Goal: Transaction & Acquisition: Purchase product/service

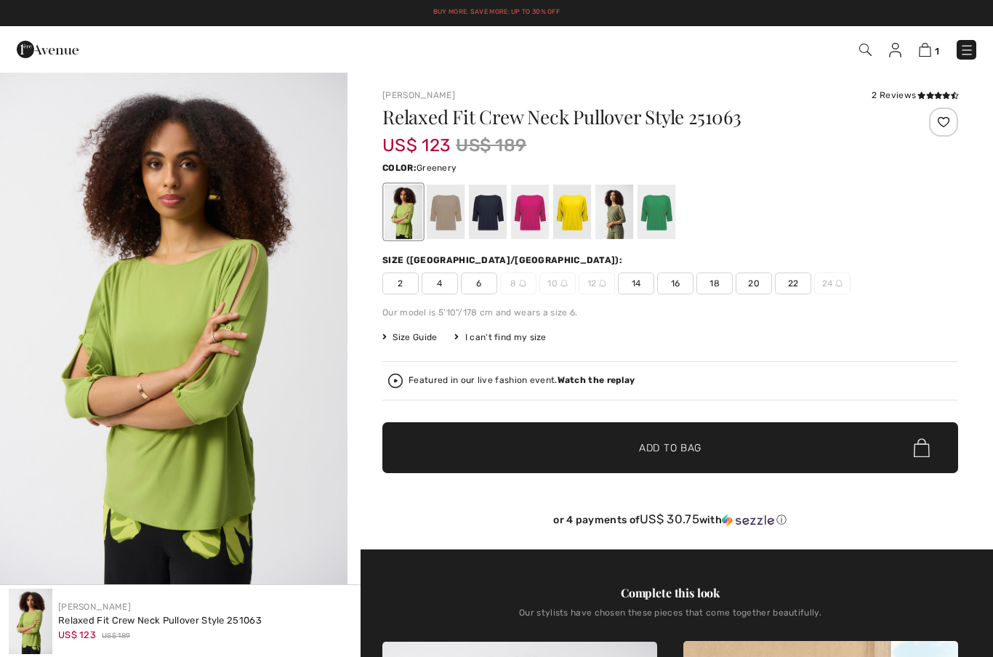
checkbox input "true"
click at [489, 215] on div at bounding box center [488, 212] width 38 height 55
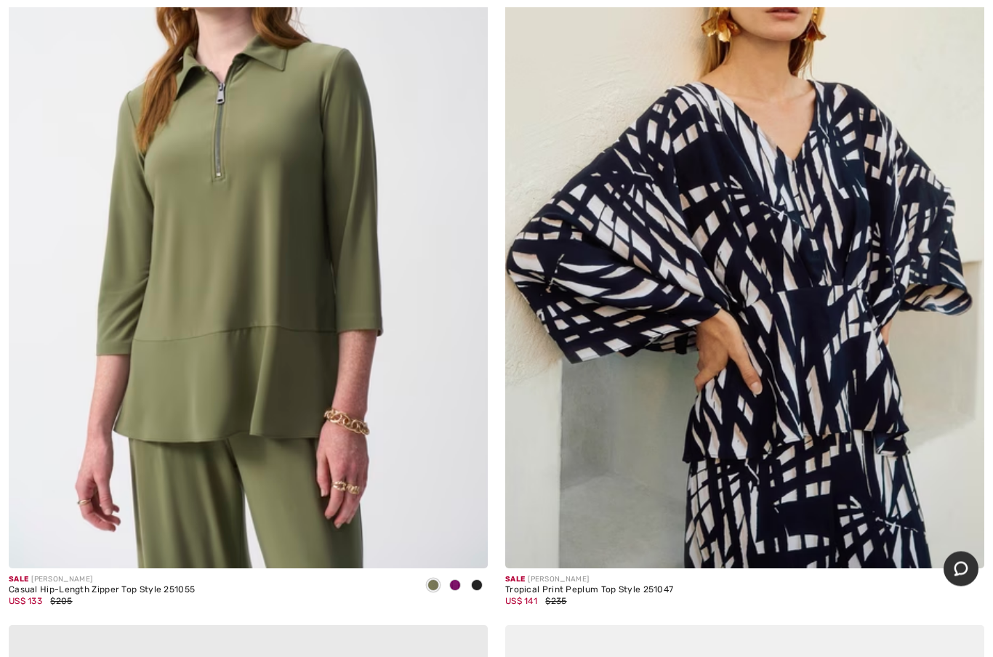
scroll to position [10169, 0]
click at [181, 585] on div "Casual Hip-Length Zipper Top Style 251055" at bounding box center [102, 590] width 186 height 10
click at [304, 347] on img at bounding box center [248, 208] width 479 height 719
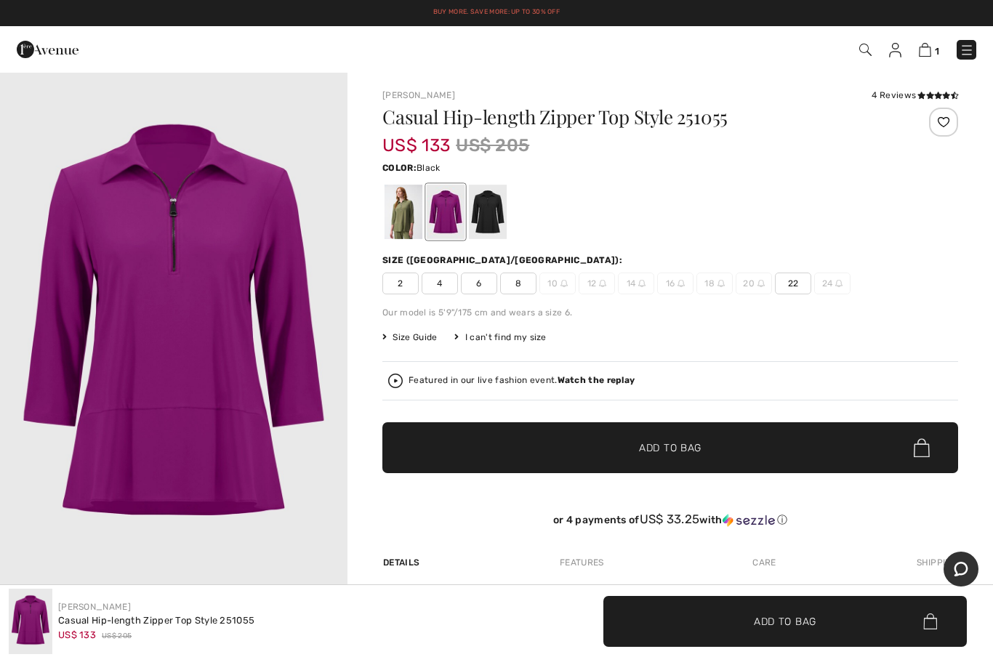
click at [487, 206] on div at bounding box center [488, 212] width 38 height 55
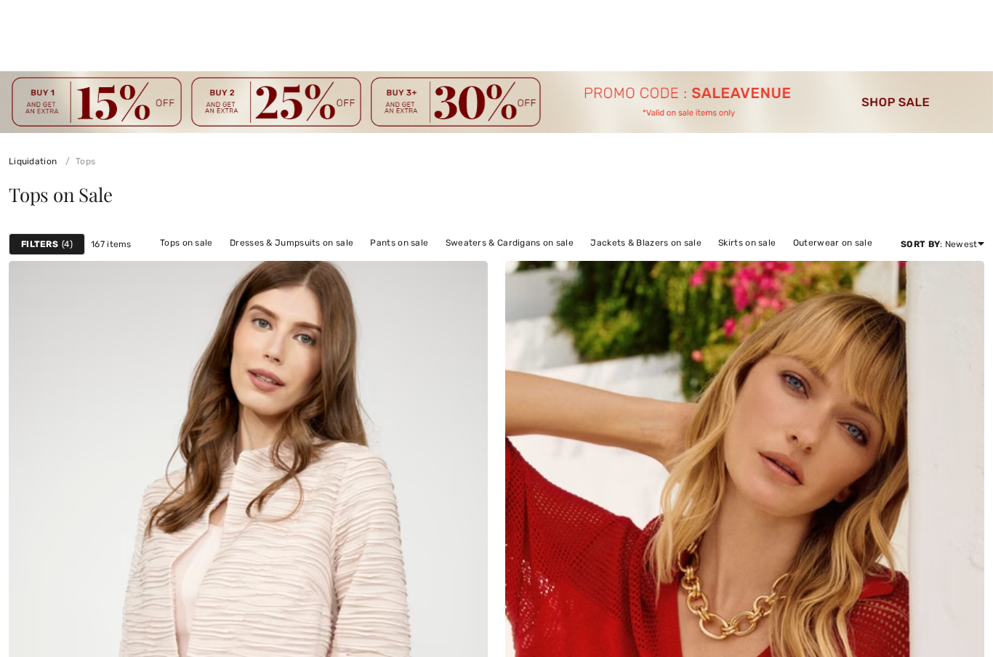
checkbox input "true"
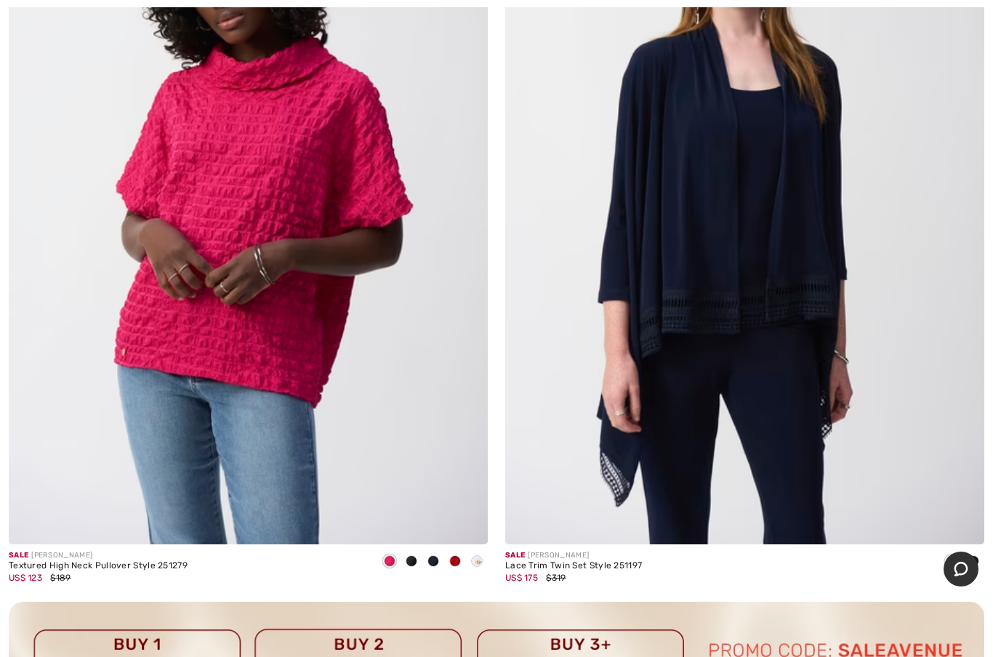
scroll to position [14043, 0]
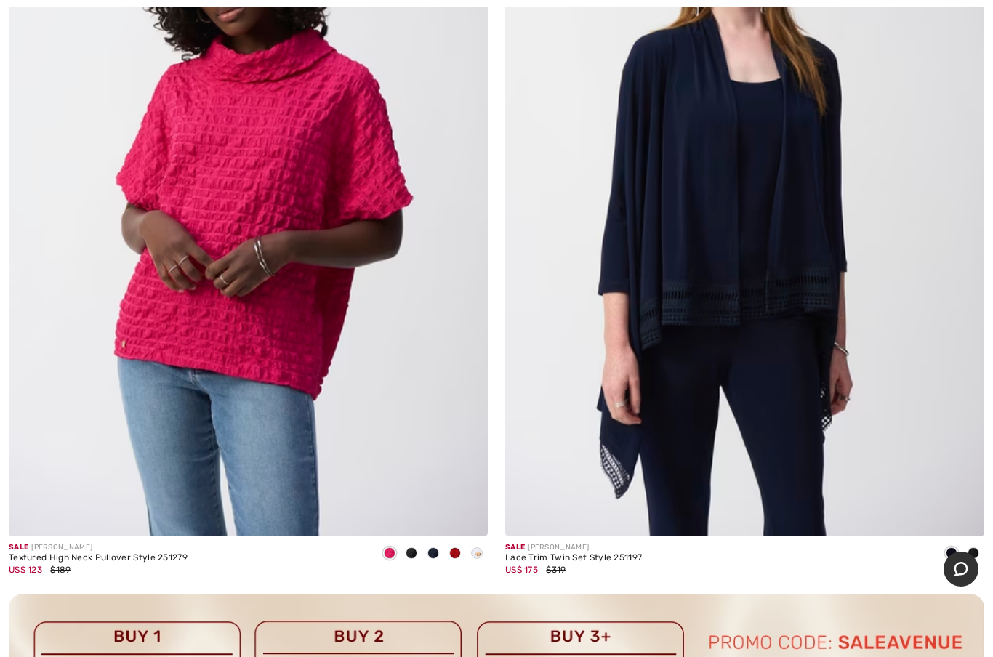
click at [636, 553] on div "Lace Trim Twin Set Style 251197" at bounding box center [573, 558] width 137 height 10
click at [790, 374] on img at bounding box center [744, 176] width 479 height 719
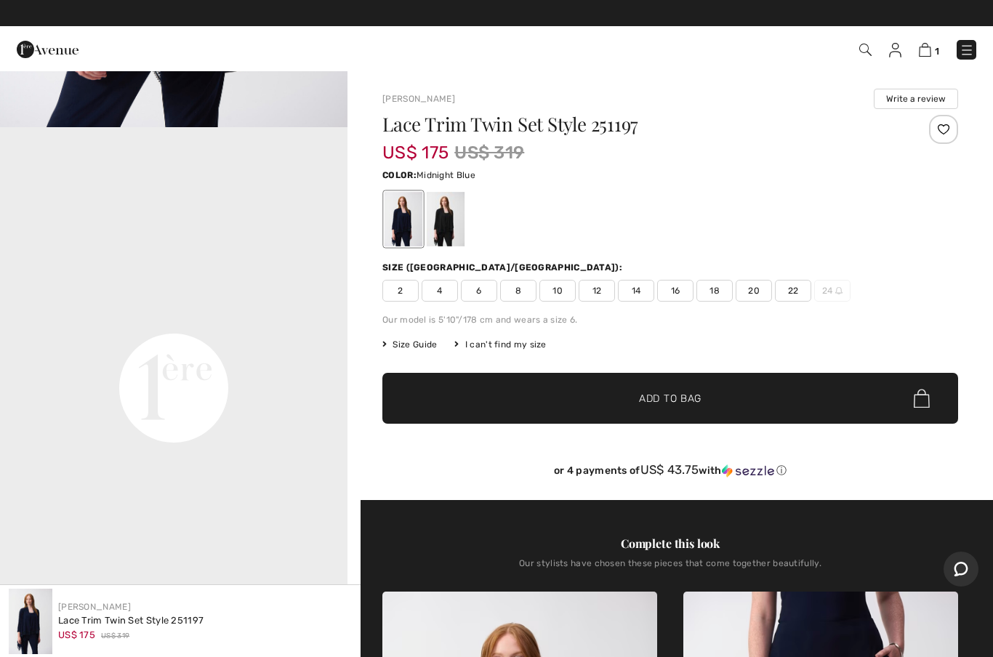
scroll to position [1072, 0]
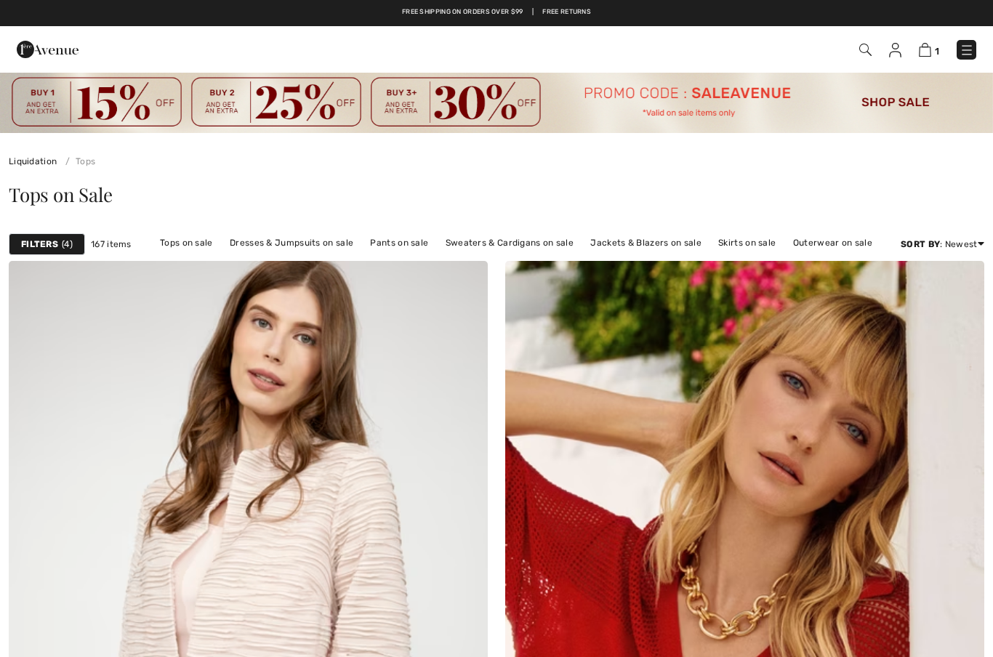
checkbox input "true"
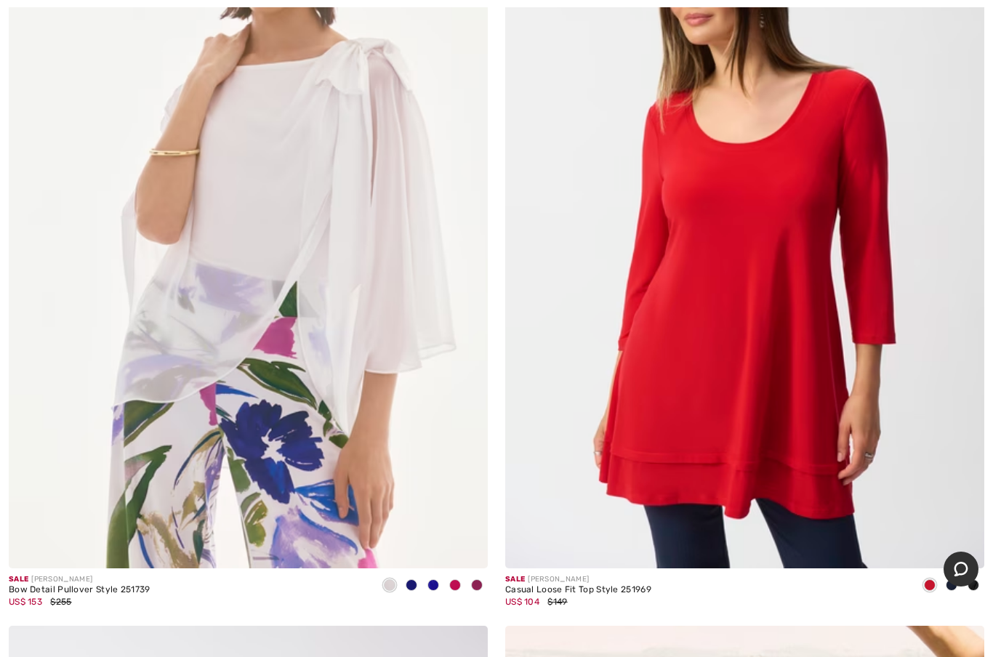
scroll to position [14984, 0]
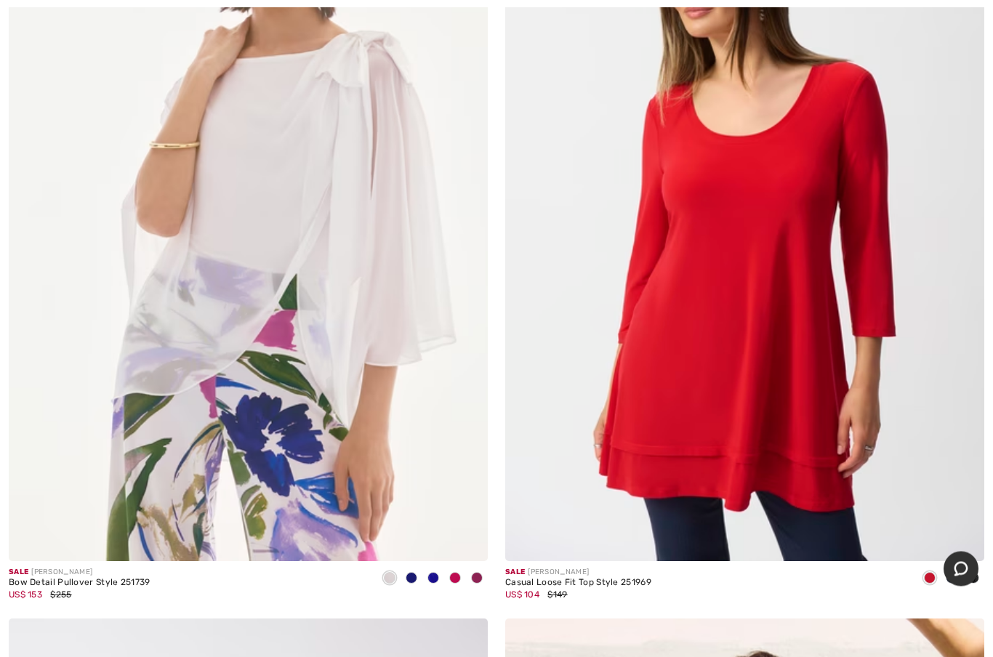
click at [196, 452] on img at bounding box center [248, 202] width 479 height 719
click at [300, 203] on img at bounding box center [248, 202] width 479 height 719
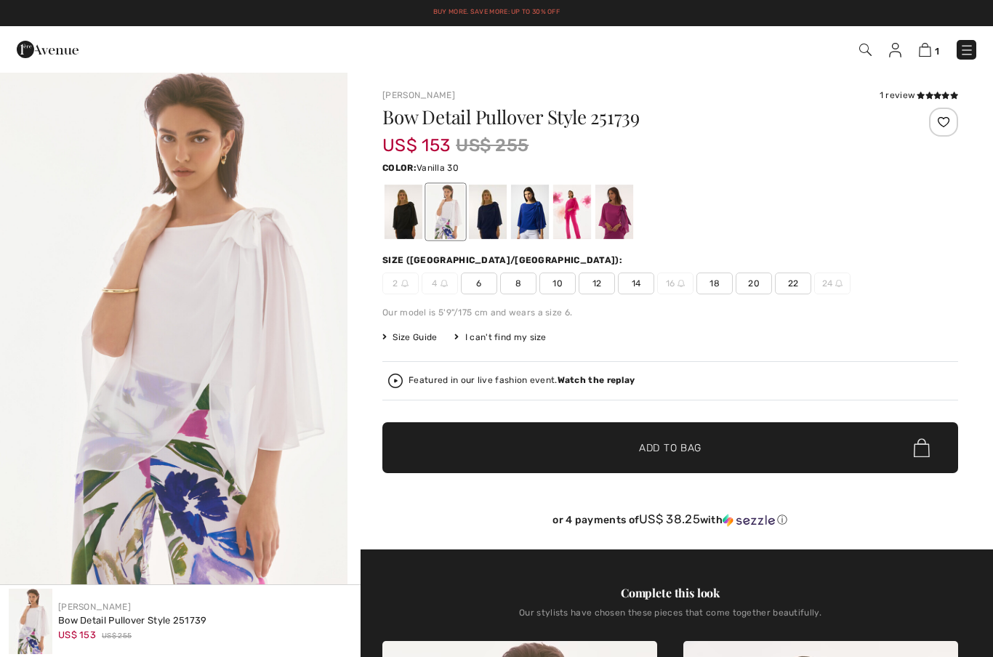
checkbox input "true"
click at [917, 99] on icon at bounding box center [921, 95] width 8 height 7
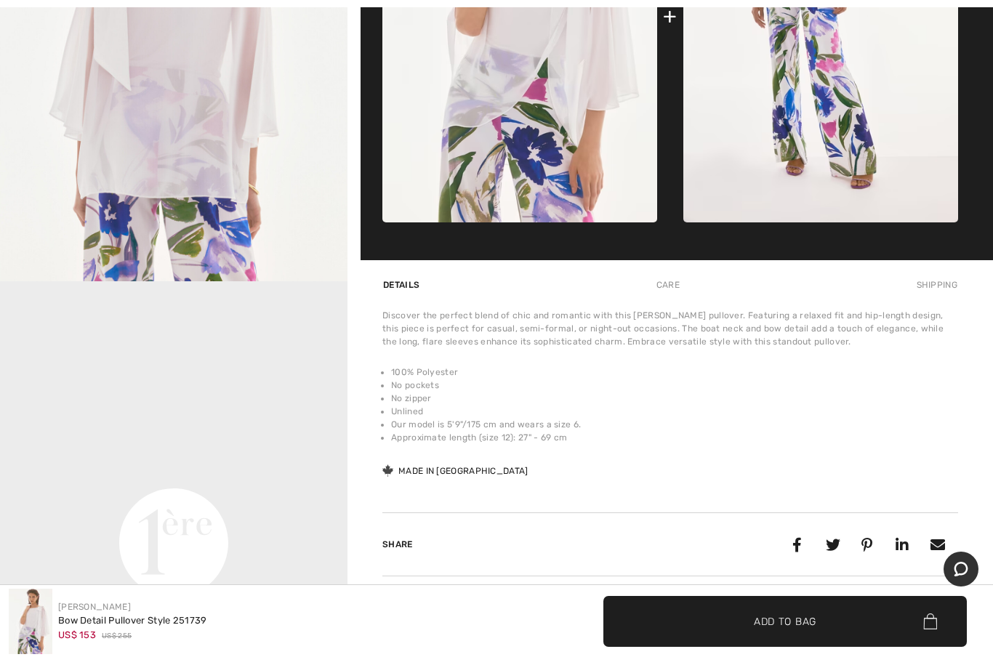
scroll to position [831, 0]
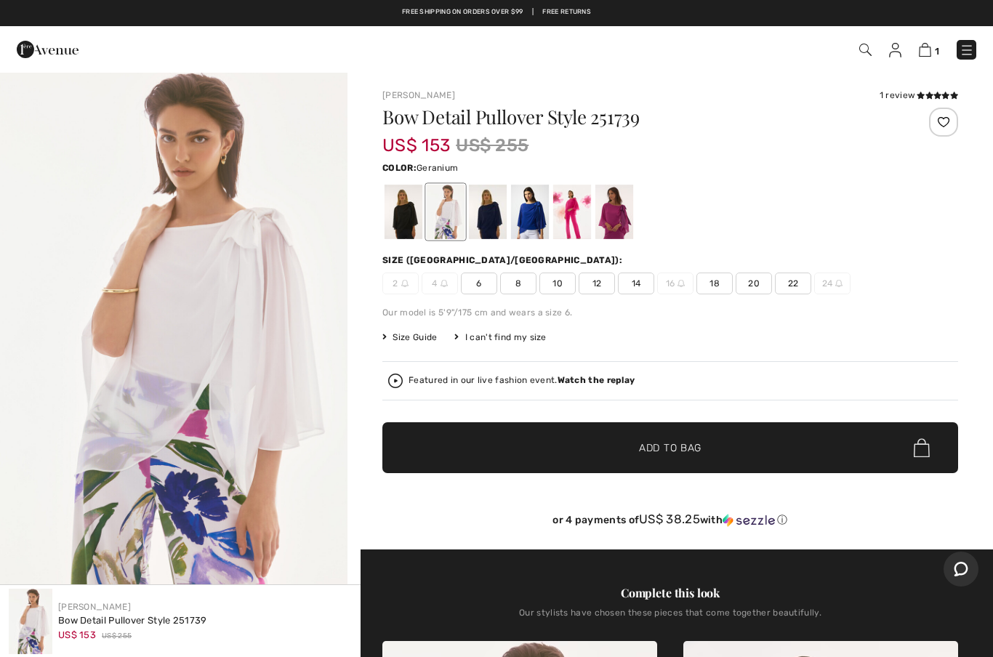
click at [575, 209] on div at bounding box center [572, 212] width 38 height 55
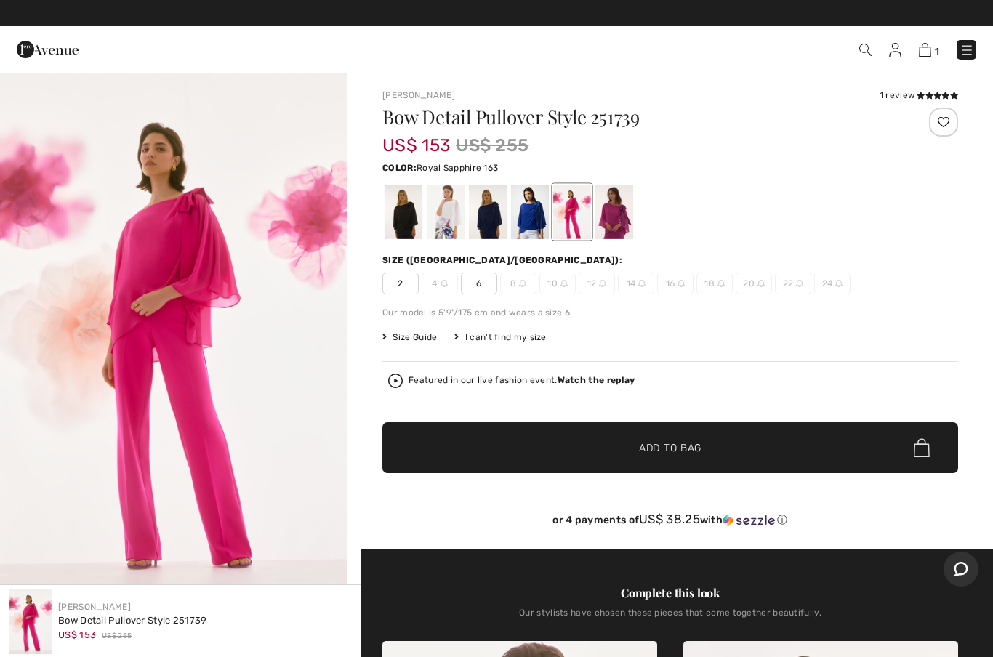
click at [533, 217] on div at bounding box center [530, 212] width 38 height 55
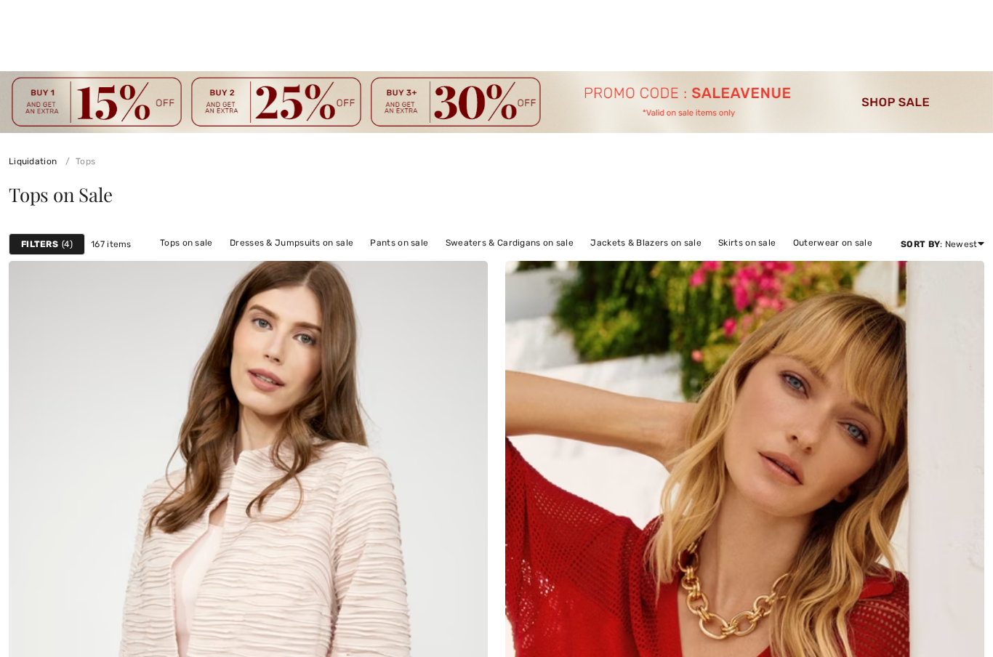
checkbox input "true"
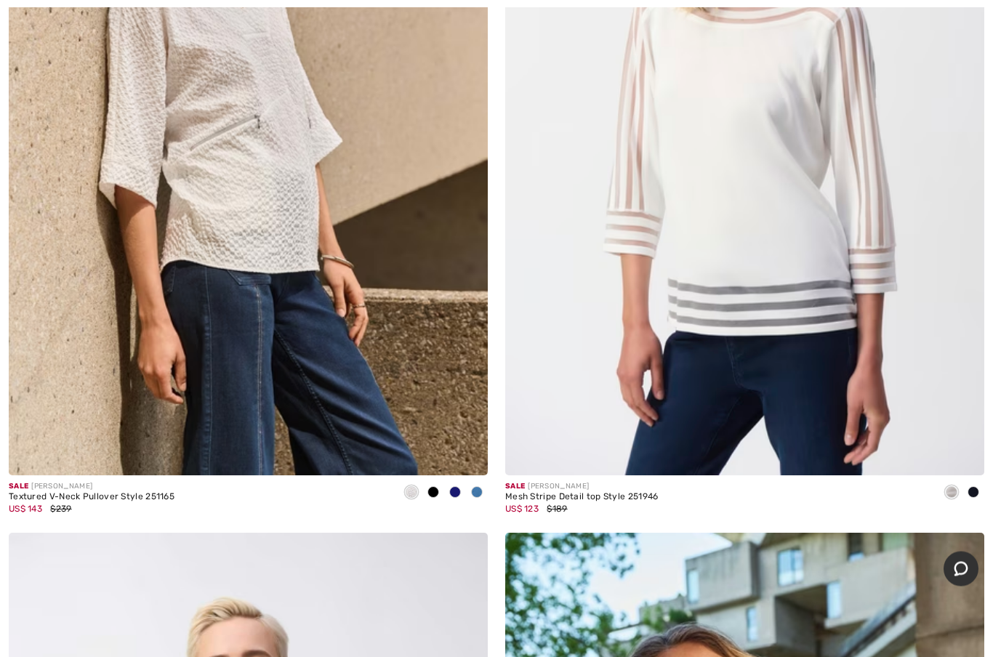
scroll to position [17399, 0]
click at [242, 196] on img at bounding box center [248, 115] width 479 height 719
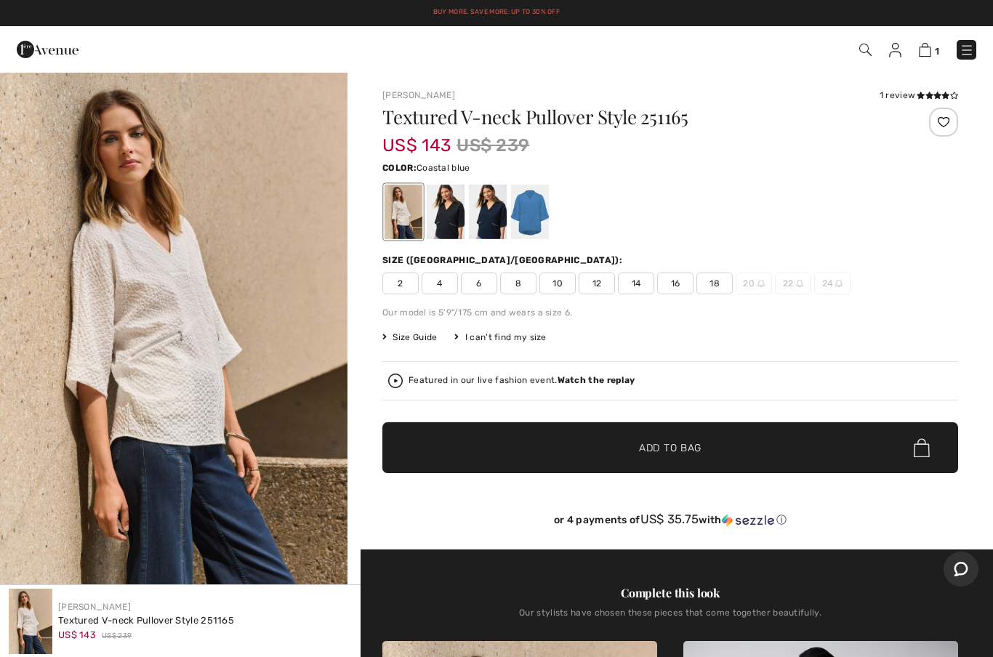
click at [541, 205] on div at bounding box center [530, 212] width 38 height 55
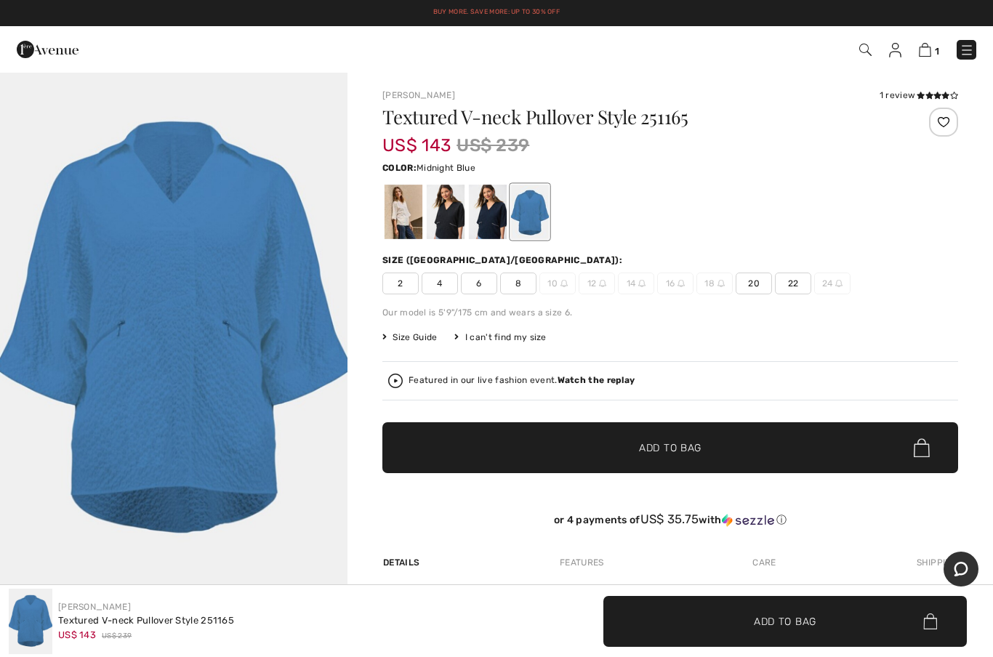
click at [500, 230] on div at bounding box center [488, 212] width 38 height 55
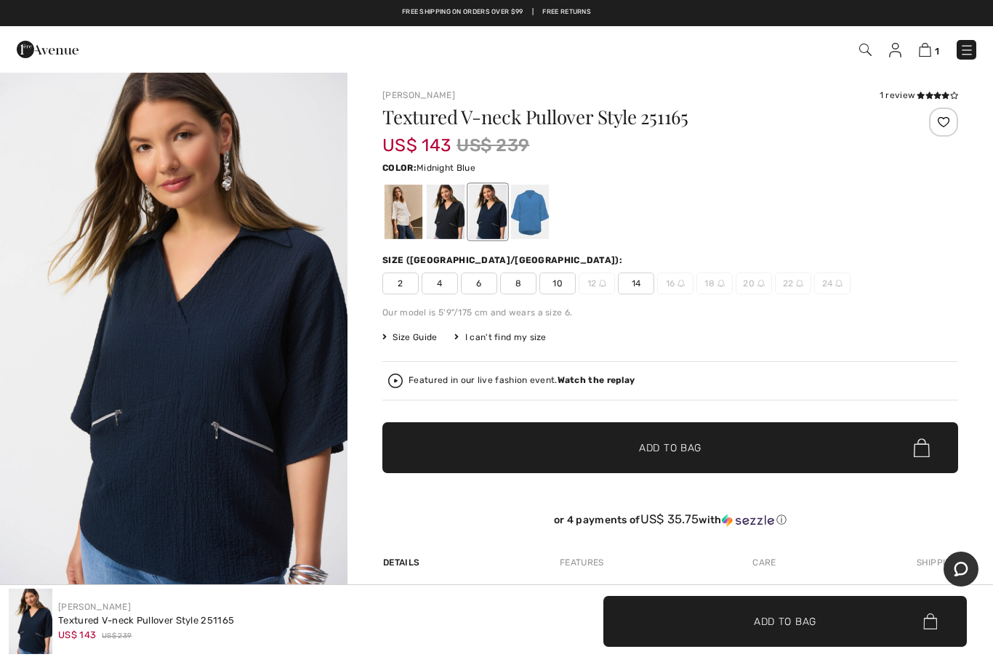
click at [938, 93] on icon at bounding box center [938, 95] width 8 height 7
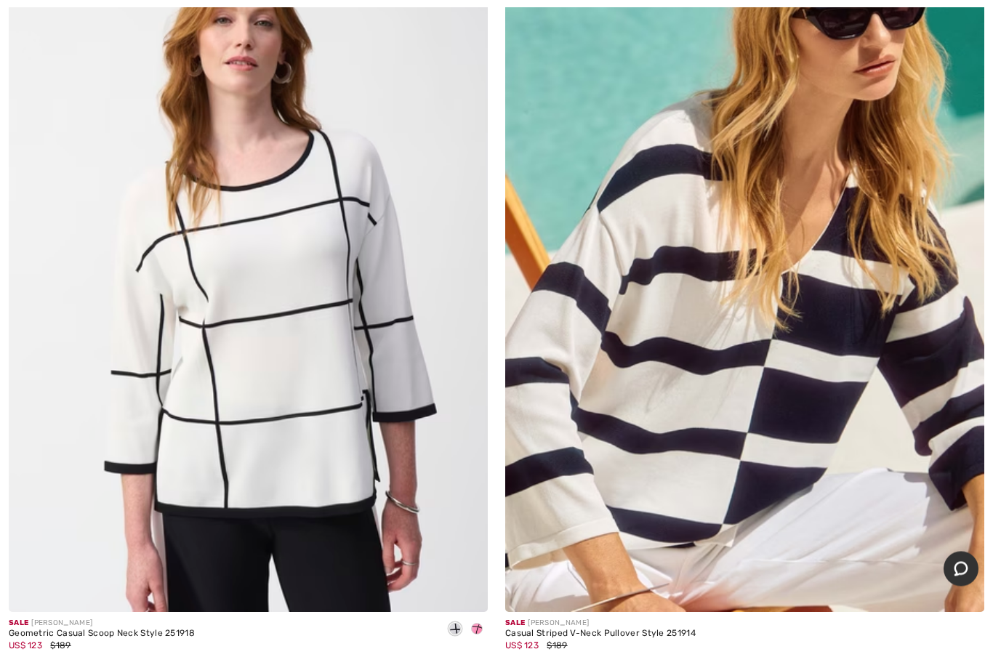
scroll to position [18815, 0]
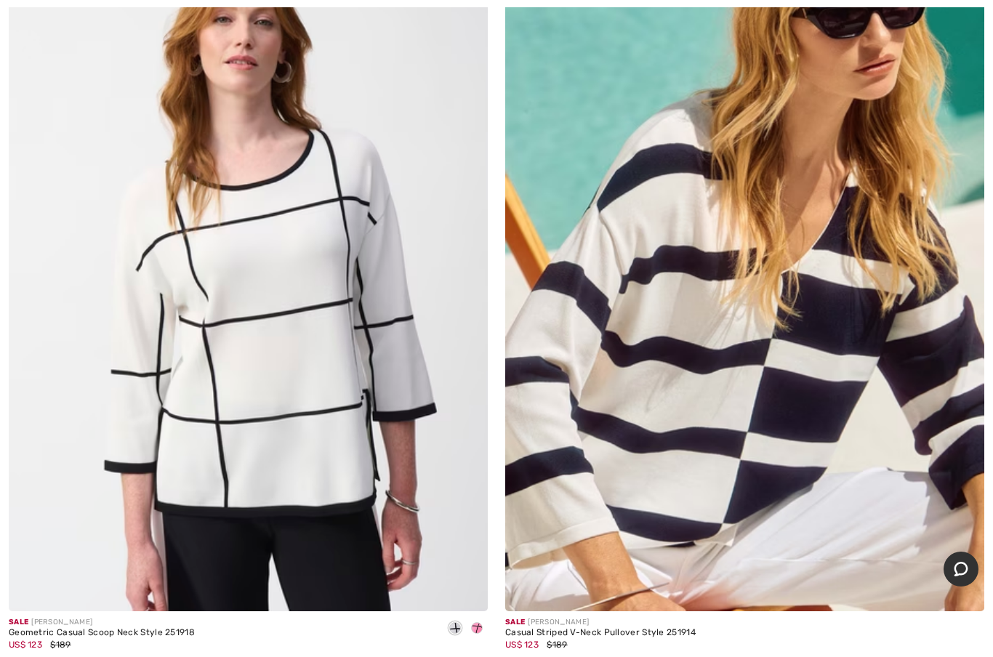
click at [797, 423] on img at bounding box center [744, 252] width 479 height 719
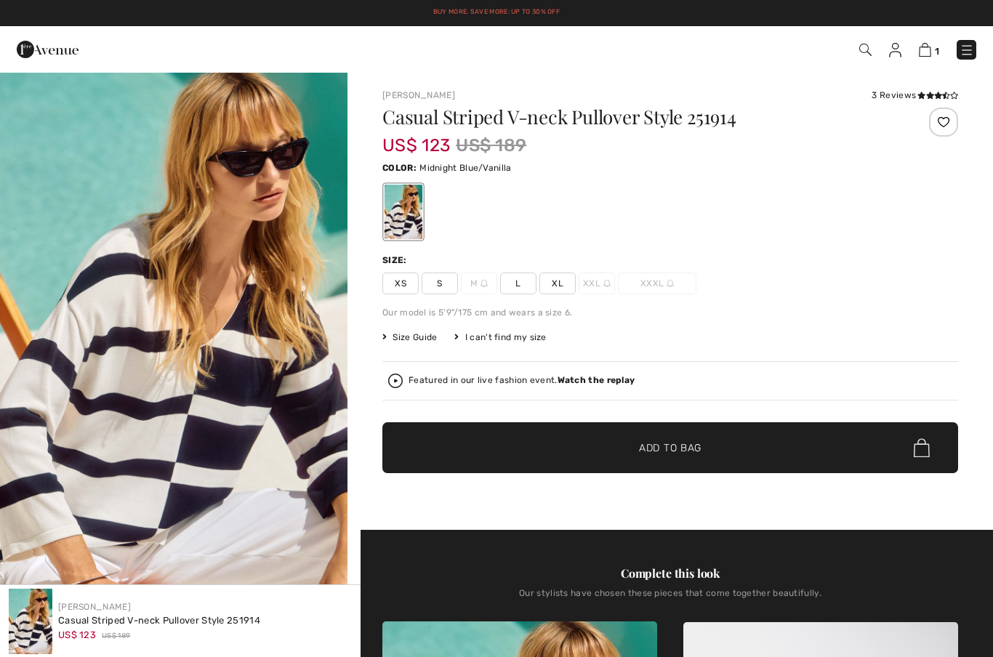
checkbox input "true"
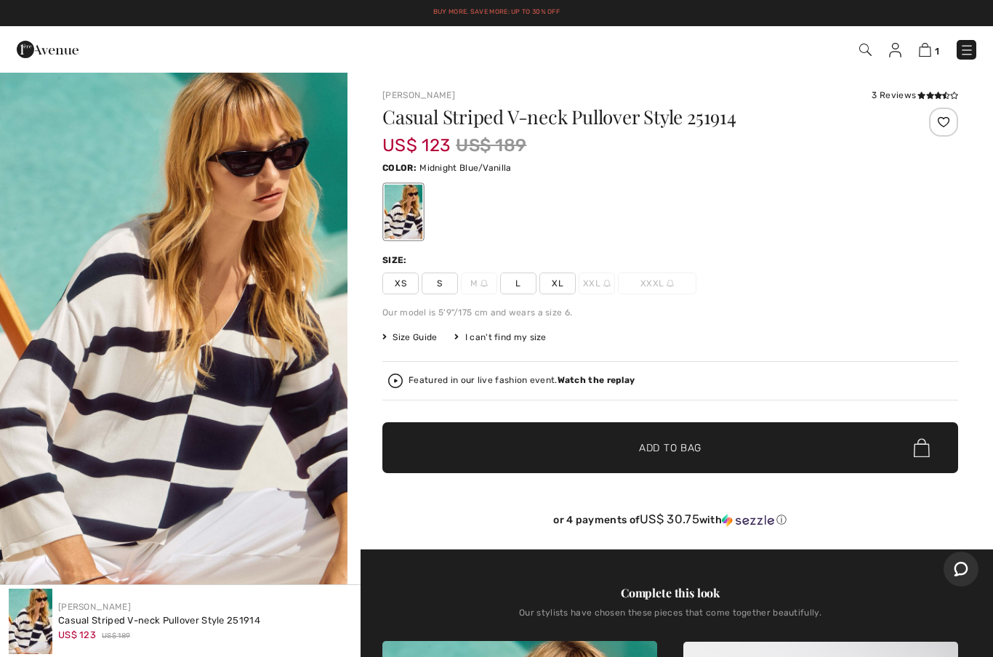
click at [924, 92] on span at bounding box center [938, 96] width 41 height 9
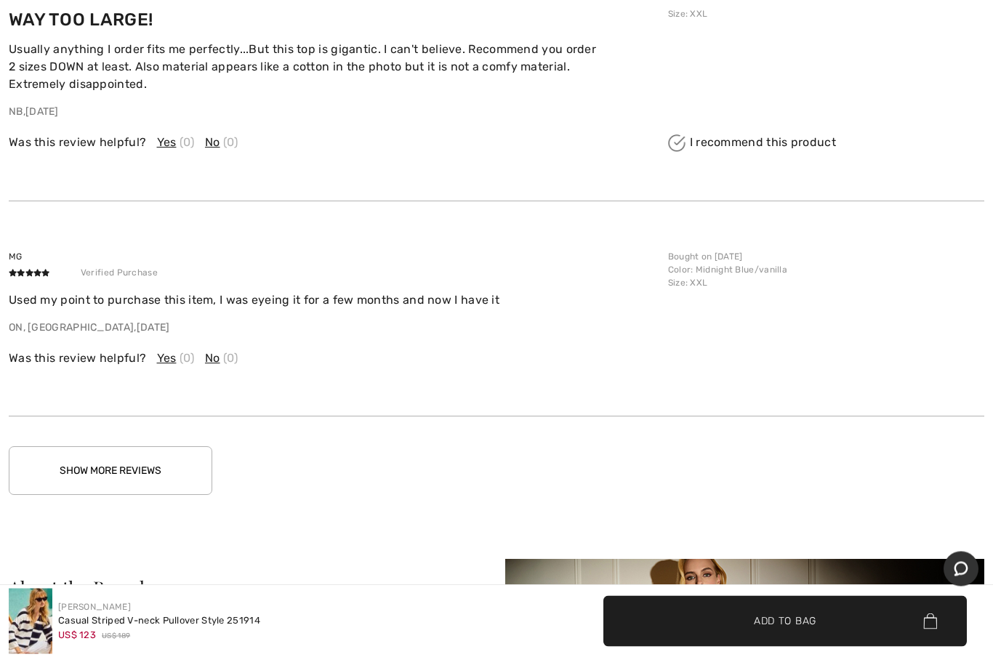
scroll to position [2734, 0]
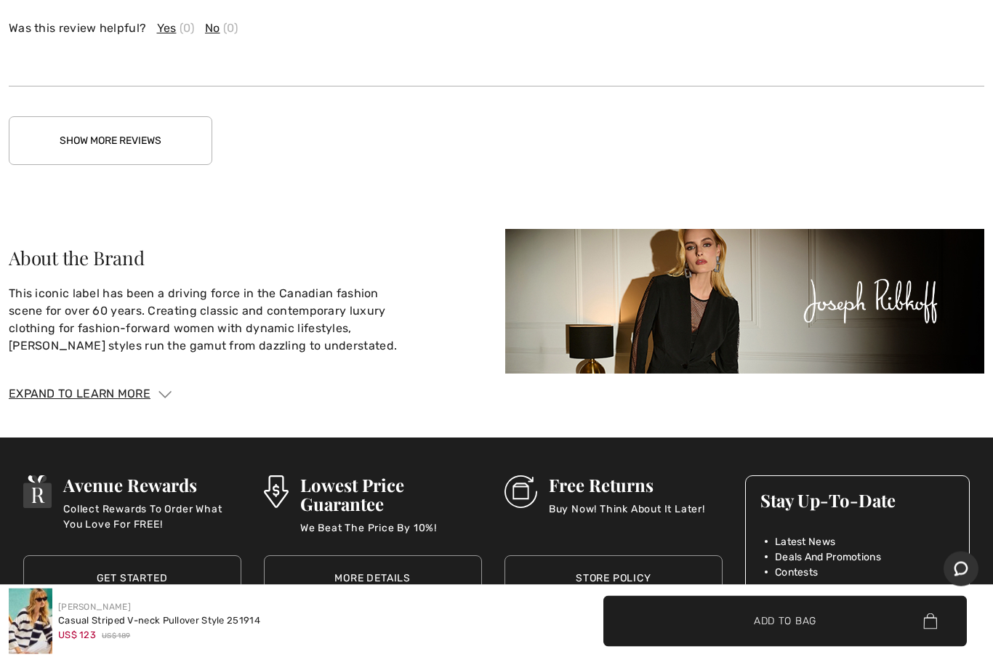
click at [152, 134] on button "Show More Reviews" at bounding box center [111, 141] width 204 height 49
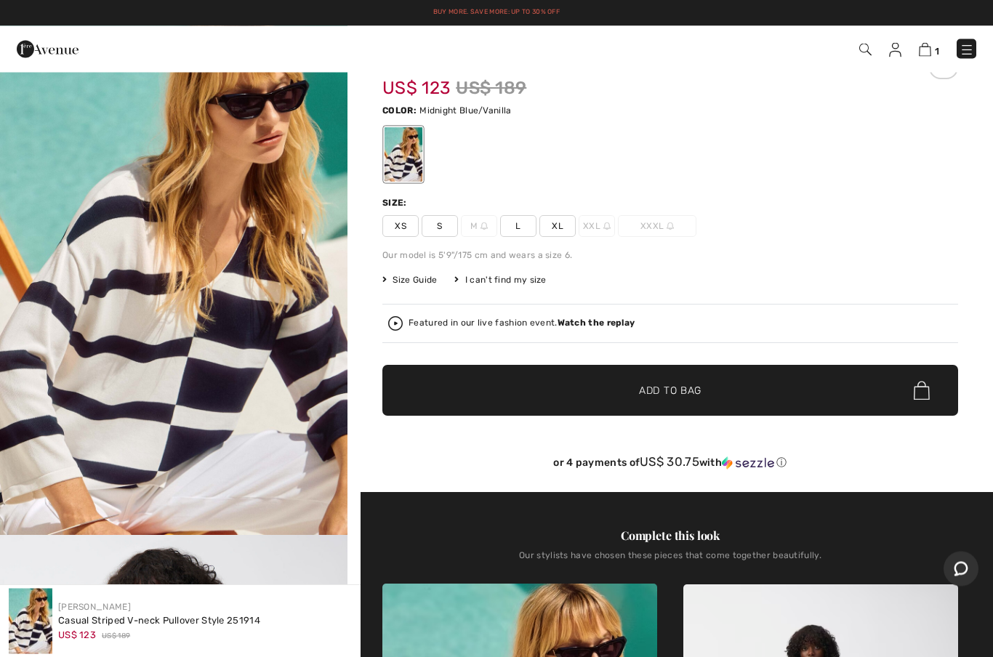
scroll to position [0, 0]
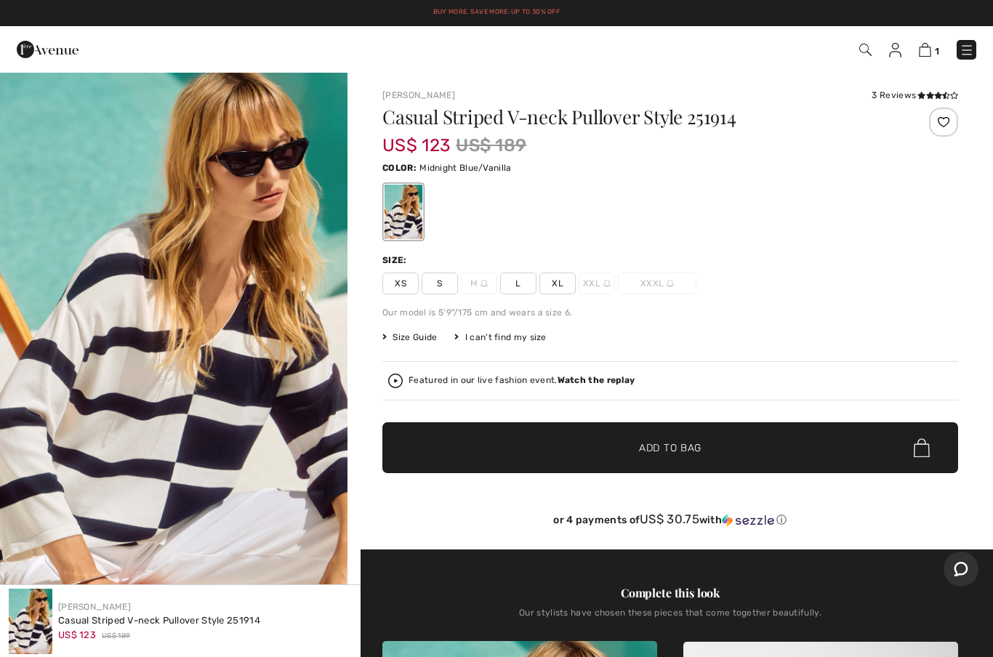
click at [524, 277] on span "L" at bounding box center [518, 284] width 36 height 22
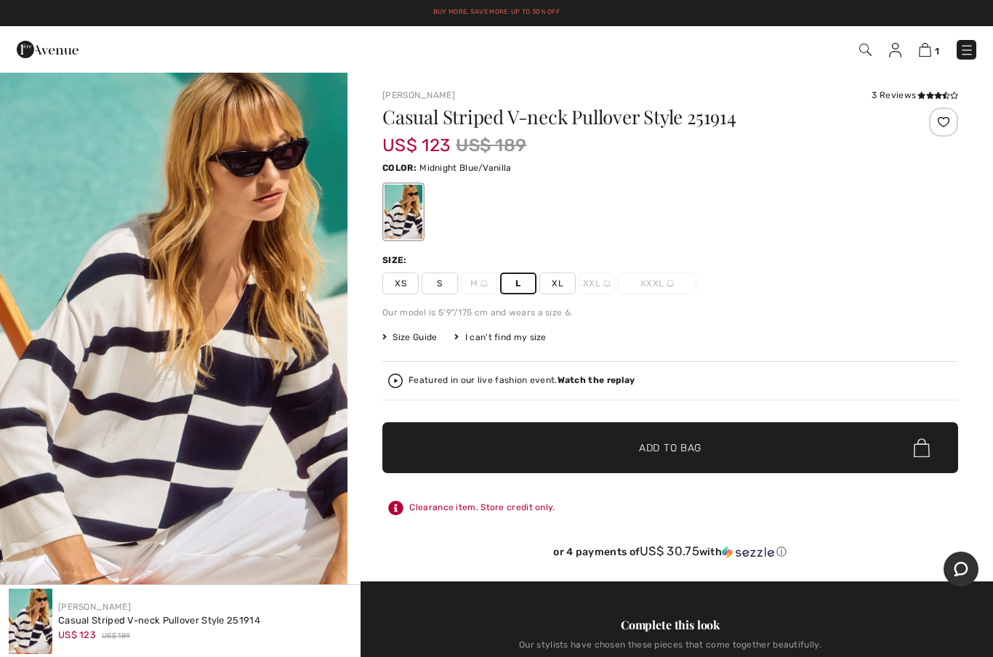
click at [750, 446] on span "✔ Added to Bag Add to Bag" at bounding box center [671, 448] width 576 height 51
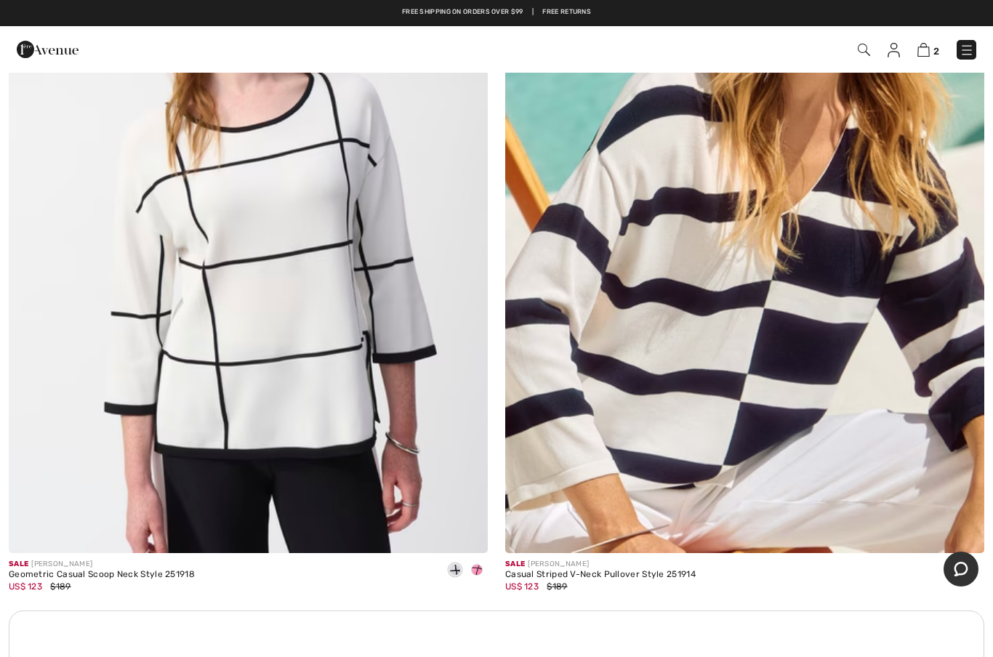
scroll to position [18873, 0]
click at [186, 580] on div "US$ 123 $189" at bounding box center [102, 586] width 186 height 13
click at [365, 351] on img at bounding box center [248, 194] width 479 height 719
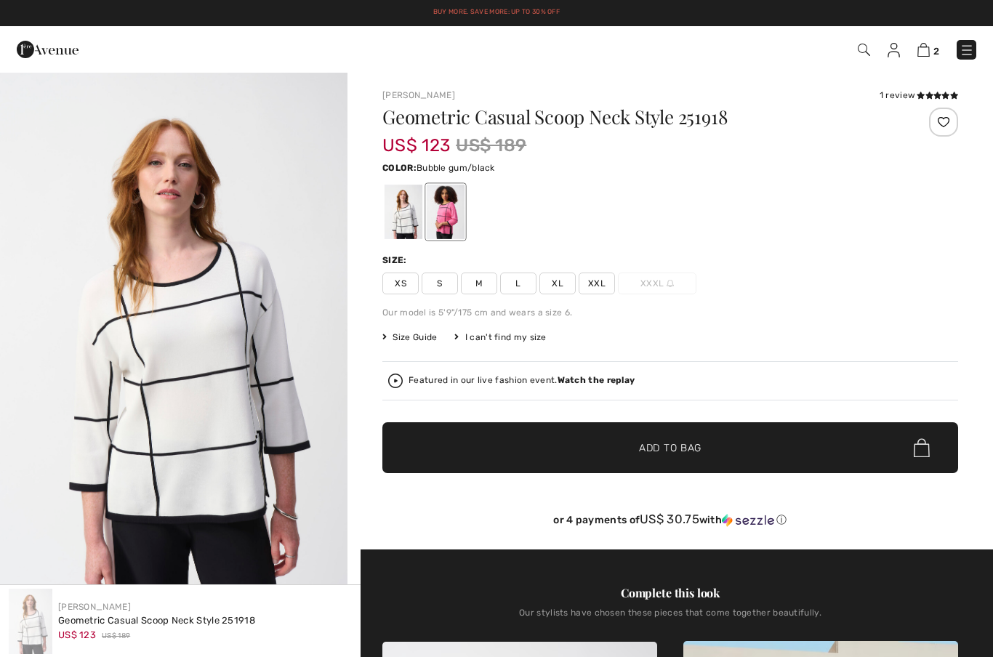
checkbox input "true"
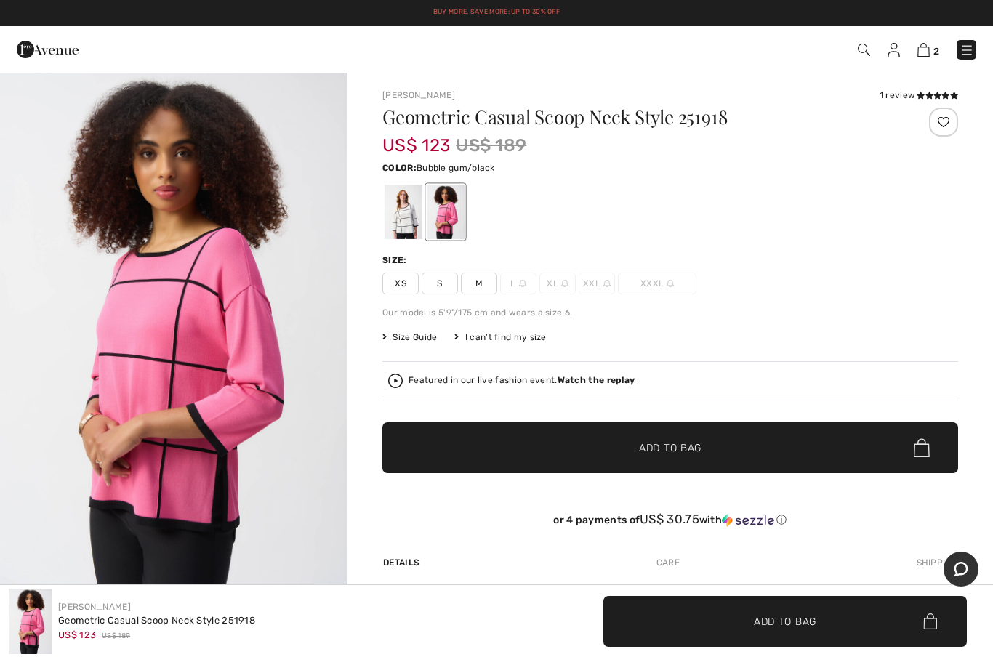
click at [459, 221] on div at bounding box center [446, 212] width 38 height 55
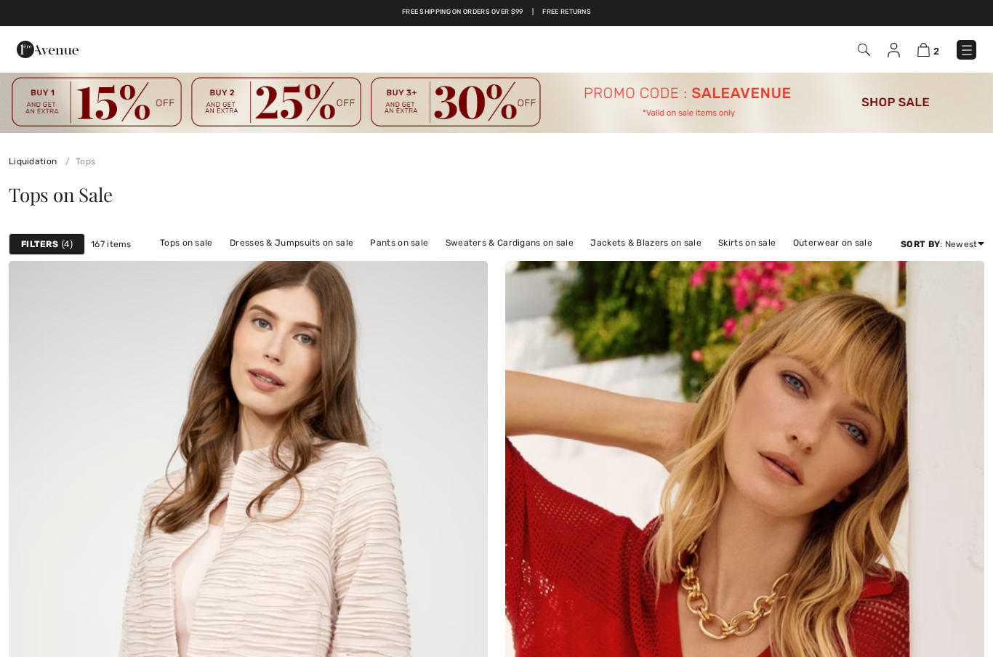
checkbox input "true"
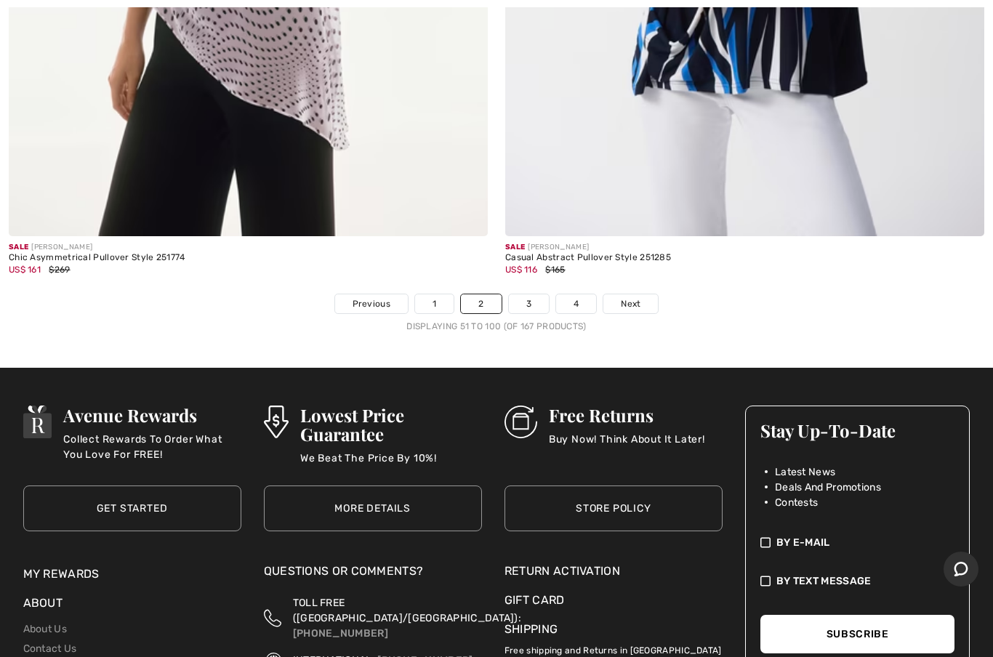
scroll to position [20201, 0]
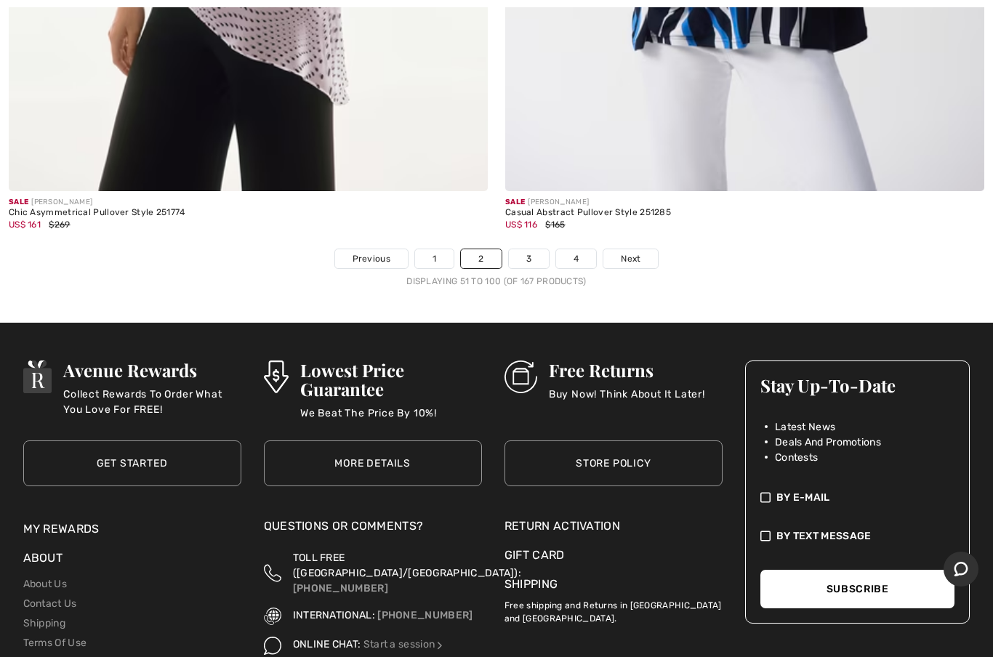
click at [523, 252] on link "3" at bounding box center [529, 258] width 40 height 19
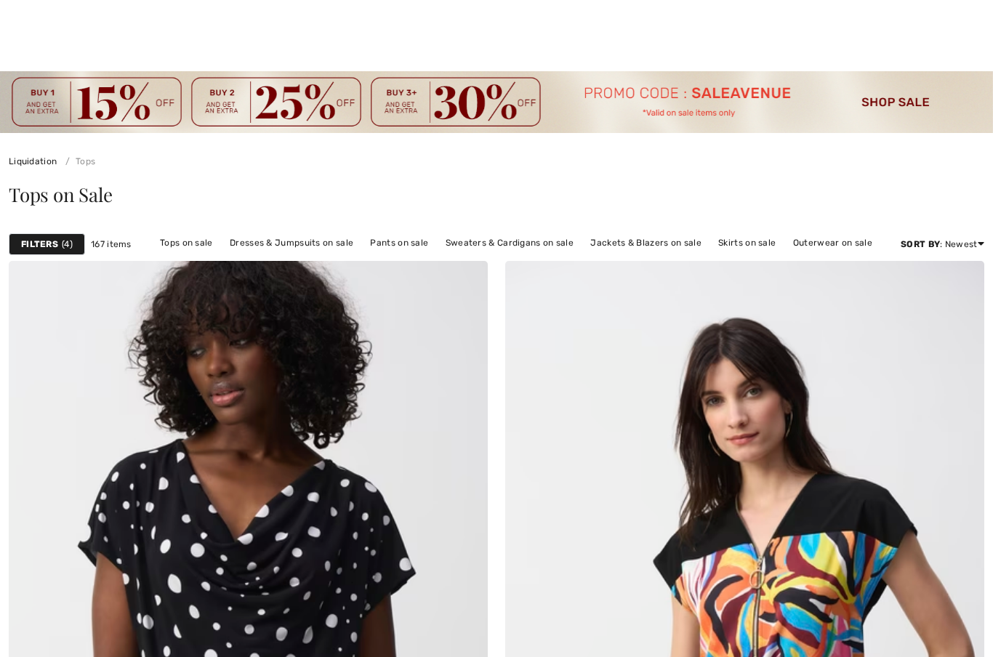
checkbox input "true"
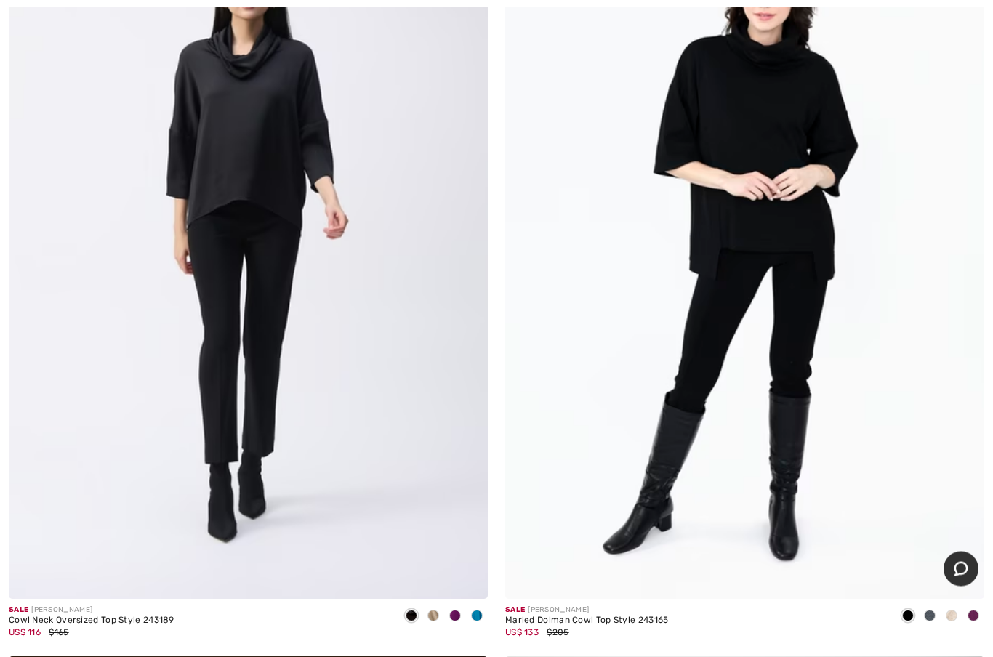
scroll to position [17275, 0]
click at [772, 134] on img at bounding box center [744, 239] width 479 height 719
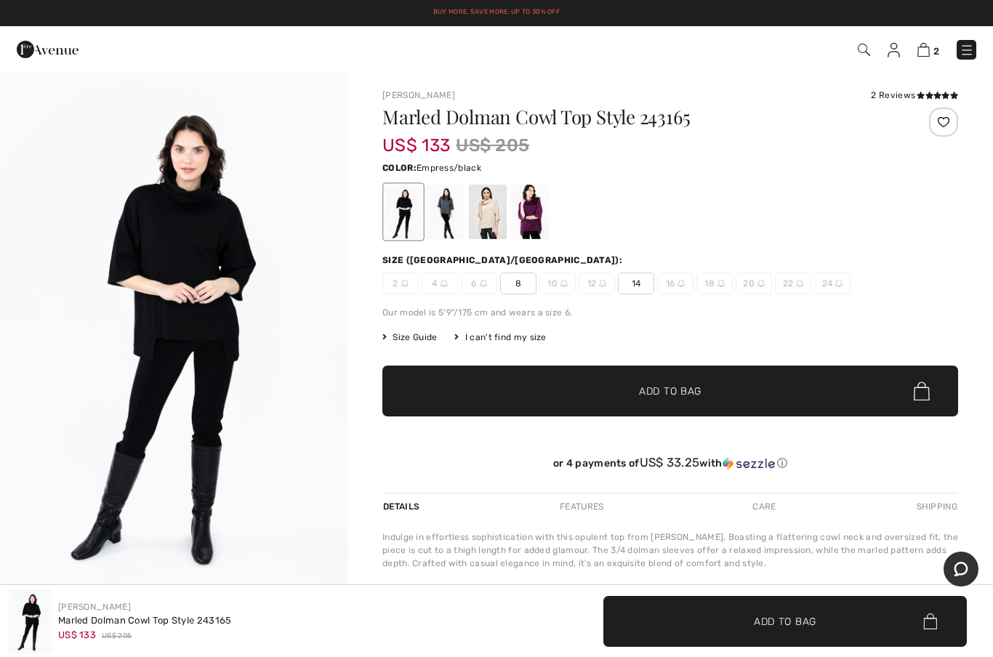
click at [548, 209] on div at bounding box center [530, 212] width 38 height 55
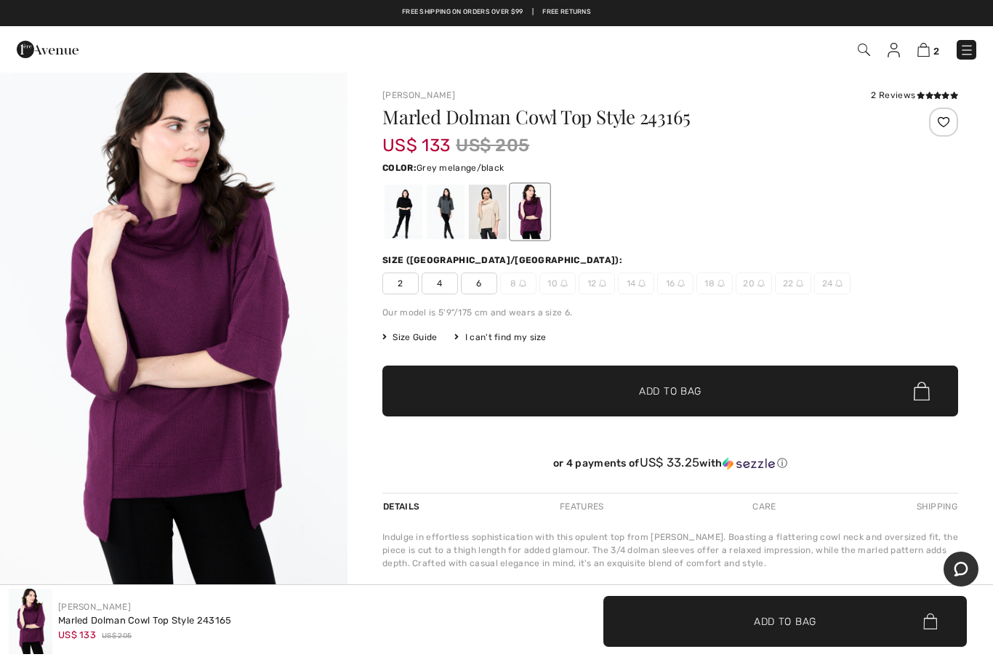
click at [455, 204] on div at bounding box center [446, 212] width 38 height 55
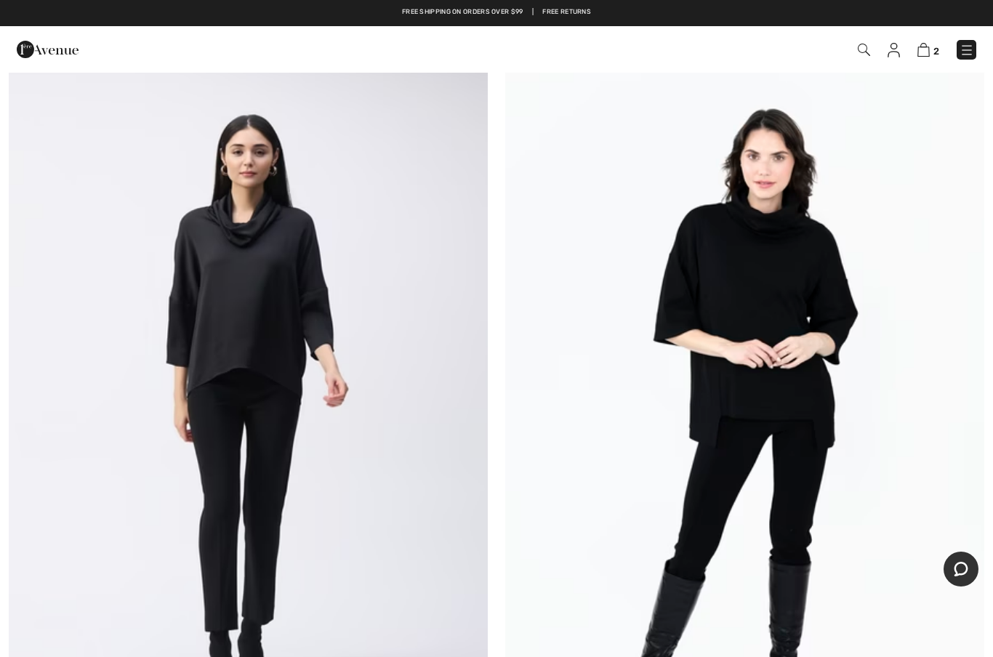
scroll to position [17106, 0]
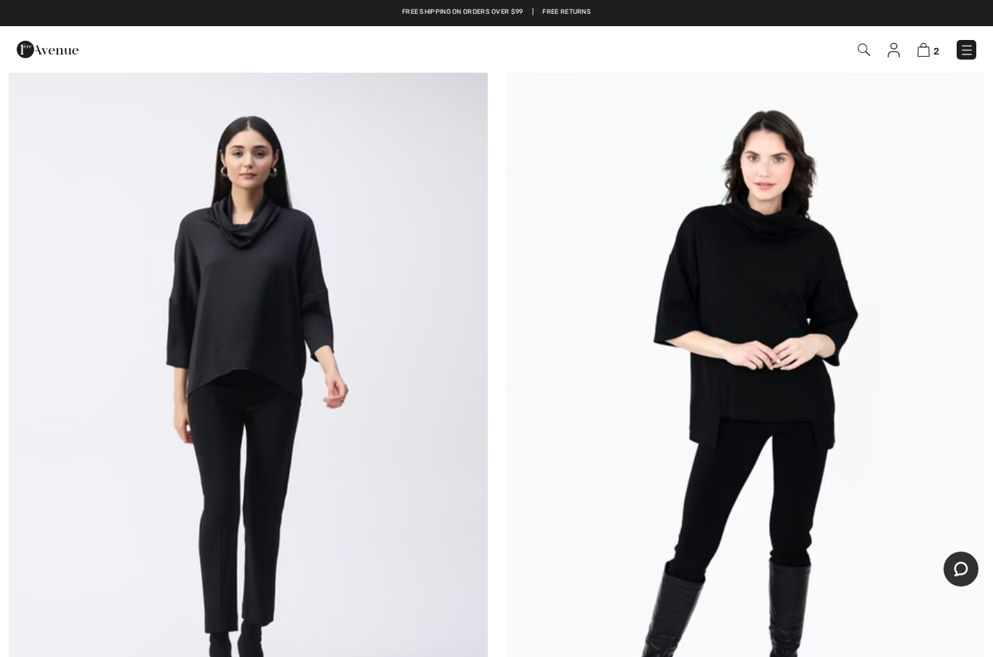
click at [273, 255] on img at bounding box center [248, 408] width 479 height 719
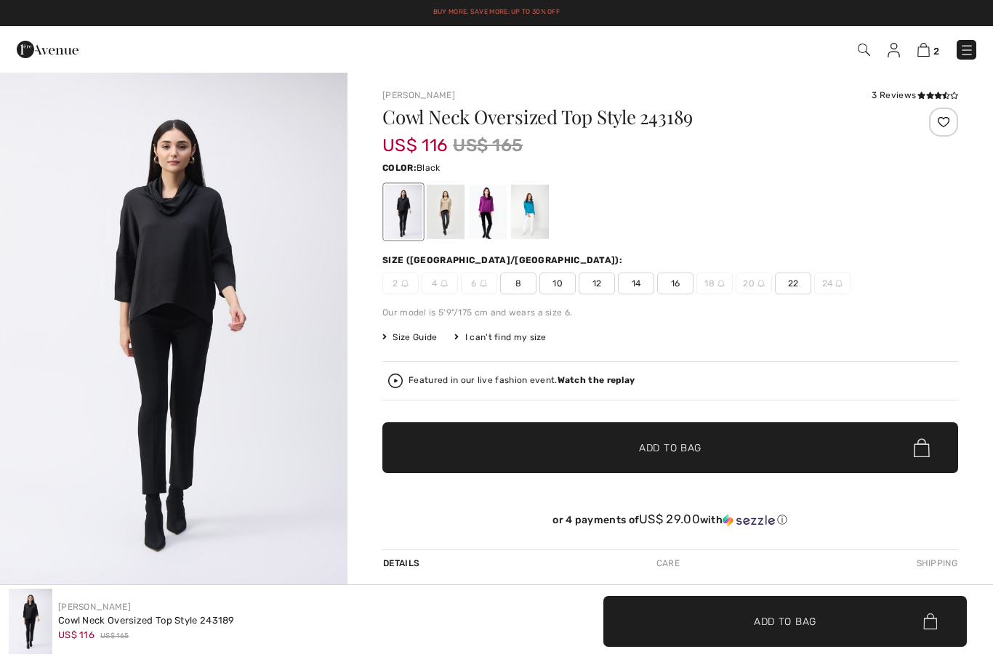
click at [534, 209] on div at bounding box center [530, 212] width 38 height 55
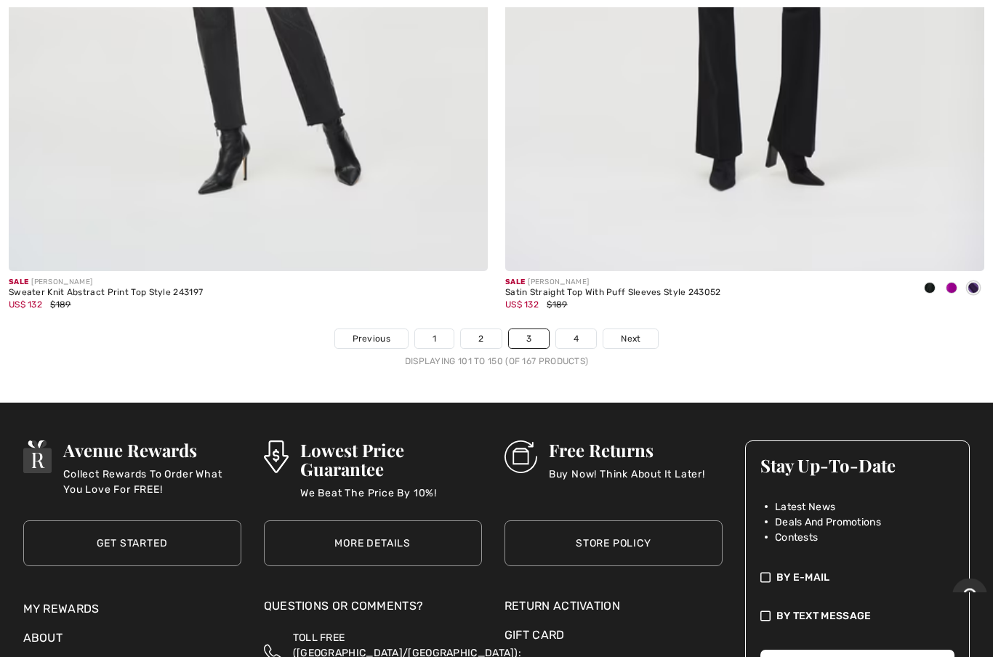
scroll to position [20083, 0]
click at [579, 332] on link "4" at bounding box center [576, 338] width 40 height 19
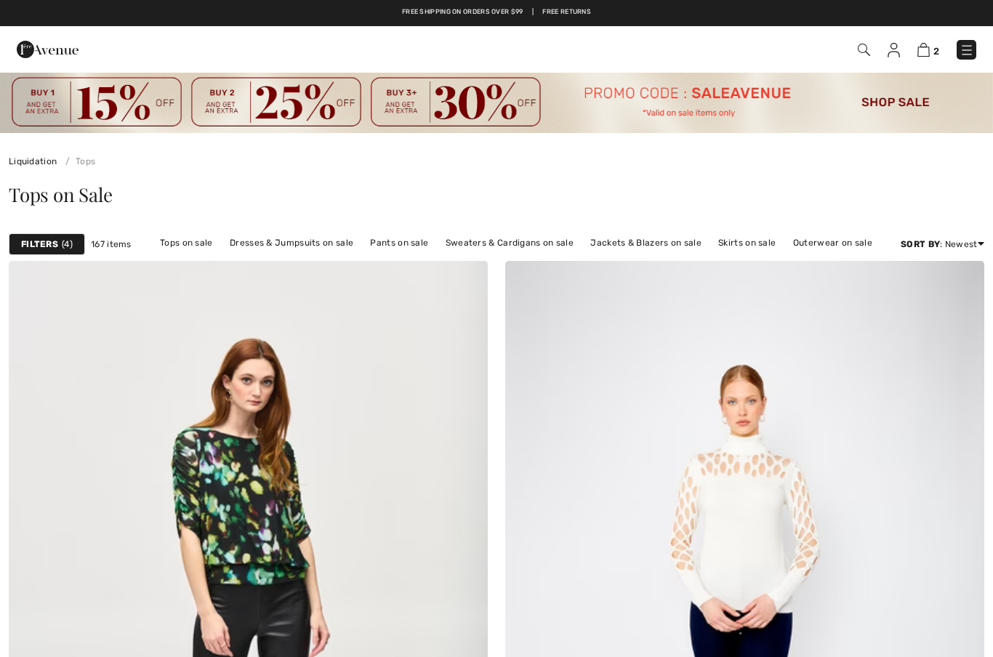
checkbox input "true"
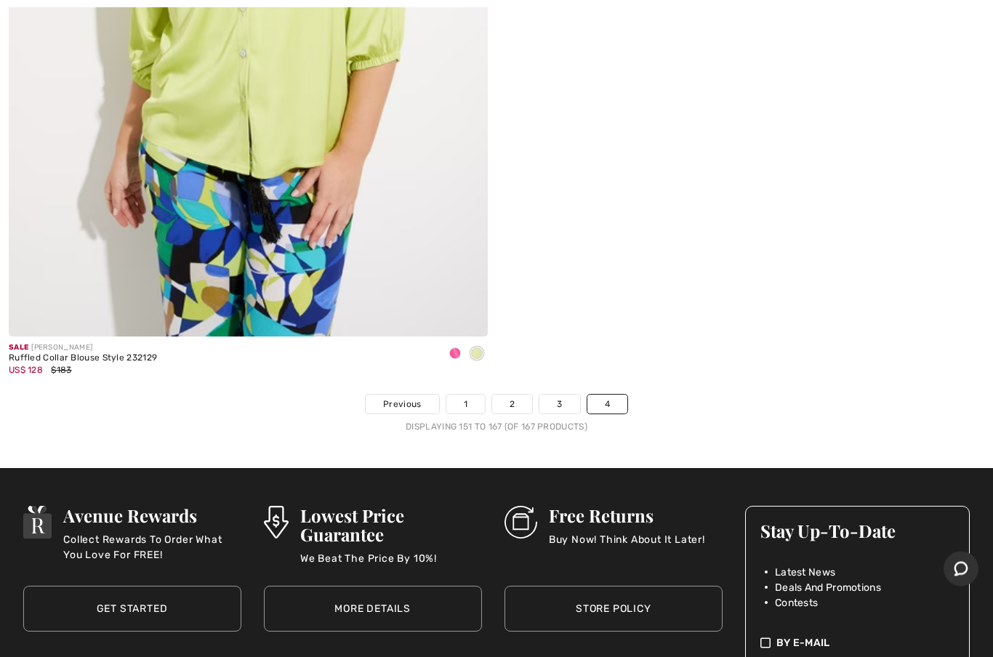
scroll to position [7120, 0]
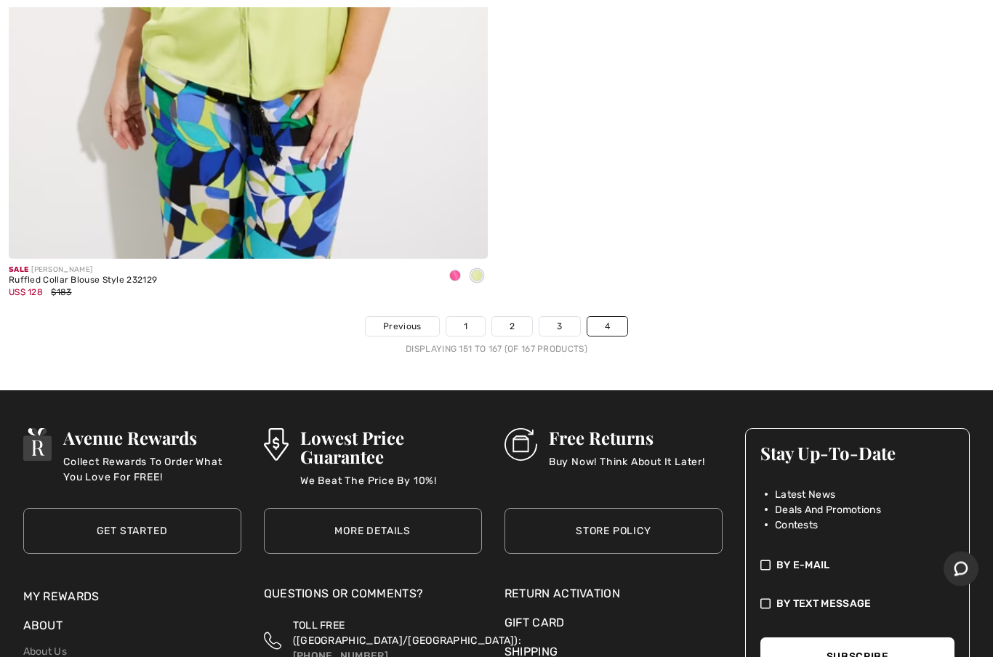
click at [471, 318] on link "1" at bounding box center [466, 327] width 39 height 19
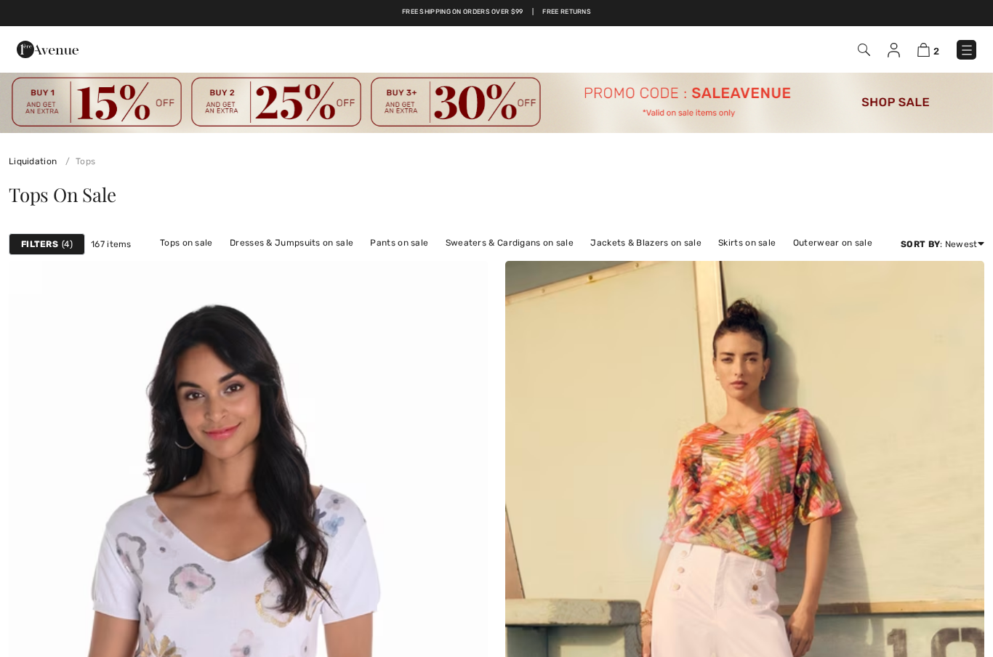
checkbox input "true"
click at [484, 241] on link "Sweaters & Cardigans on sale" at bounding box center [510, 242] width 143 height 19
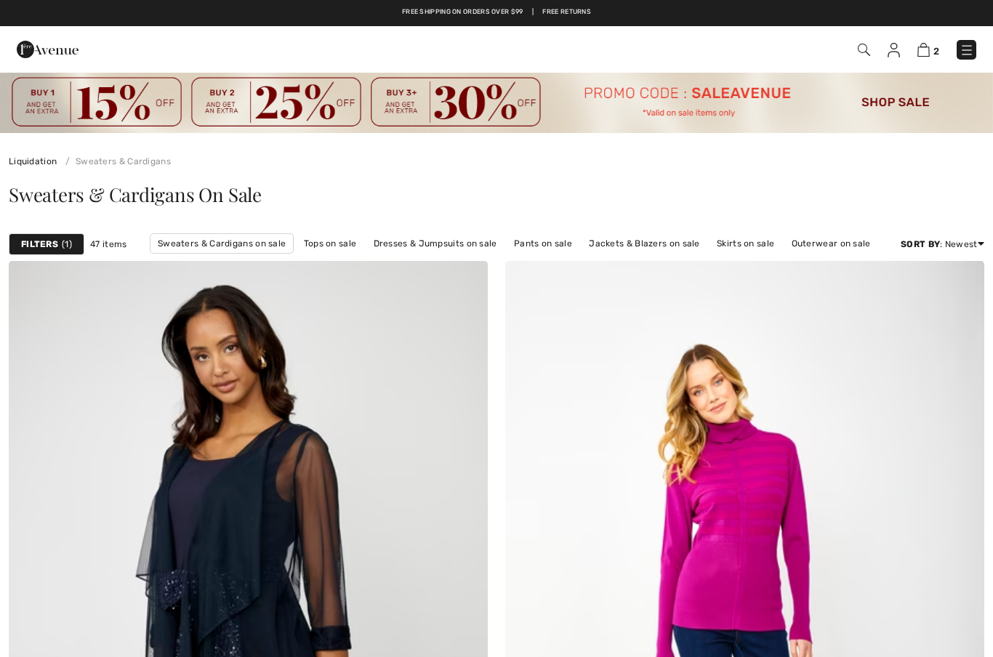
checkbox input "true"
click at [455, 244] on link "Dresses & Jumpsuits on sale" at bounding box center [436, 243] width 138 height 19
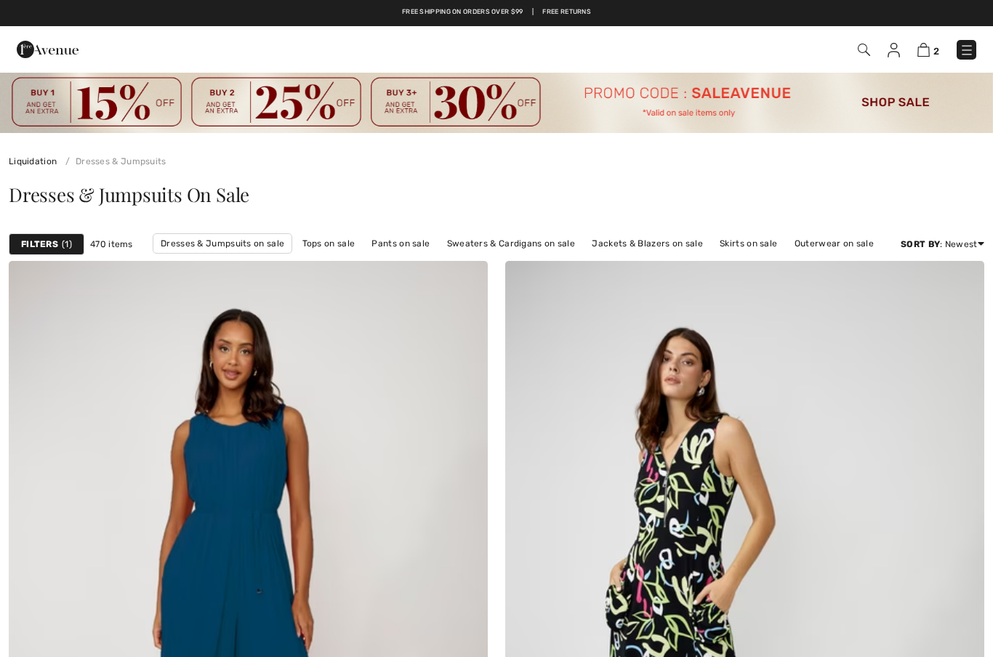
checkbox input "true"
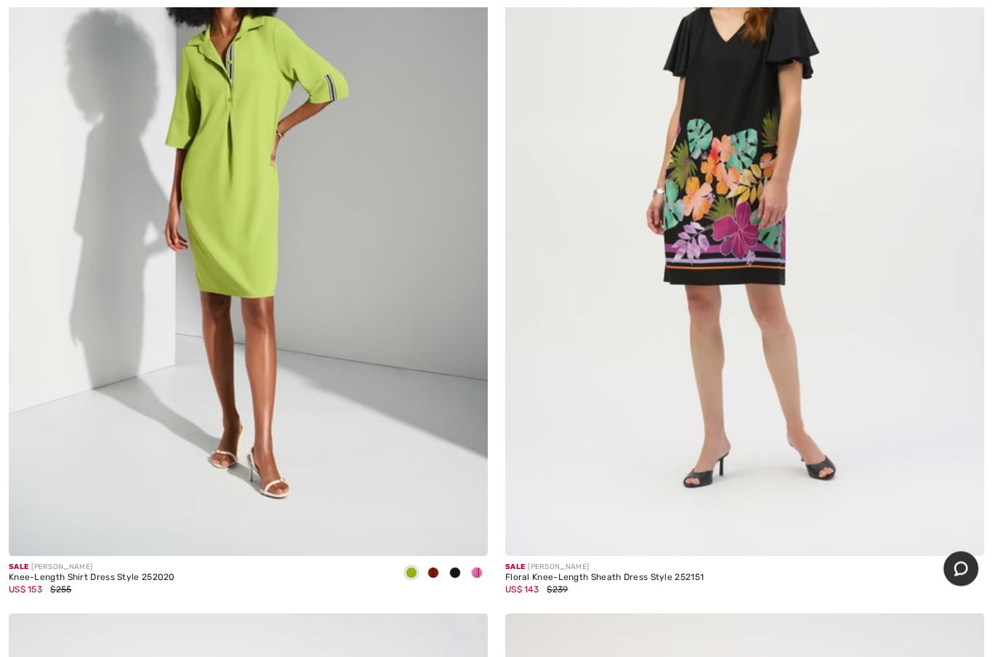
scroll to position [12509, 0]
click at [172, 573] on div "Knee-Length Shirt Dress Style 252020" at bounding box center [92, 578] width 167 height 10
click at [247, 159] on img at bounding box center [248, 197] width 479 height 719
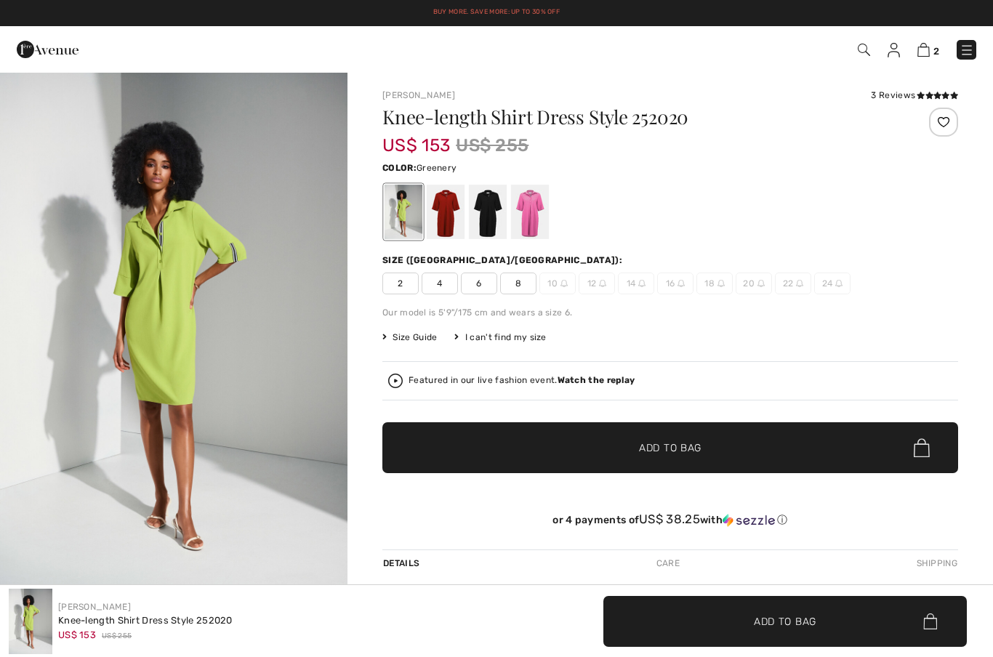
checkbox input "true"
click at [539, 217] on div at bounding box center [530, 212] width 38 height 55
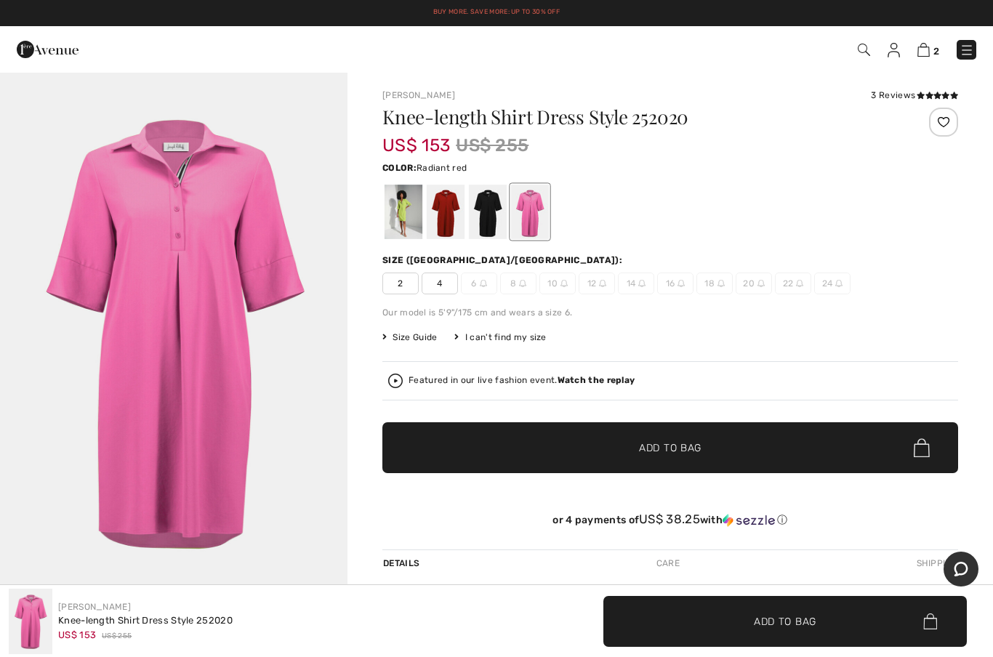
click at [450, 230] on div at bounding box center [446, 212] width 38 height 55
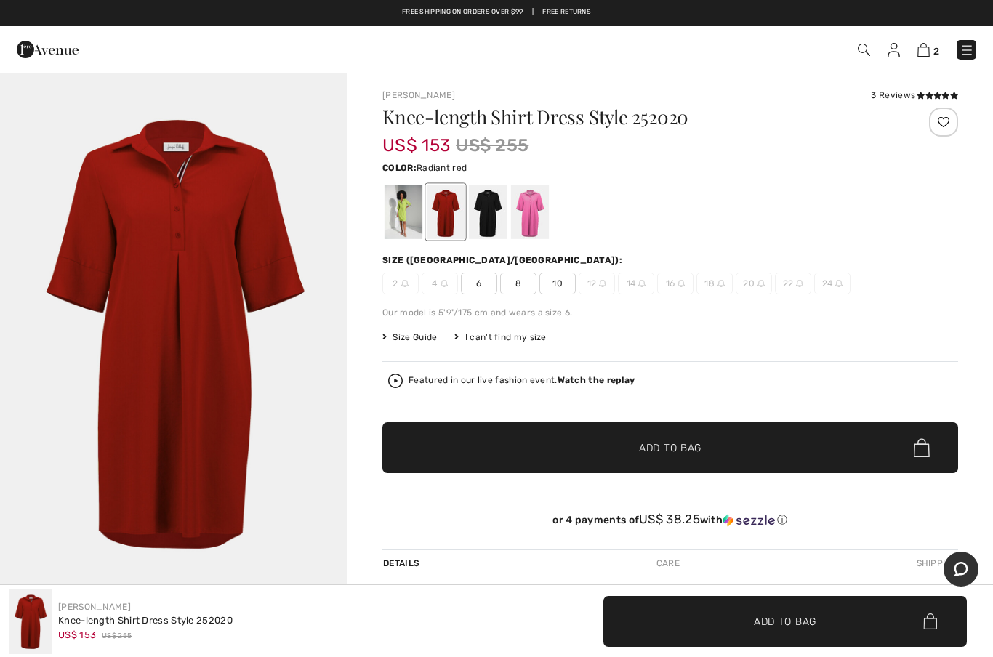
click at [481, 231] on div at bounding box center [488, 212] width 38 height 55
click at [491, 215] on div at bounding box center [488, 212] width 38 height 55
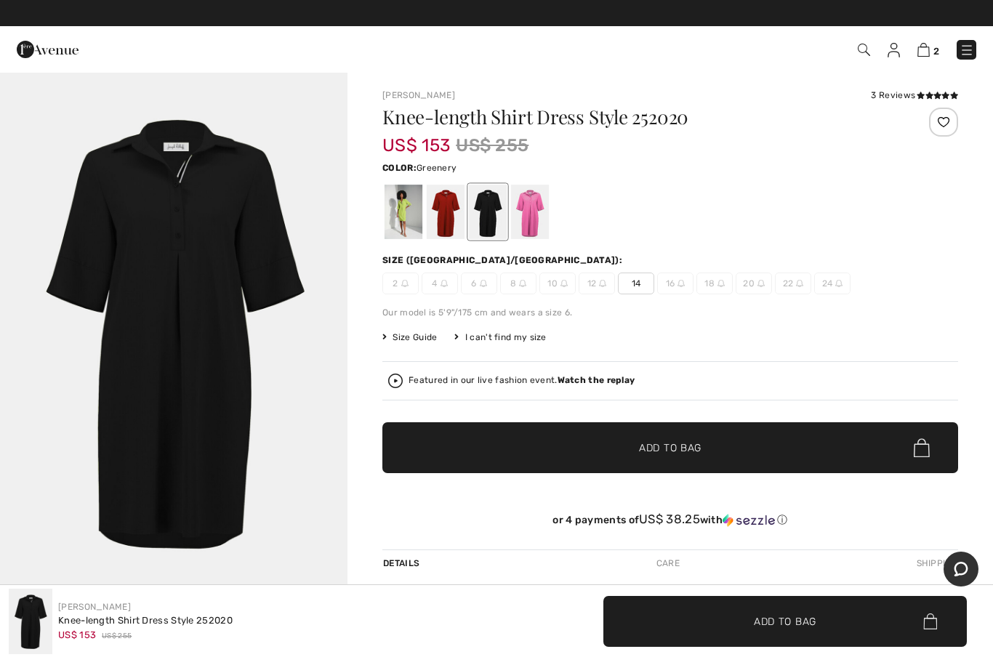
click at [418, 217] on div at bounding box center [404, 212] width 38 height 55
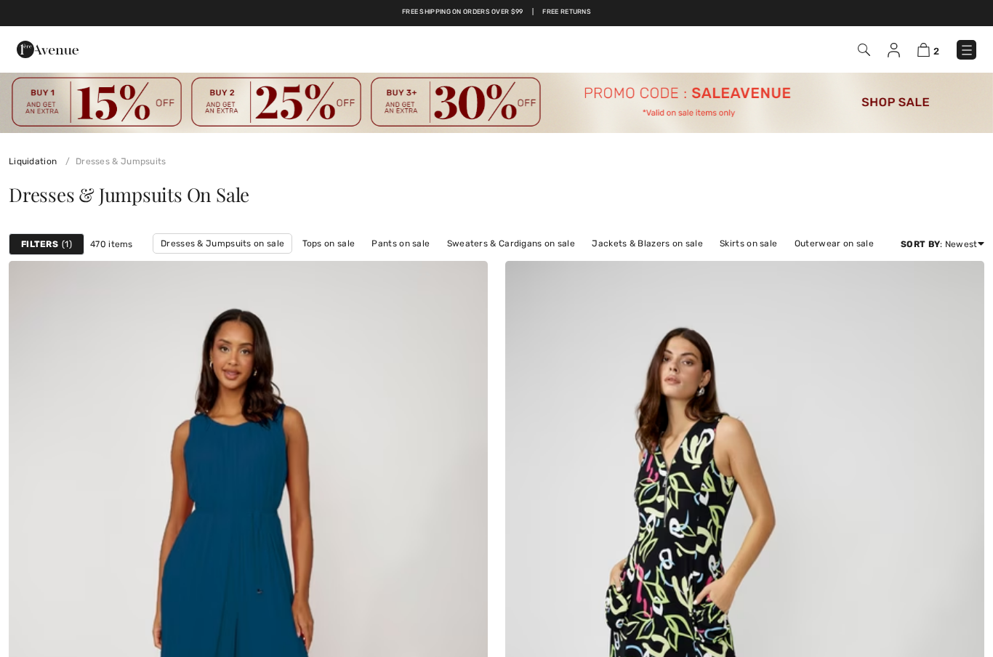
checkbox input "true"
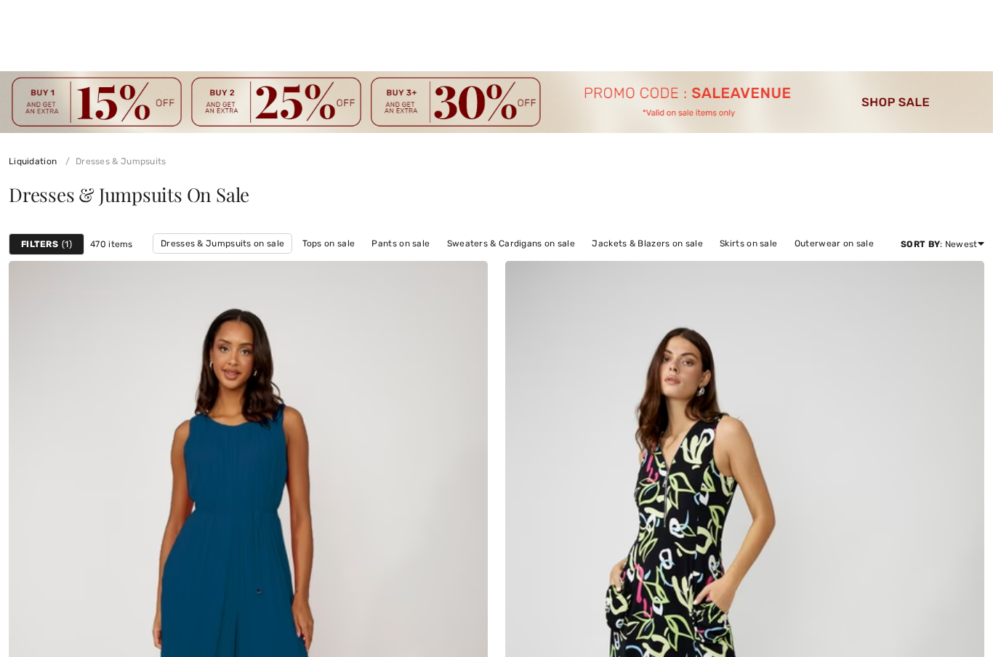
checkbox input "true"
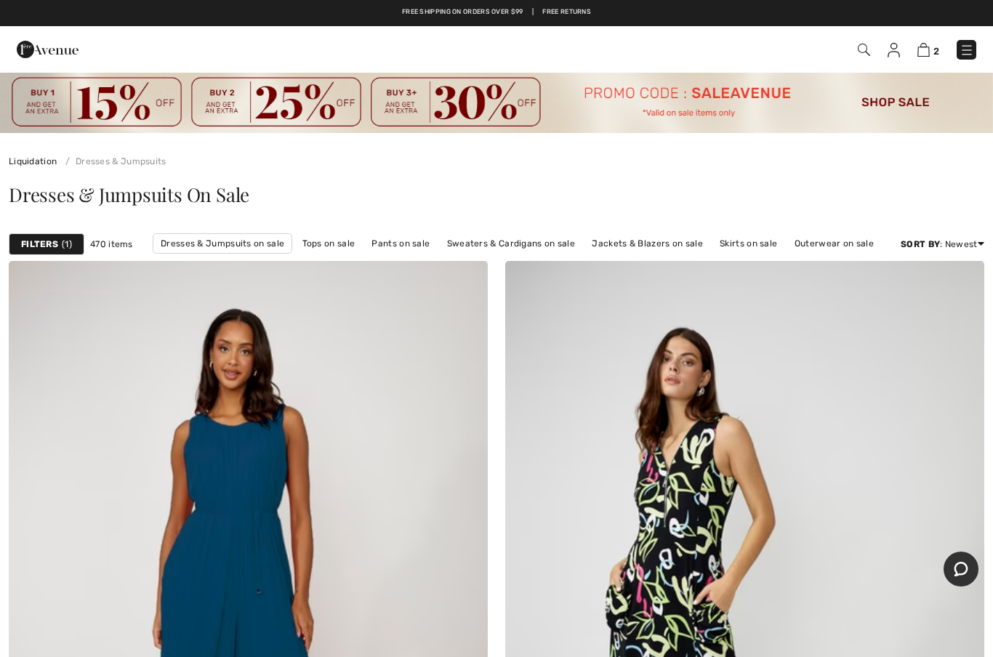
click at [51, 238] on strong "Filters" at bounding box center [39, 244] width 37 height 13
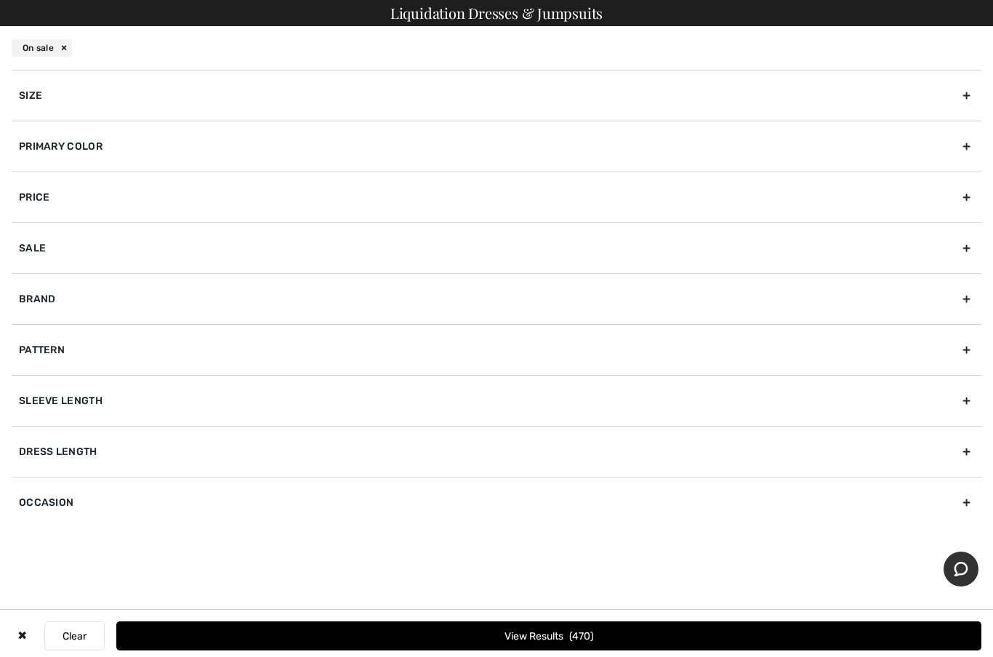
click at [86, 99] on div "Size" at bounding box center [497, 95] width 970 height 51
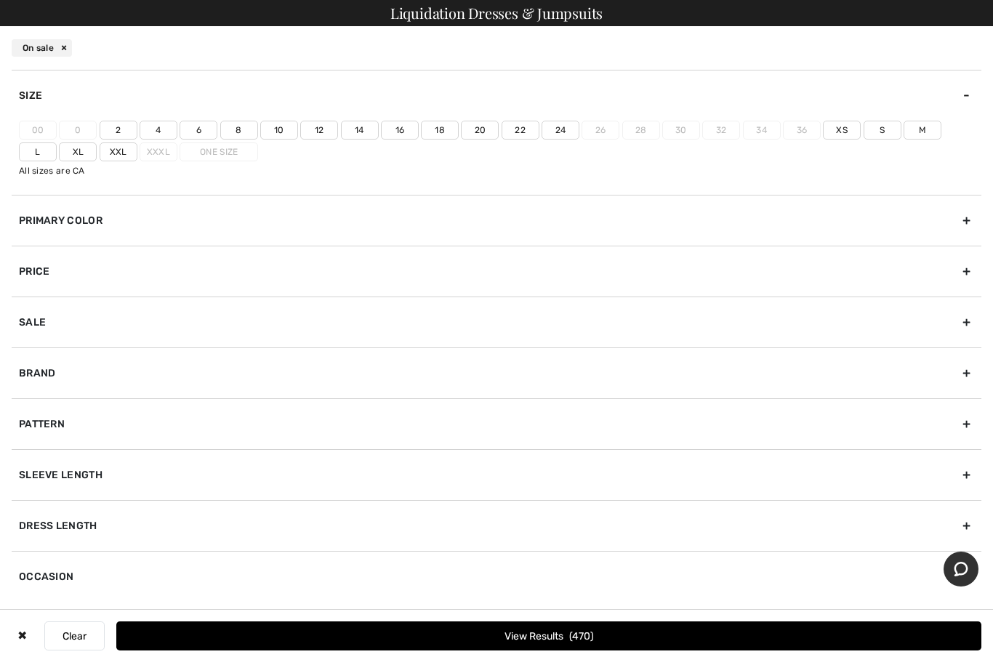
click at [361, 132] on label "14" at bounding box center [360, 130] width 38 height 19
click at [0, 0] on input"] "14" at bounding box center [0, 0] width 0 height 0
click at [57, 143] on label "L" at bounding box center [38, 152] width 38 height 19
click at [0, 0] on input"] "L" at bounding box center [0, 0] width 0 height 0
click at [59, 151] on label "Xl" at bounding box center [78, 152] width 38 height 19
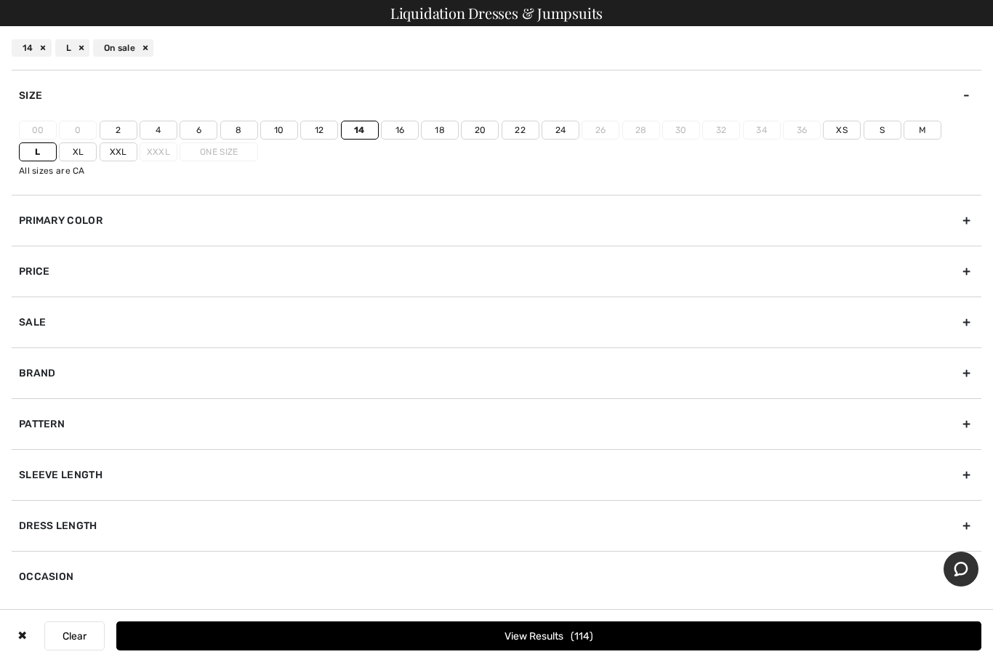
click at [0, 0] on input"] "Xl" at bounding box center [0, 0] width 0 height 0
click at [615, 645] on button "View Results 115" at bounding box center [548, 636] width 865 height 29
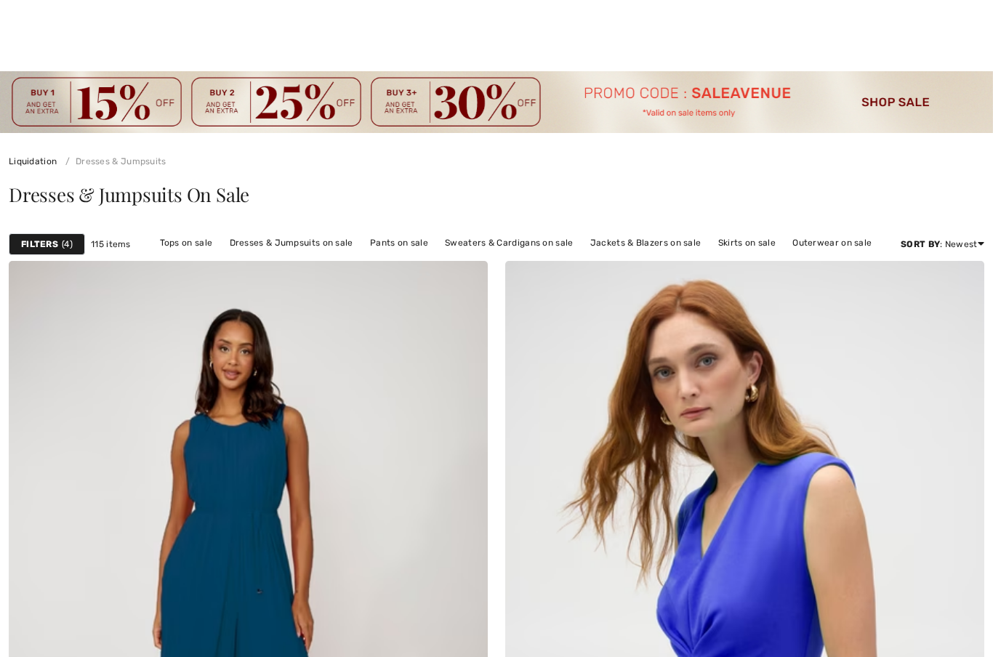
checkbox input "true"
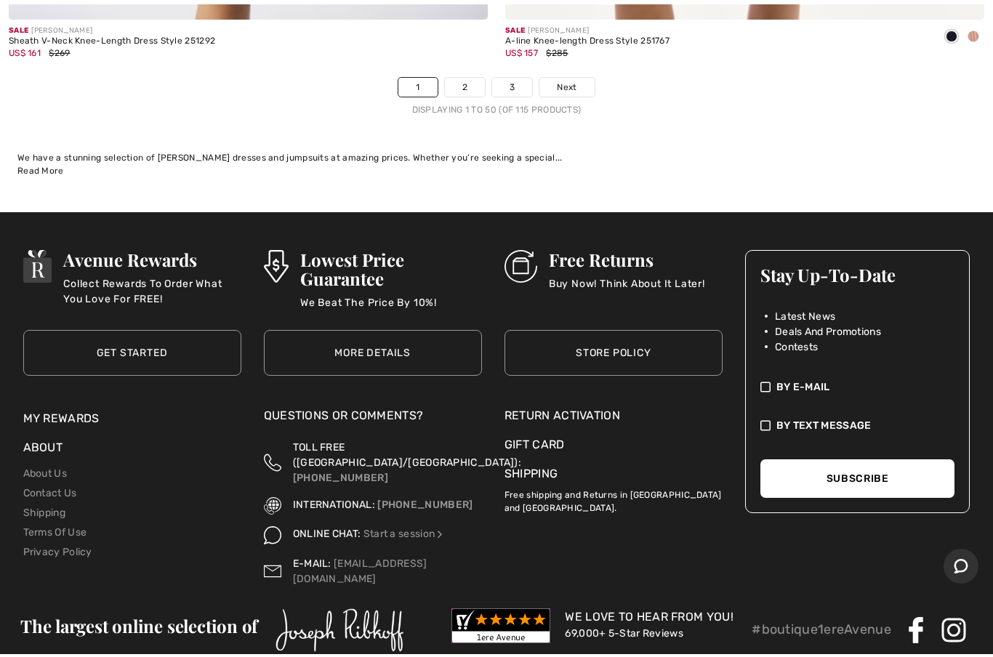
scroll to position [20390, 0]
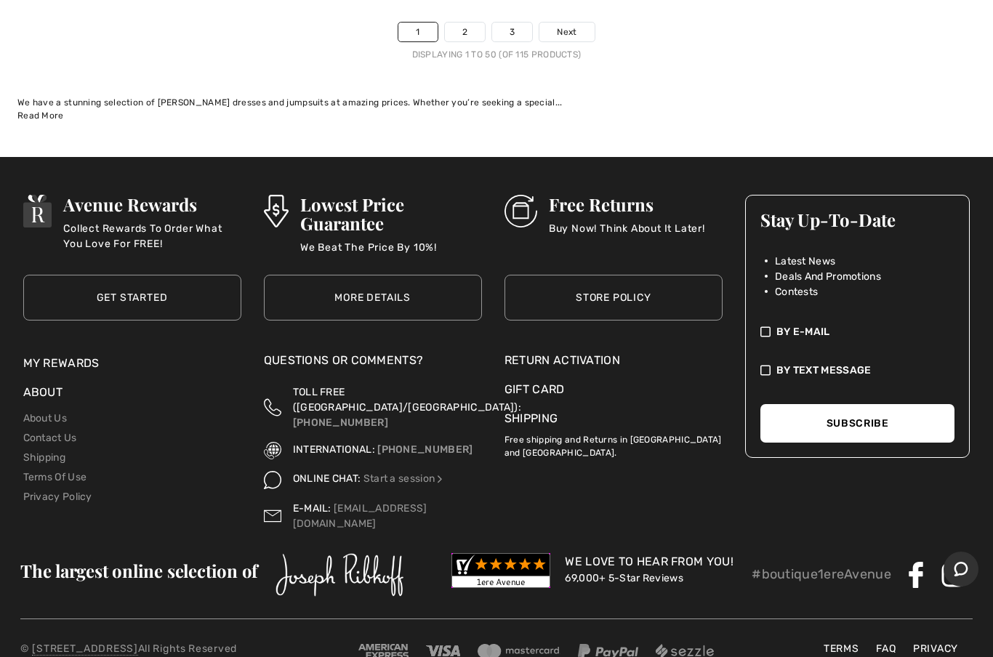
click at [469, 23] on link "2" at bounding box center [465, 32] width 40 height 19
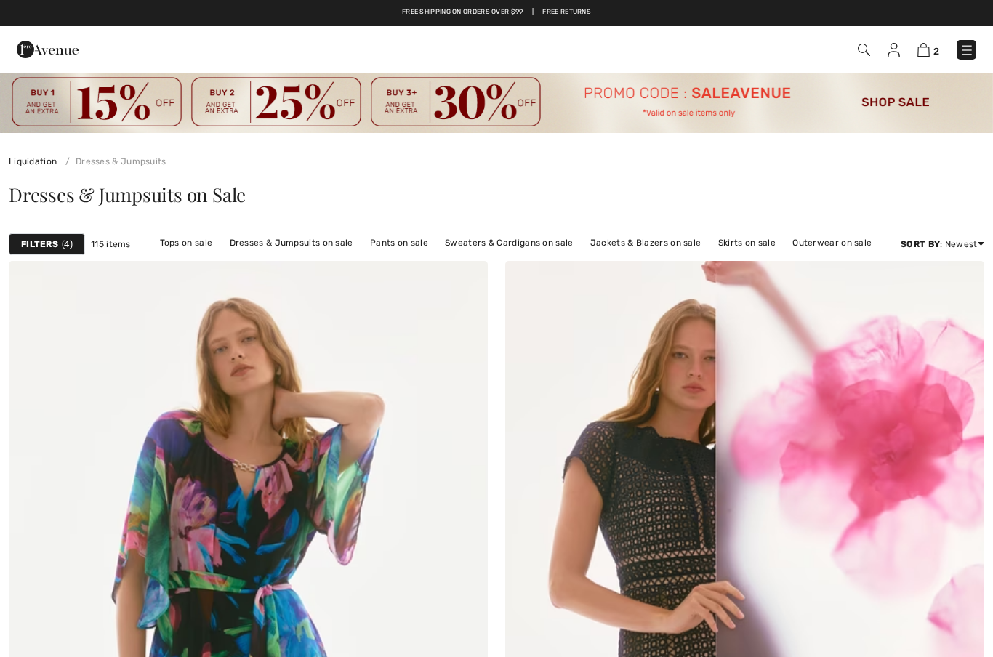
checkbox input "true"
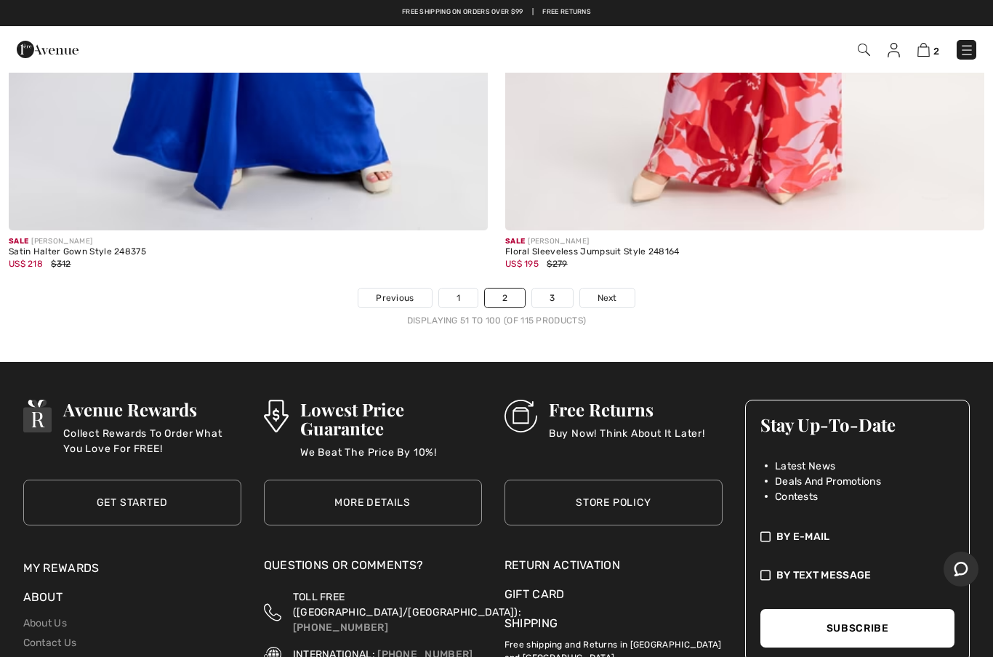
scroll to position [20127, 0]
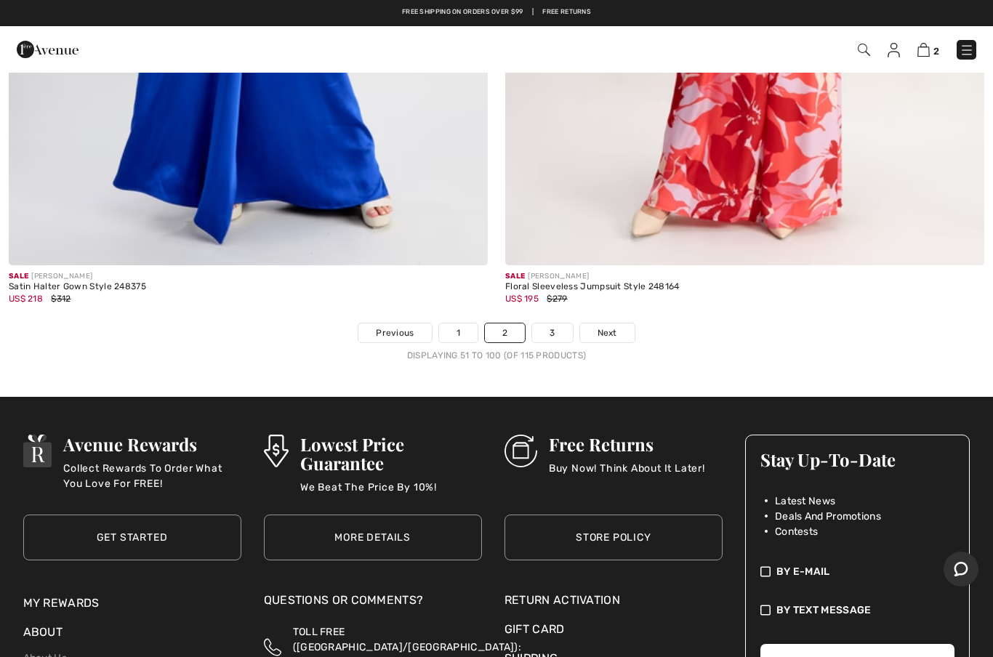
click at [549, 324] on link "3" at bounding box center [552, 333] width 40 height 19
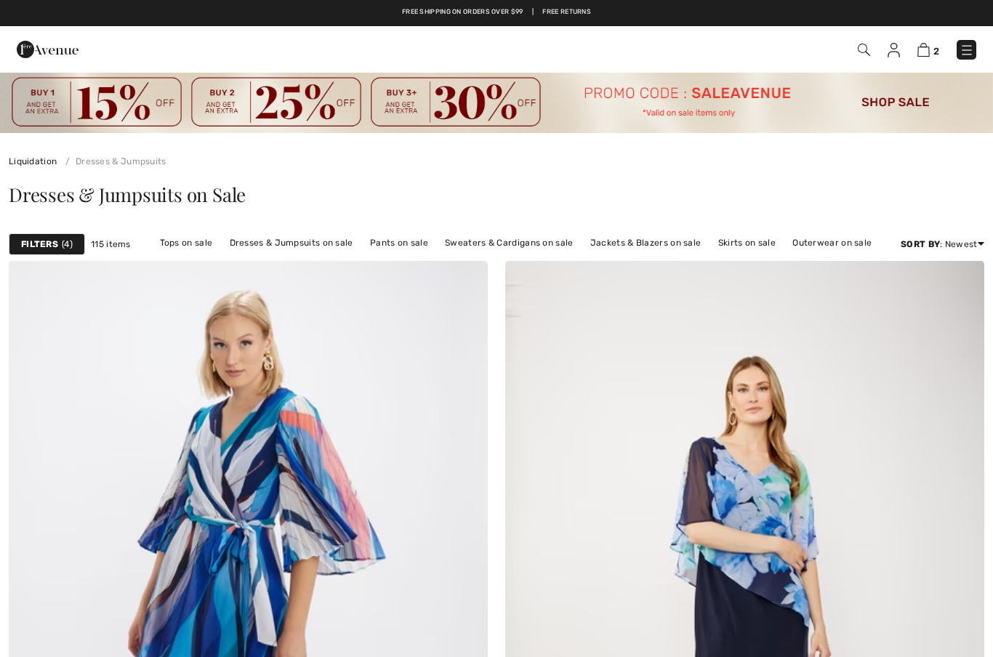
checkbox input "true"
click at [191, 245] on link "Tops on sale" at bounding box center [187, 242] width 68 height 19
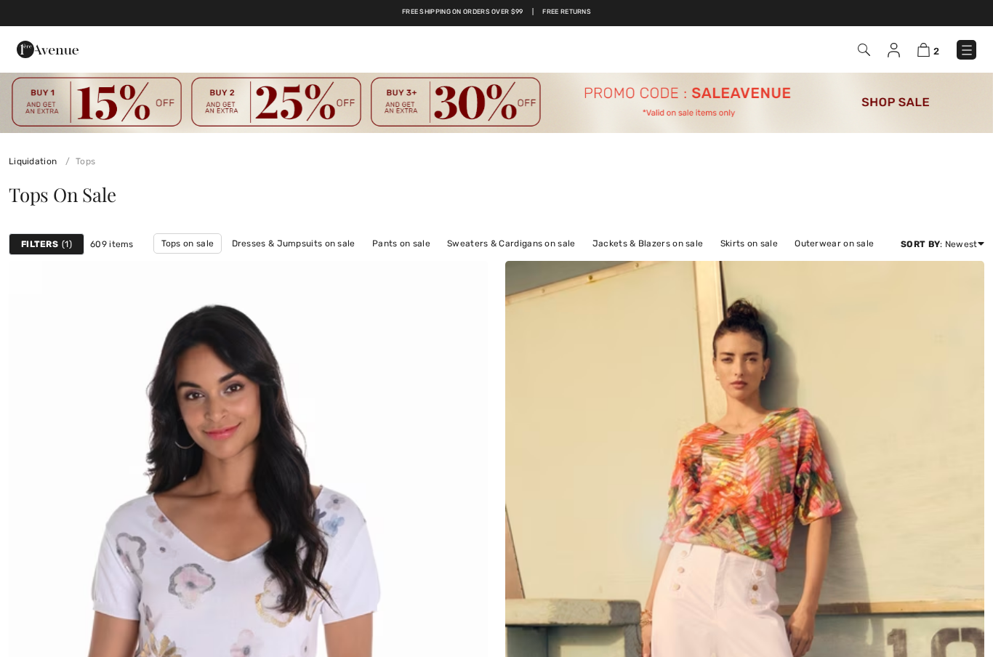
checkbox input "true"
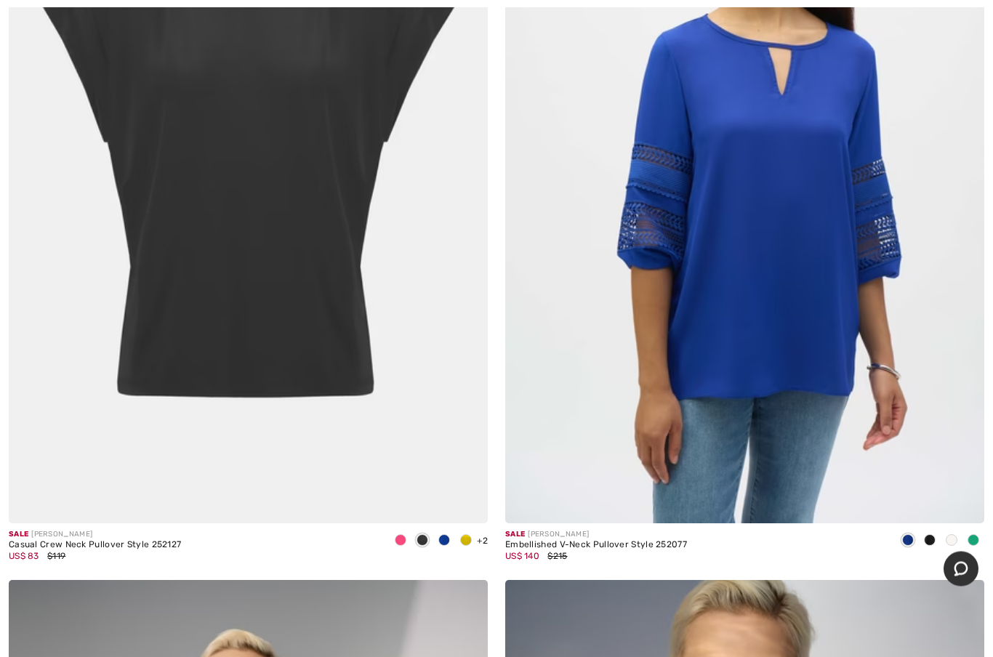
scroll to position [6818, 0]
click at [783, 324] on img at bounding box center [744, 163] width 479 height 719
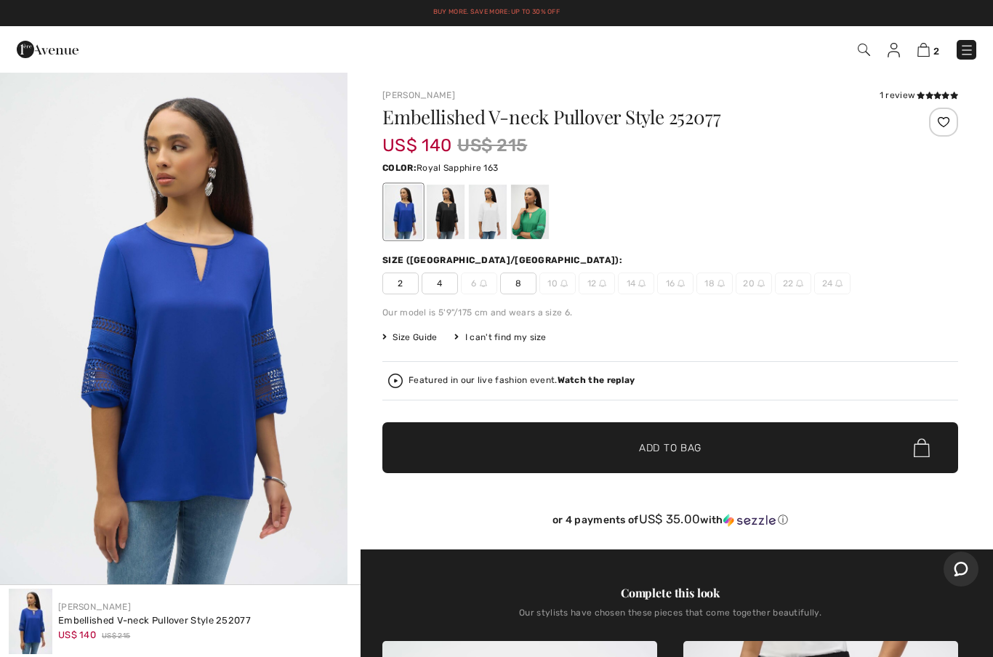
click at [452, 204] on div at bounding box center [446, 212] width 38 height 55
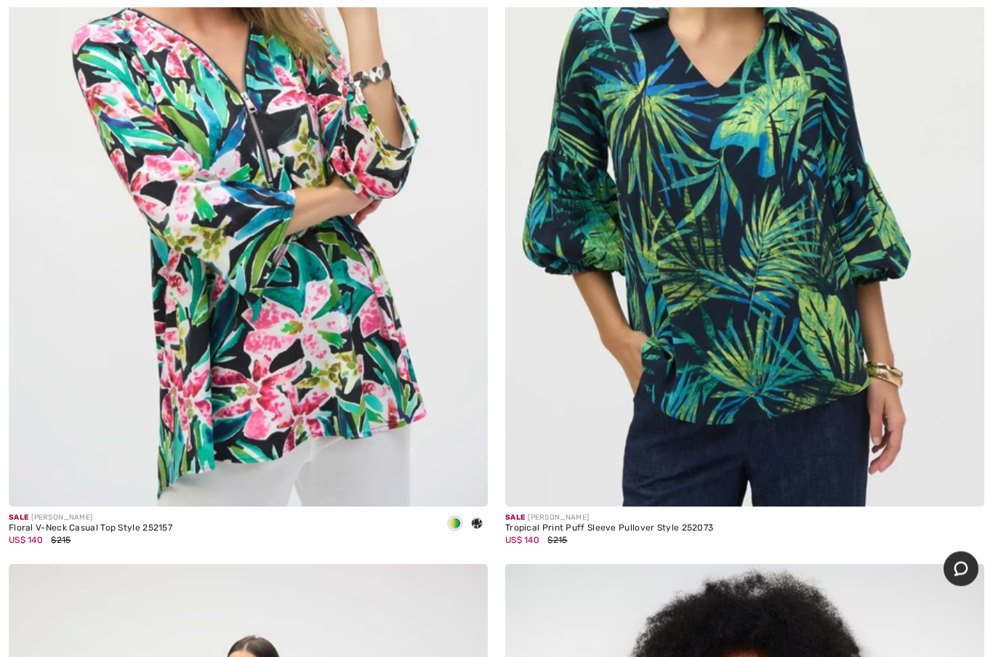
scroll to position [18145, 0]
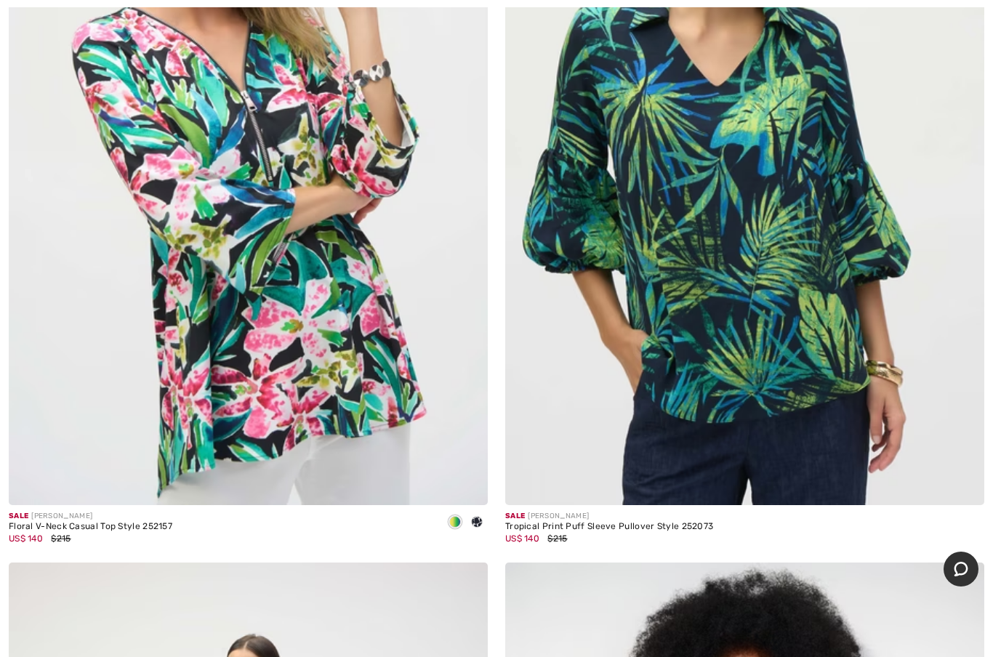
click at [754, 418] on img at bounding box center [744, 146] width 479 height 719
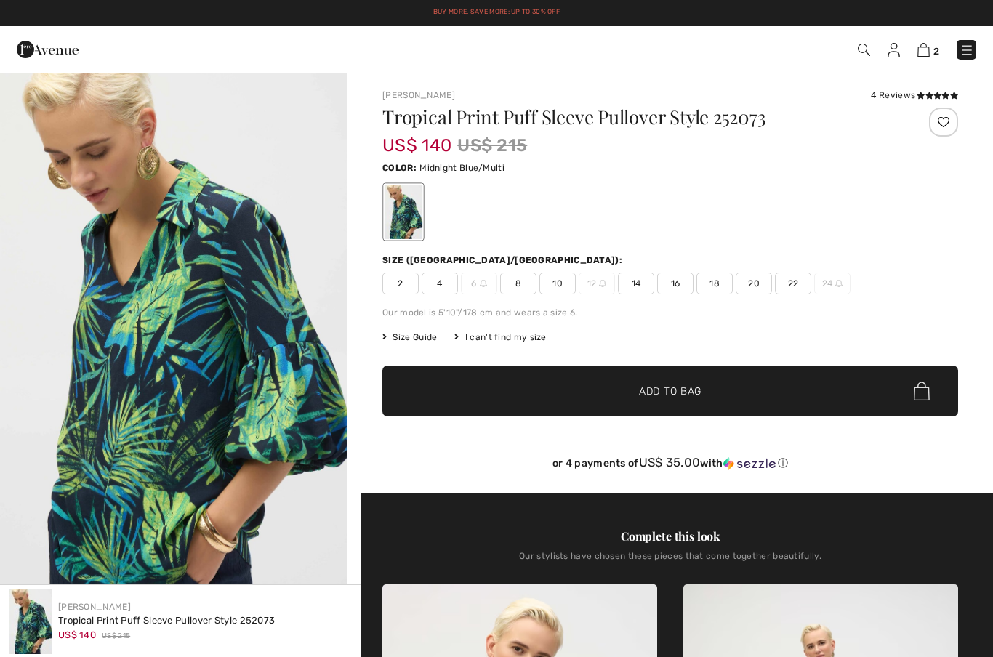
checkbox input "true"
click at [911, 92] on div "4 Reviews" at bounding box center [914, 95] width 87 height 13
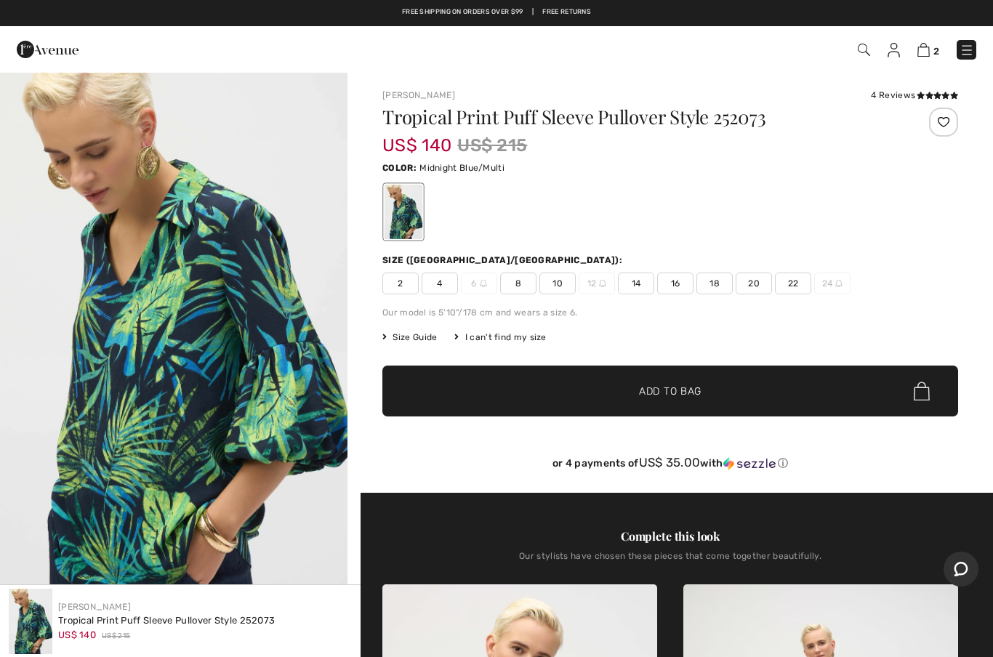
click at [940, 95] on icon at bounding box center [938, 95] width 8 height 7
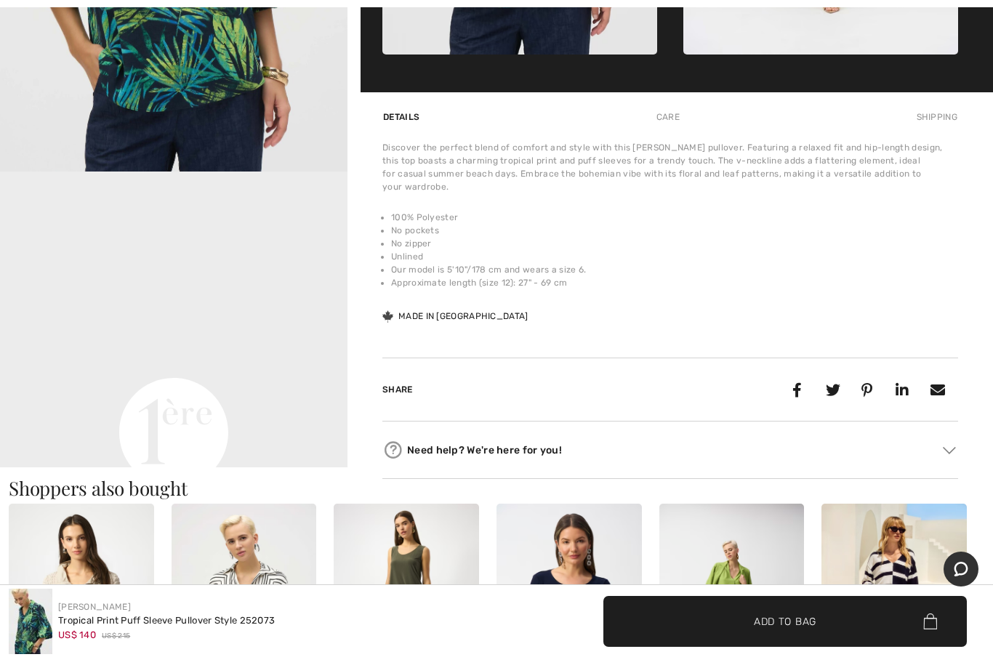
scroll to position [2288, 0]
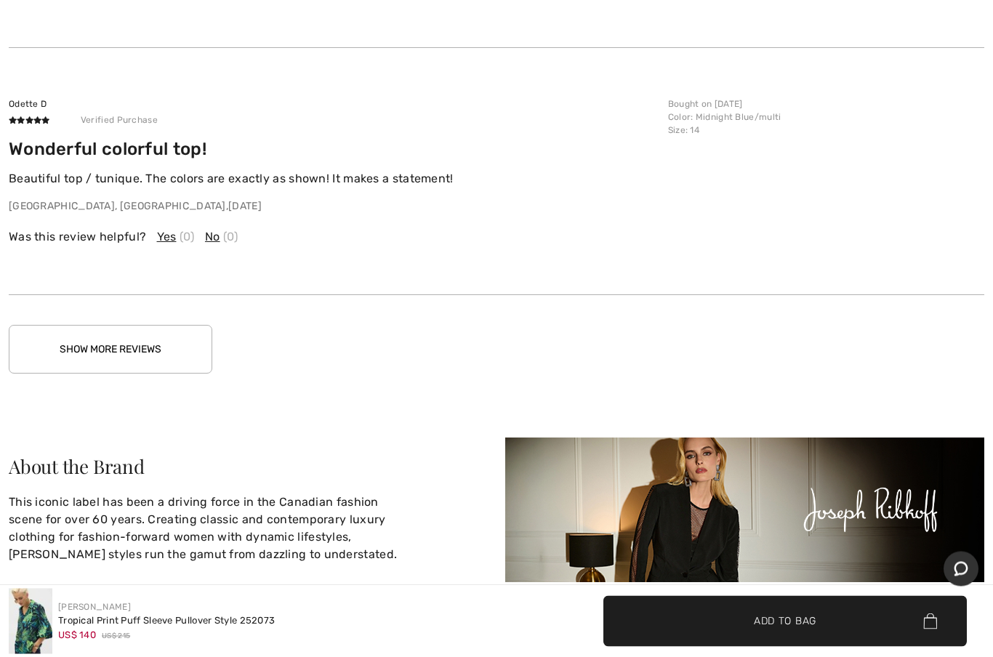
click at [189, 326] on button "Show More Reviews" at bounding box center [111, 350] width 204 height 49
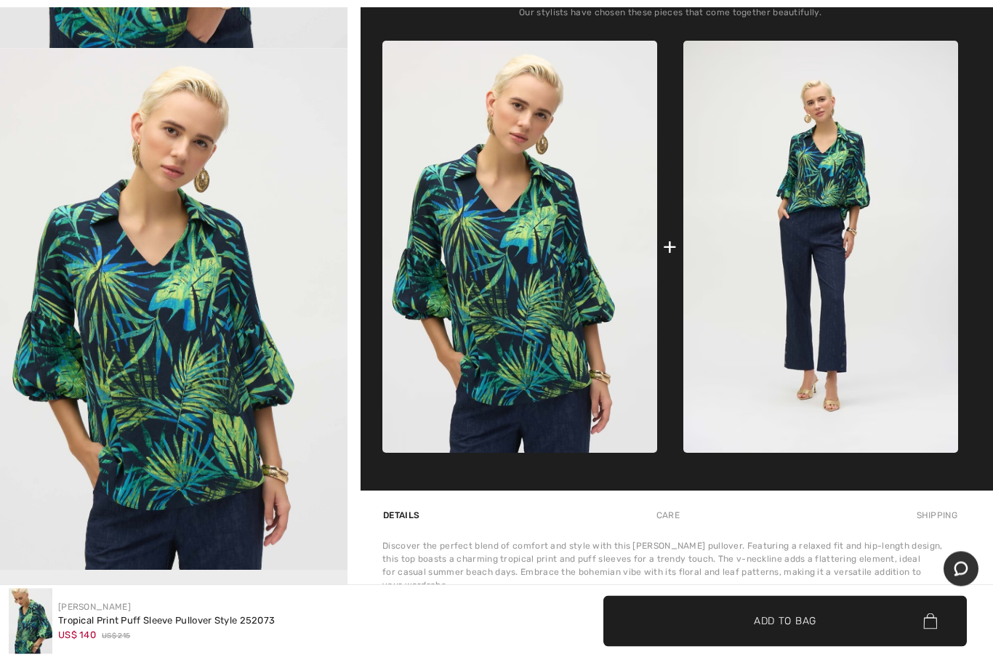
scroll to position [544, 0]
click at [686, 250] on img at bounding box center [821, 247] width 275 height 412
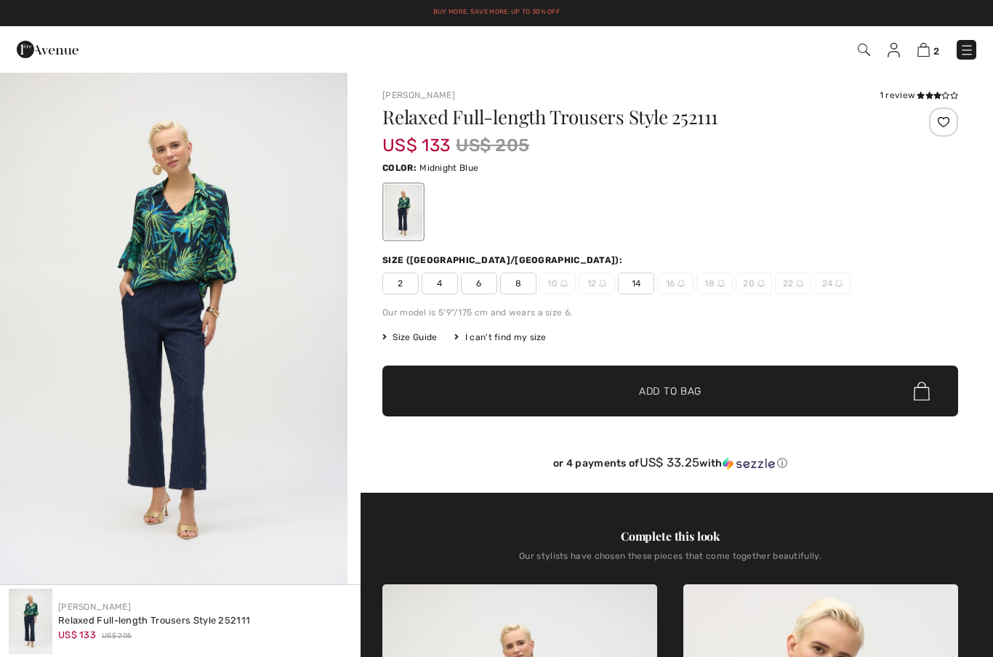
checkbox input "true"
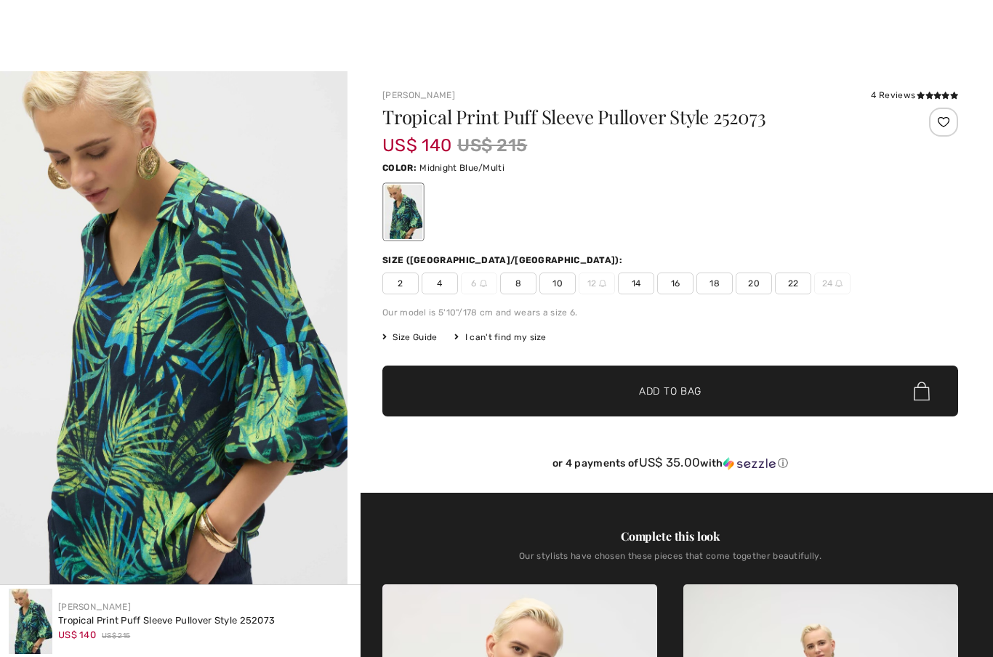
checkbox input "true"
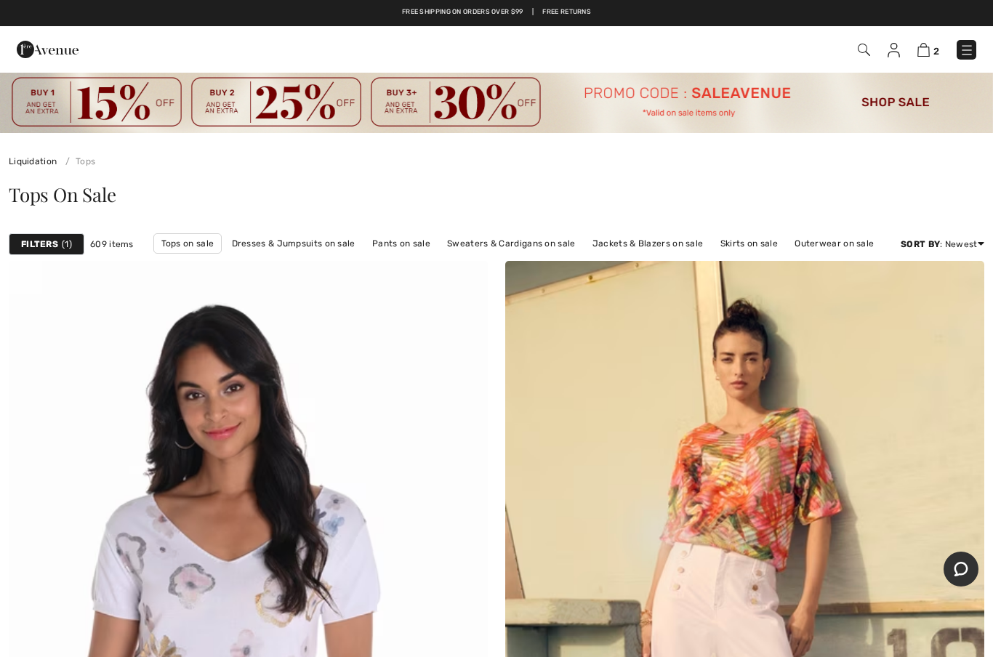
click at [55, 243] on strong "Filters" at bounding box center [39, 244] width 37 height 13
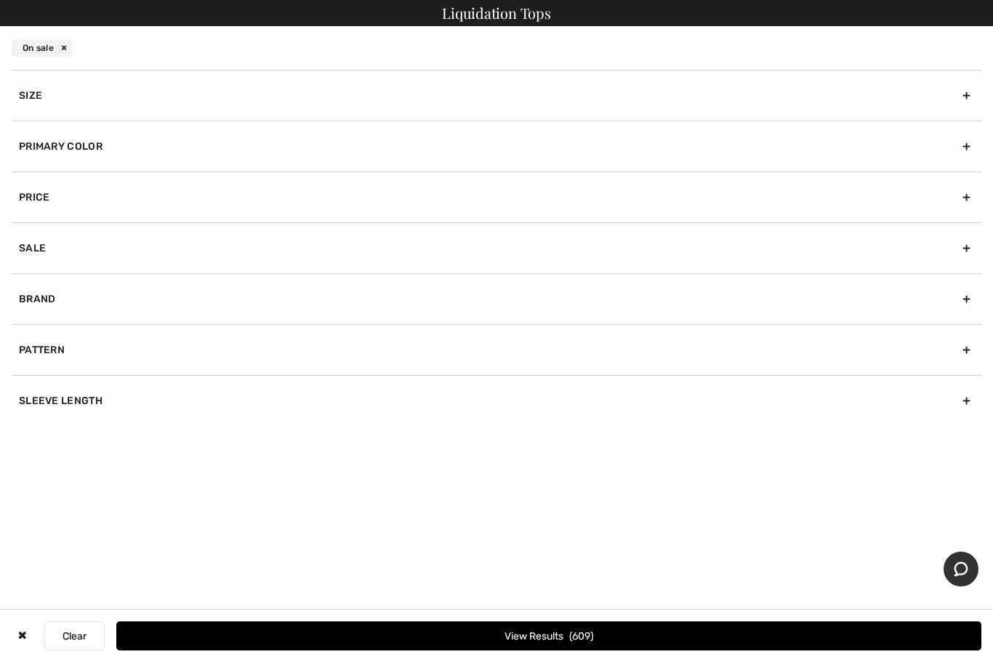
click at [60, 92] on div "Size" at bounding box center [497, 95] width 970 height 51
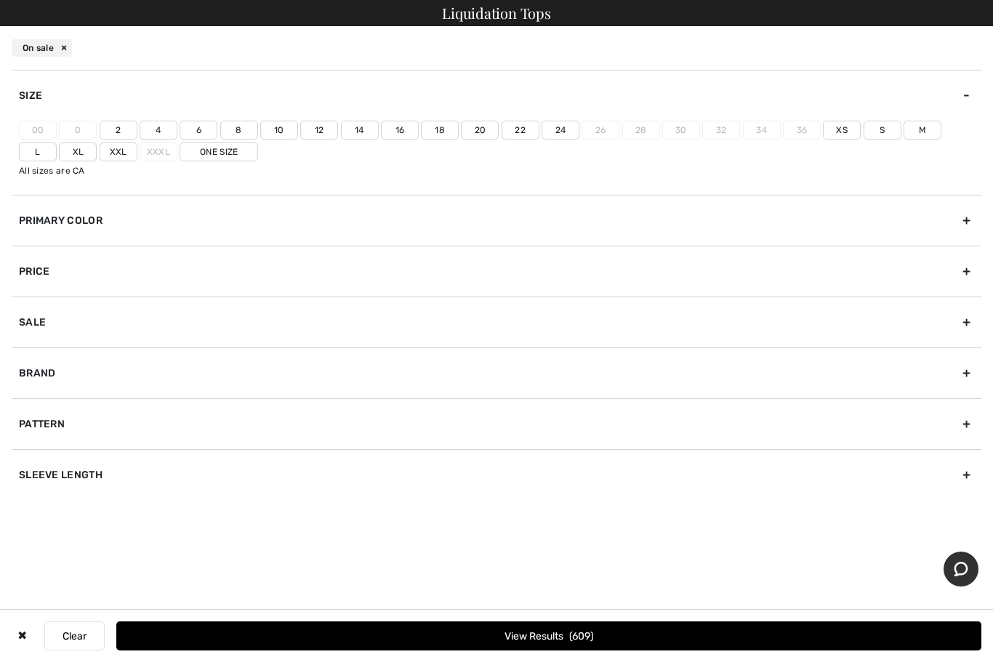
click at [359, 124] on label "14" at bounding box center [360, 130] width 38 height 19
click at [0, 0] on input"] "14" at bounding box center [0, 0] width 0 height 0
click at [57, 143] on label "L" at bounding box center [38, 152] width 38 height 19
click at [0, 0] on input"] "L" at bounding box center [0, 0] width 0 height 0
click at [59, 151] on label "Xl" at bounding box center [78, 152] width 38 height 19
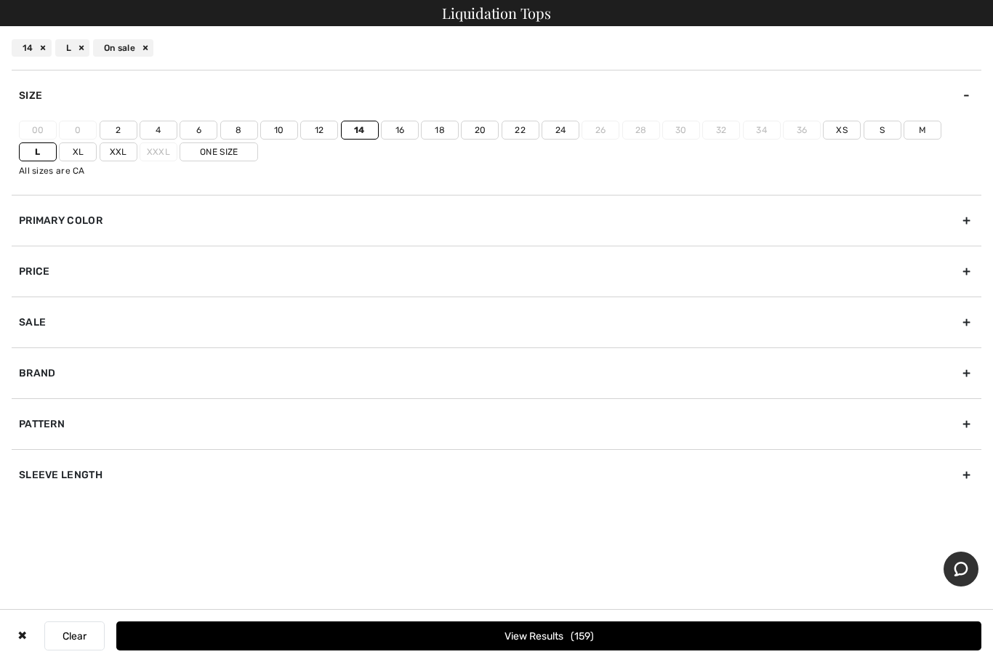
click at [0, 0] on input"] "Xl" at bounding box center [0, 0] width 0 height 0
click at [637, 643] on button "View Results 167" at bounding box center [548, 636] width 865 height 29
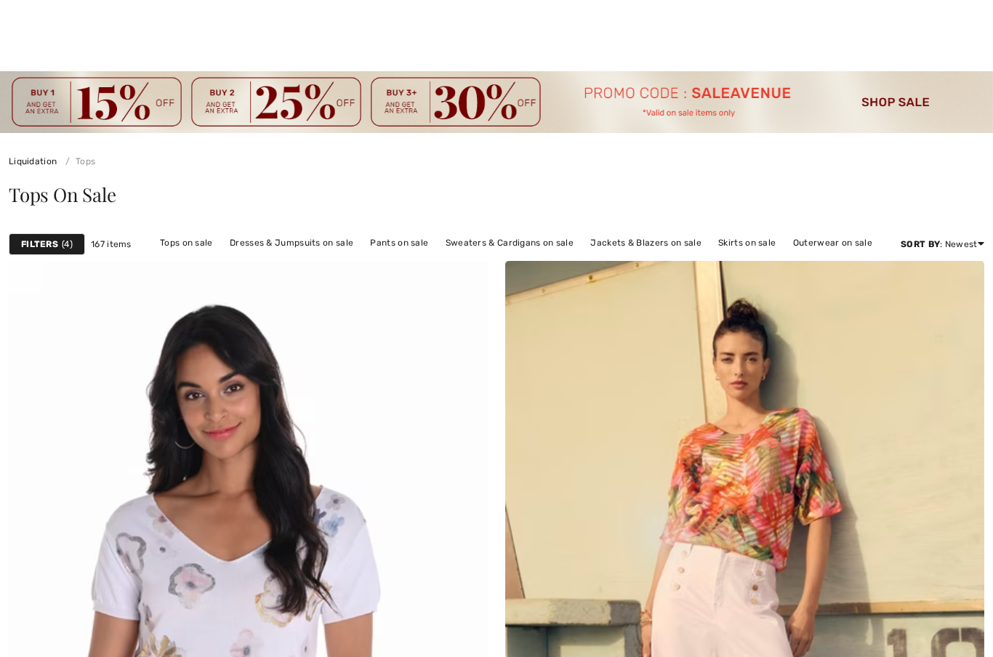
checkbox input "true"
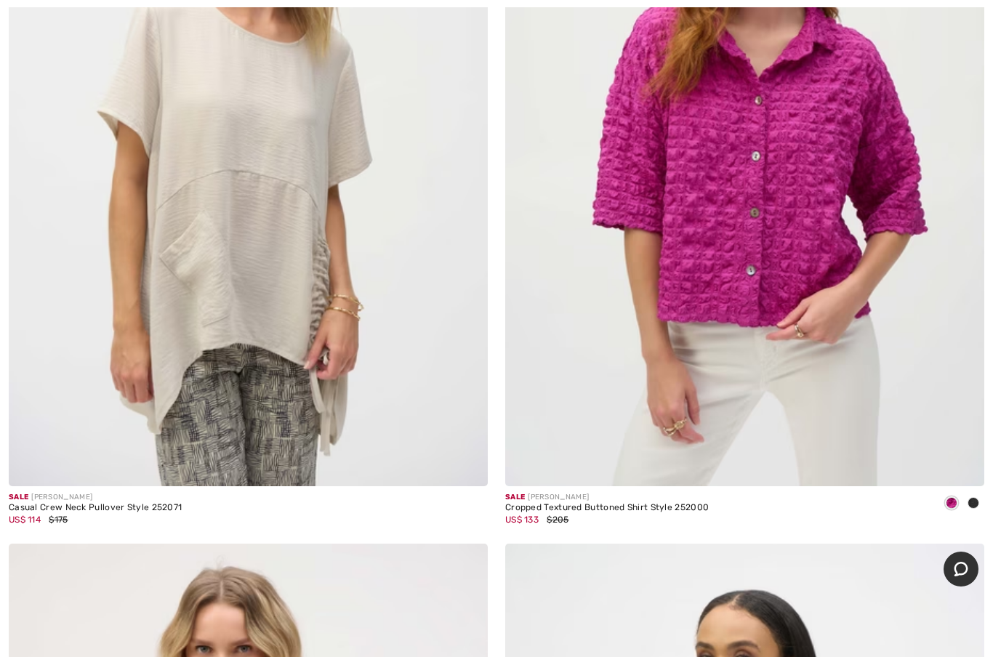
scroll to position [15079, 0]
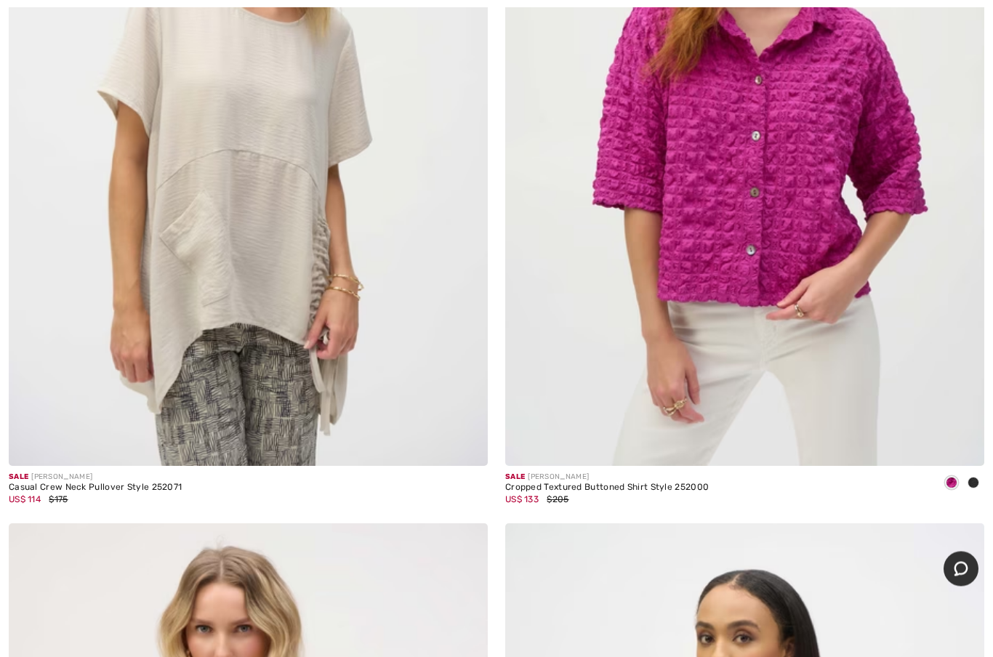
click at [801, 207] on img at bounding box center [744, 107] width 479 height 719
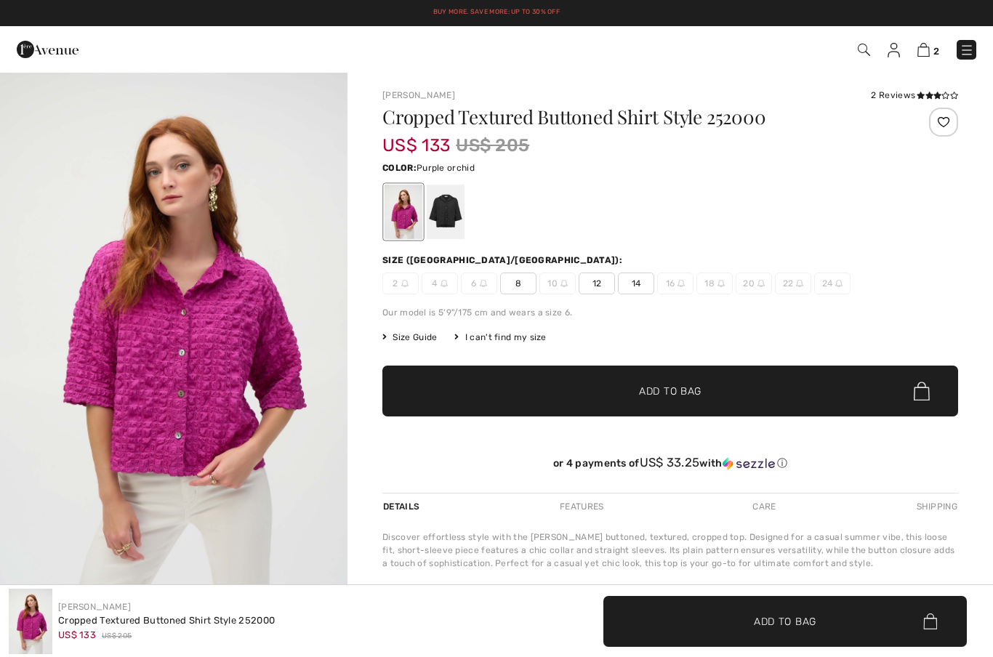
click at [900, 89] on div "2 Reviews" at bounding box center [914, 95] width 87 height 13
click at [926, 97] on icon at bounding box center [930, 95] width 8 height 7
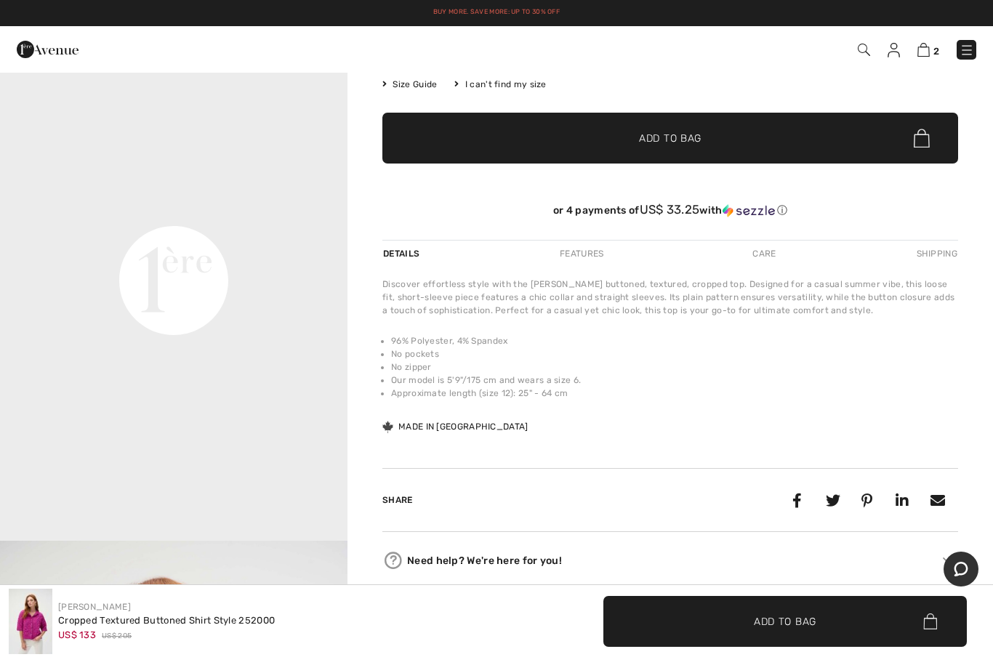
scroll to position [841, 0]
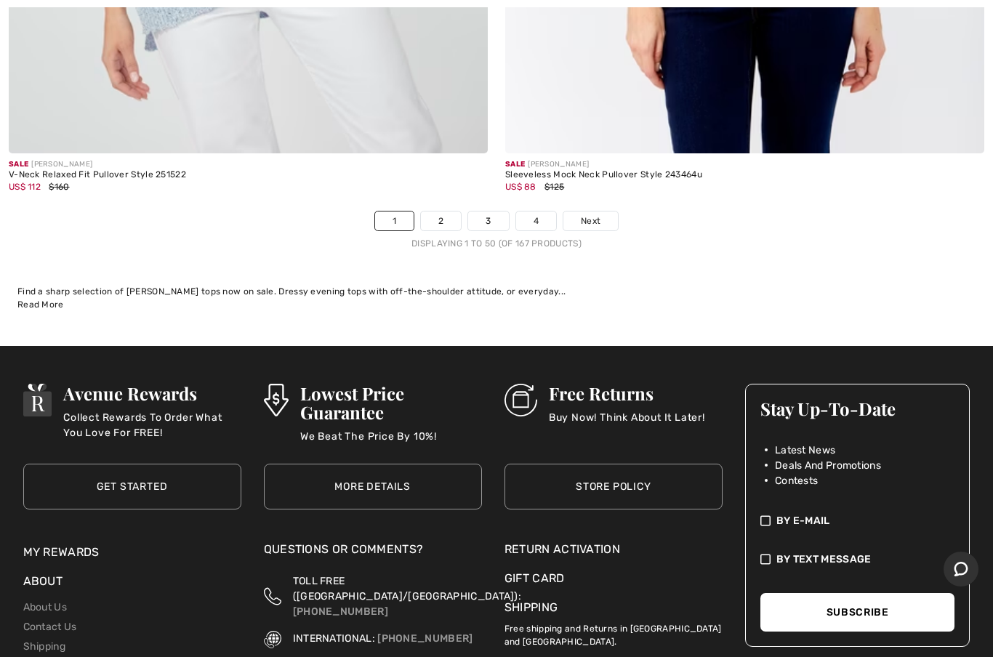
scroll to position [20212, 0]
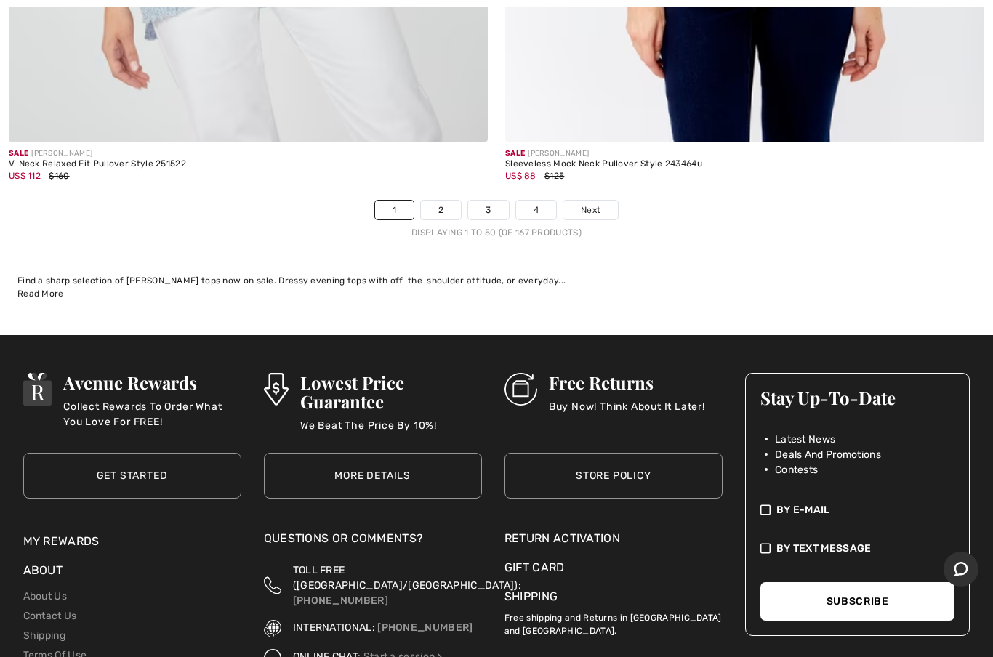
click at [448, 201] on link "2" at bounding box center [441, 210] width 40 height 19
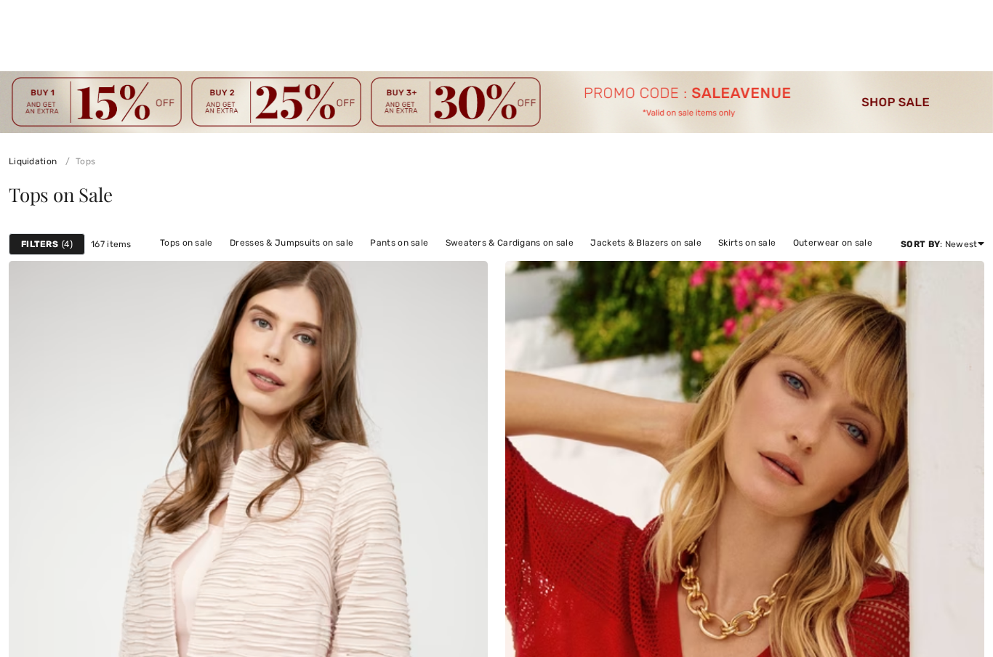
checkbox input "true"
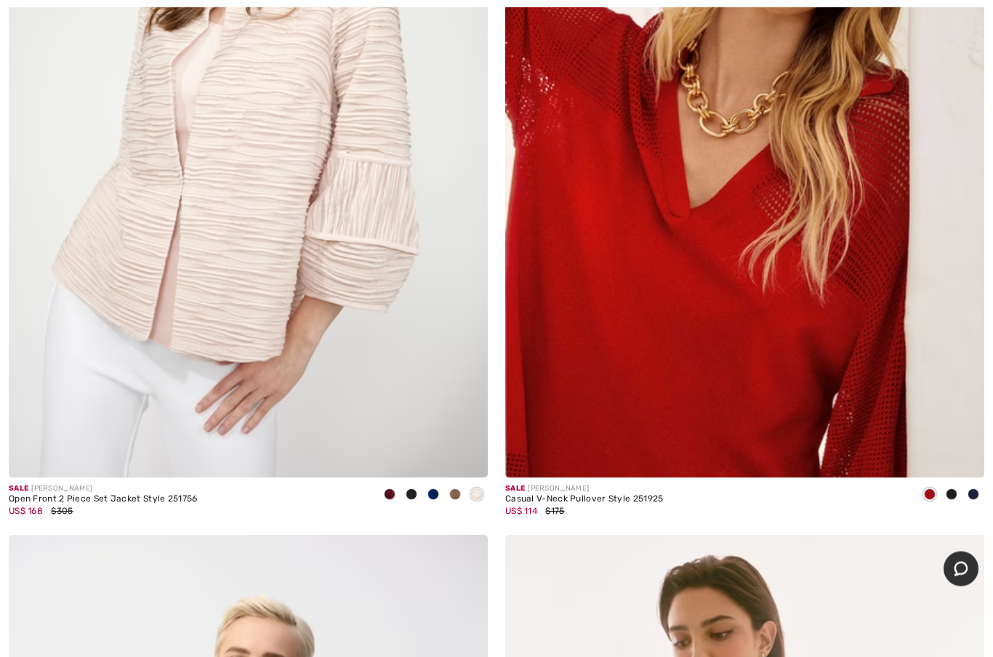
scroll to position [503, 0]
click at [161, 500] on div "Open Front 2 Piece Set Jacket Style 251756" at bounding box center [103, 499] width 189 height 10
click at [293, 400] on img at bounding box center [248, 117] width 479 height 719
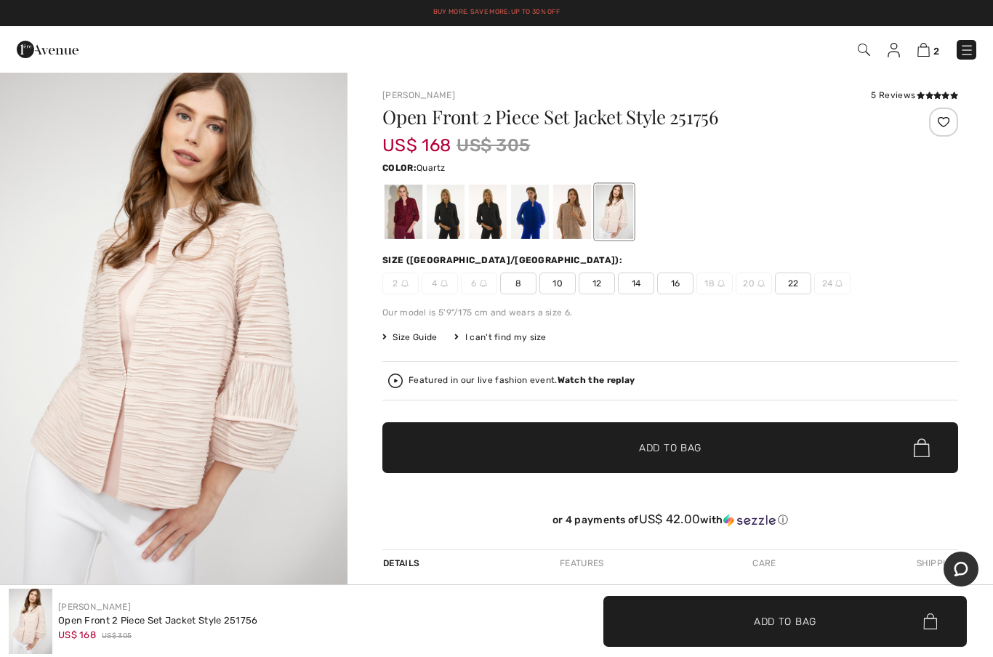
click at [532, 218] on div at bounding box center [530, 212] width 38 height 55
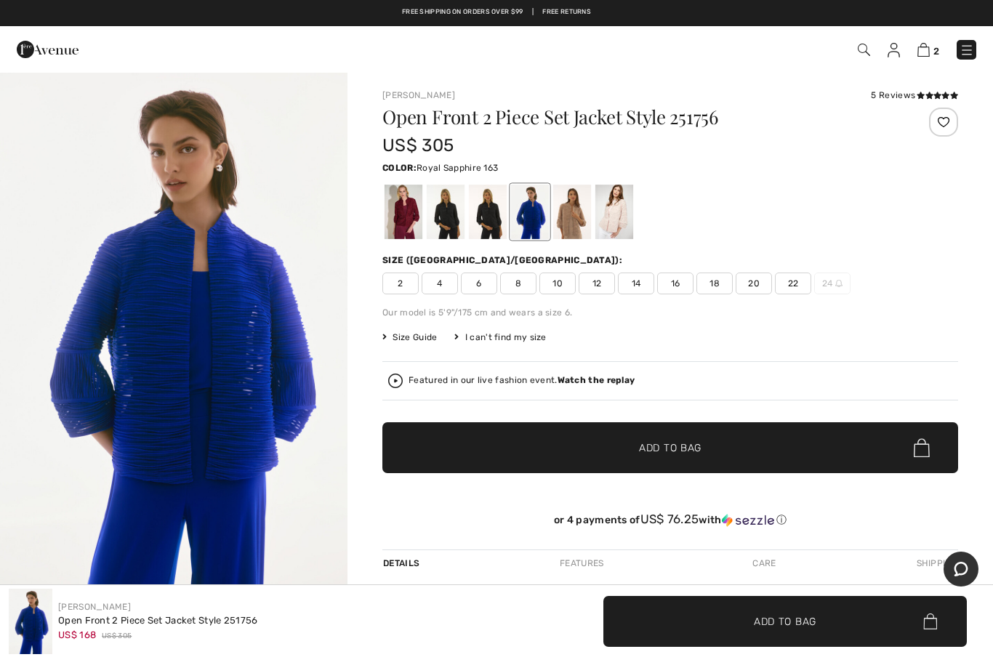
click at [416, 230] on div at bounding box center [404, 212] width 38 height 55
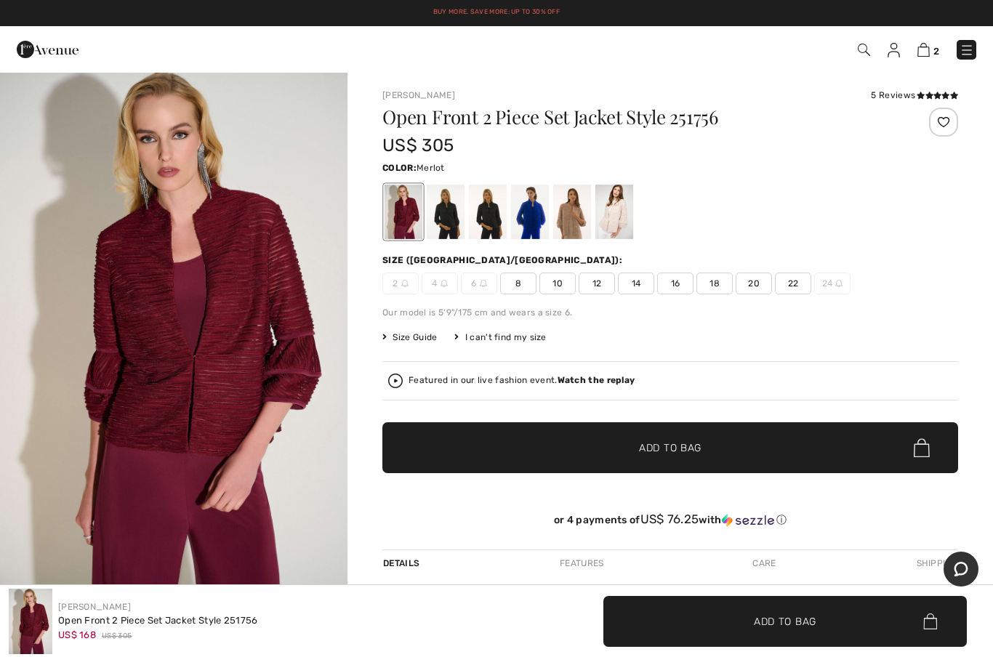
click at [928, 44] on img at bounding box center [924, 50] width 12 height 14
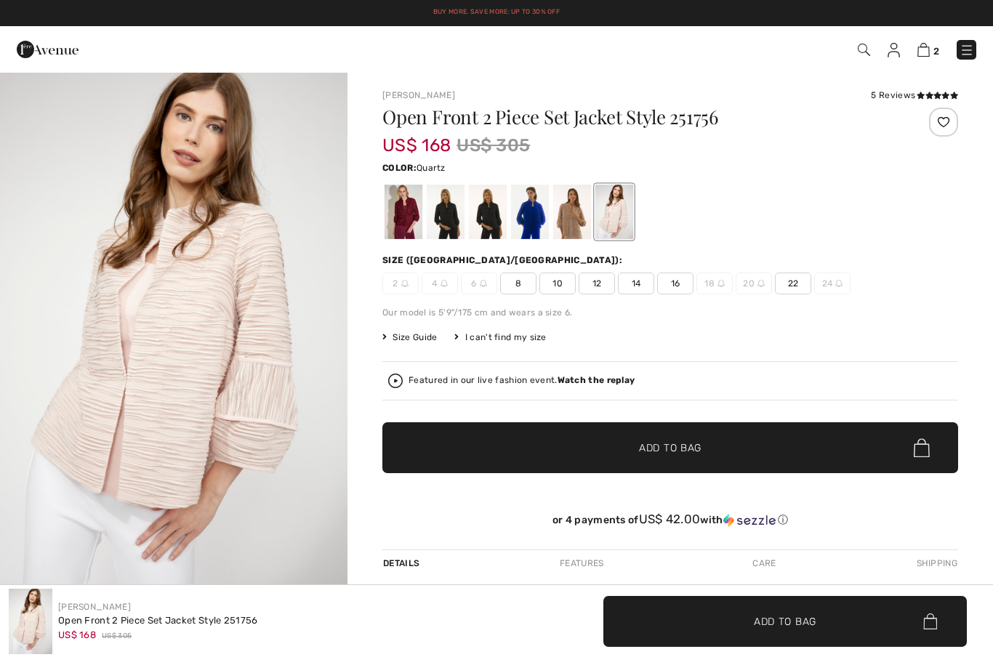
checkbox input "true"
click at [918, 94] on icon at bounding box center [921, 95] width 8 height 7
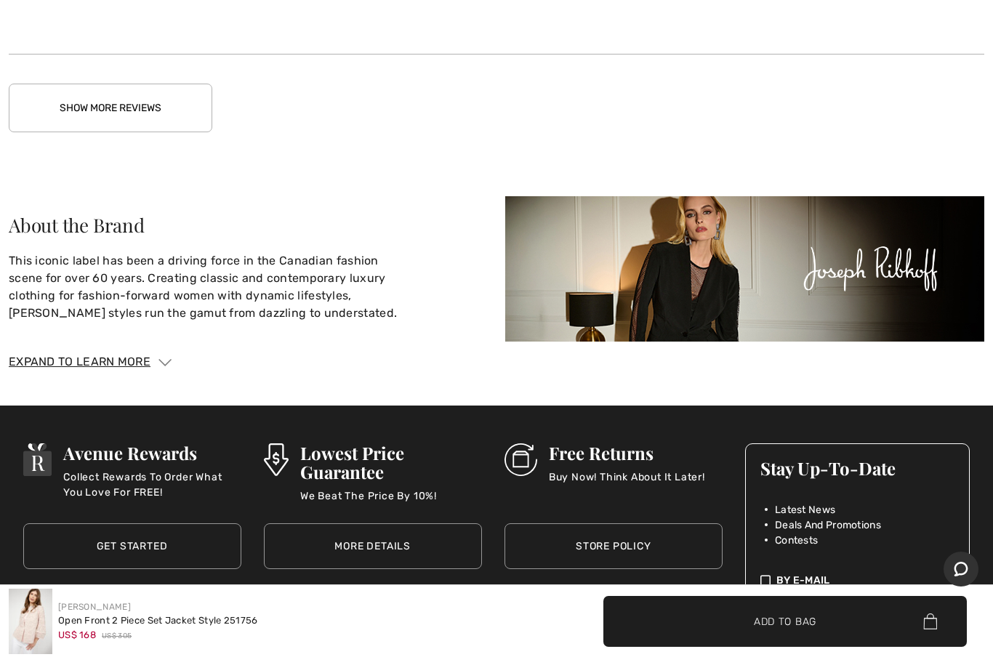
scroll to position [2481, 0]
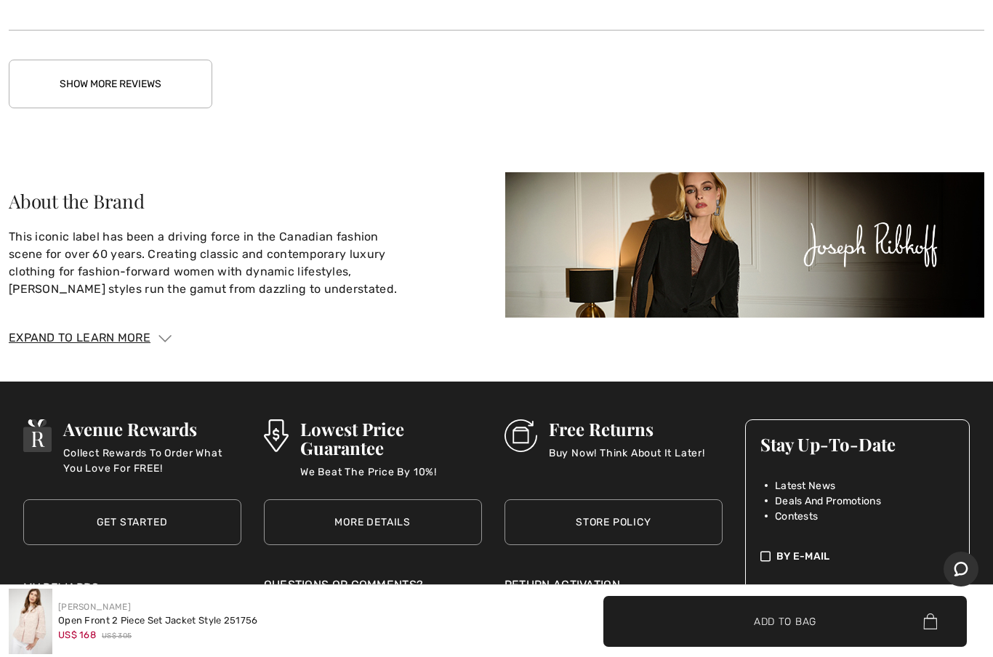
click at [176, 85] on button "Show More Reviews" at bounding box center [111, 84] width 204 height 49
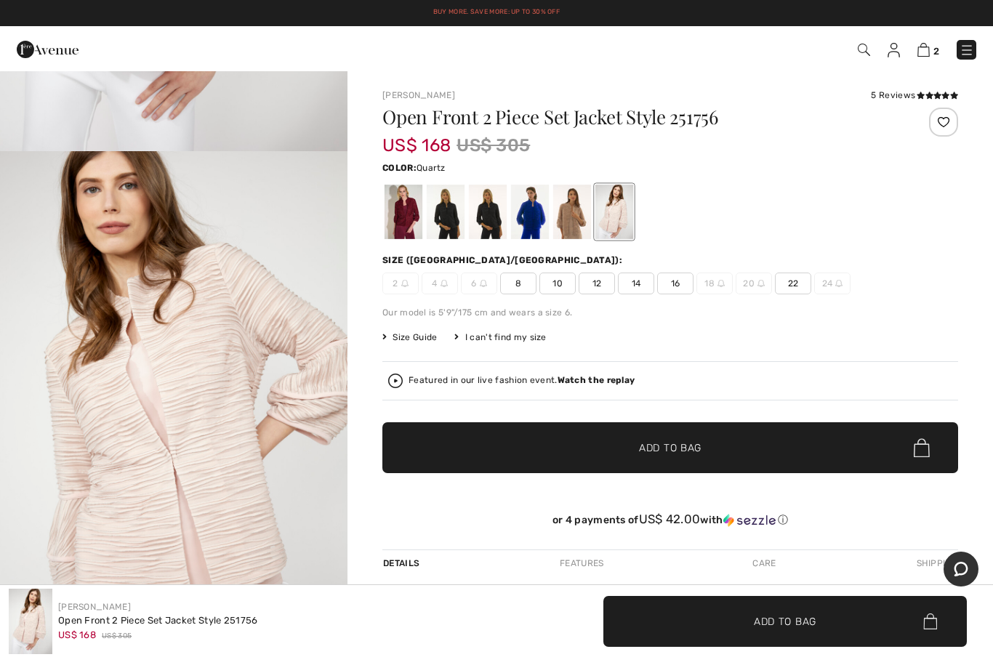
scroll to position [439, 0]
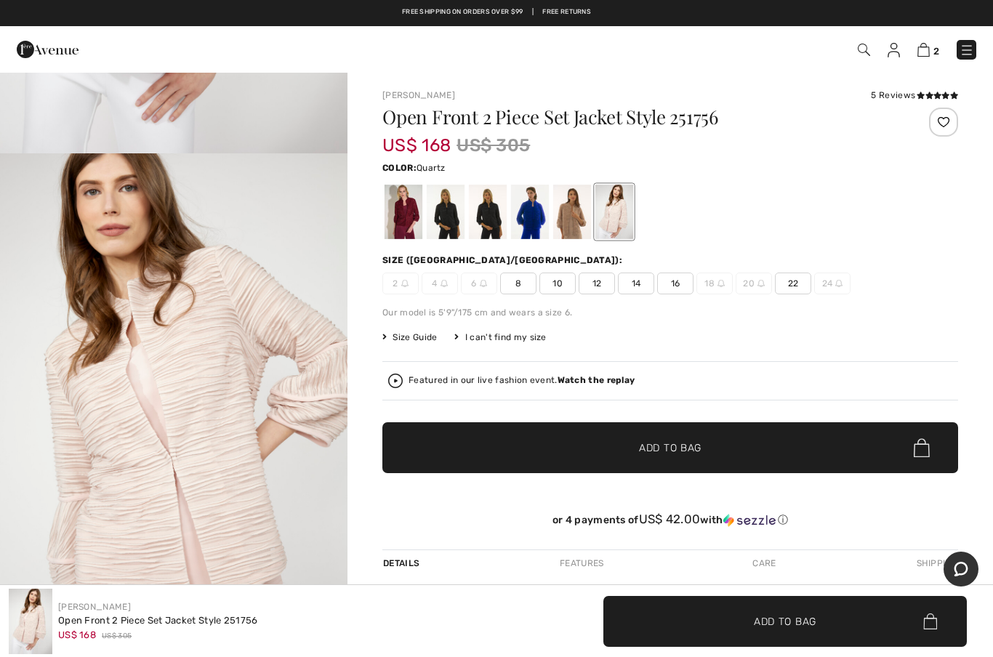
click at [415, 211] on div at bounding box center [404, 212] width 38 height 55
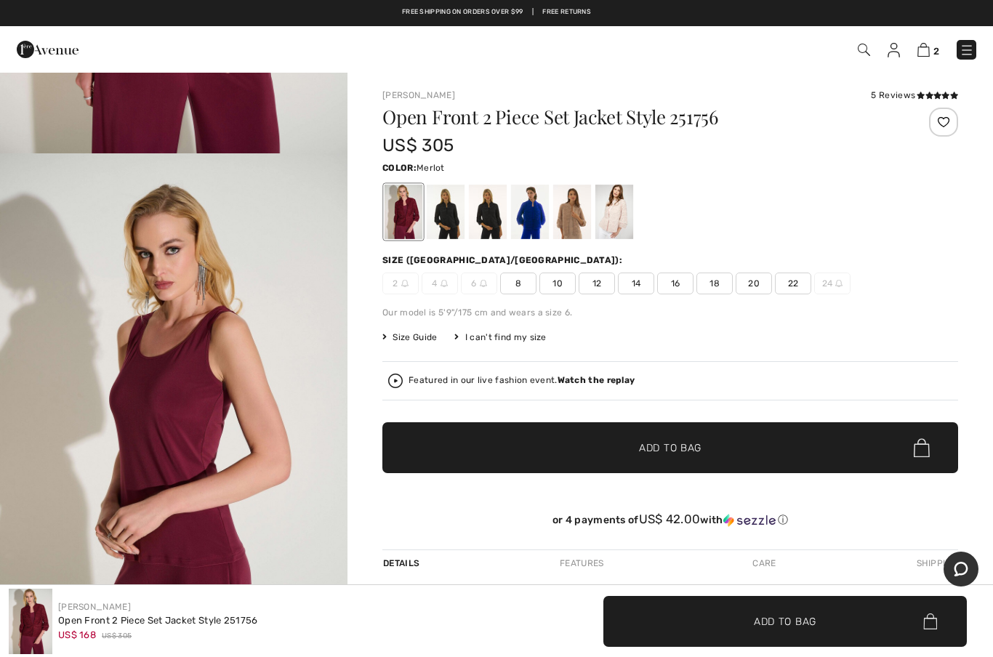
scroll to position [0, 0]
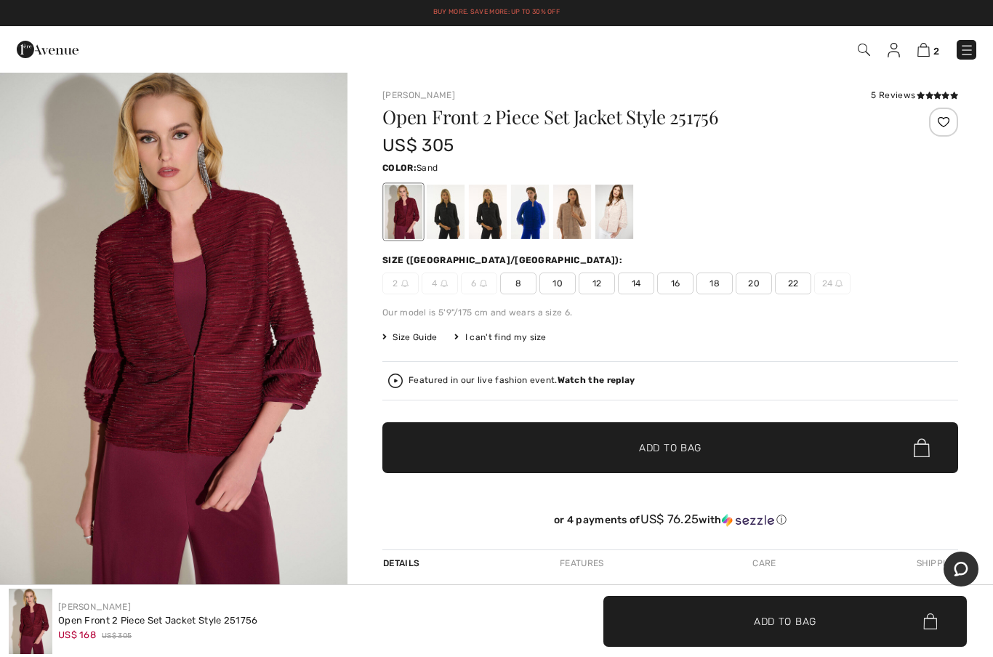
click at [584, 212] on div at bounding box center [572, 212] width 38 height 55
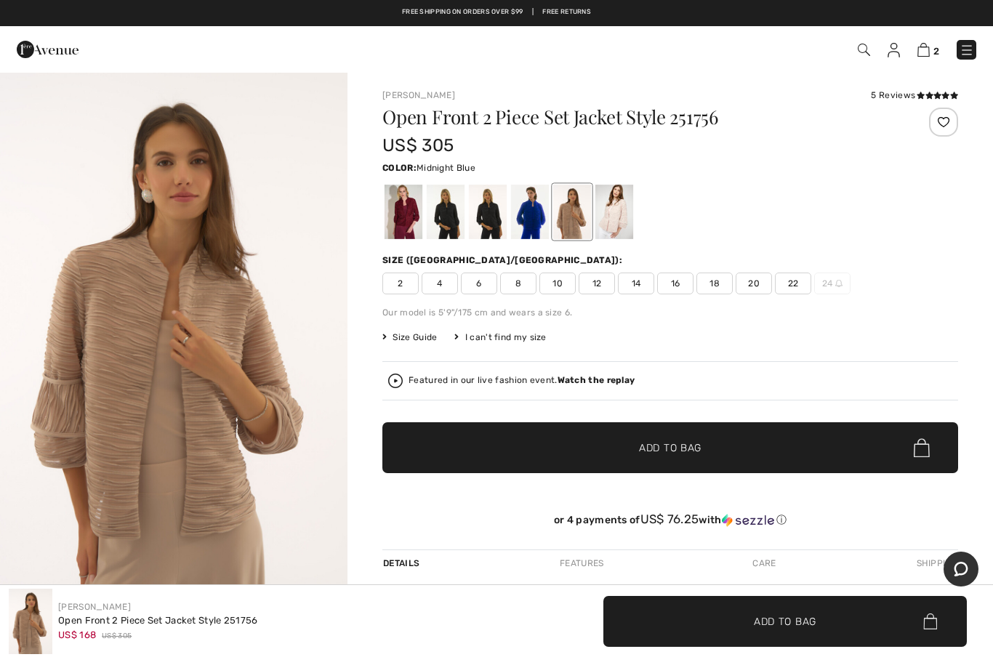
click at [495, 219] on div at bounding box center [488, 212] width 38 height 55
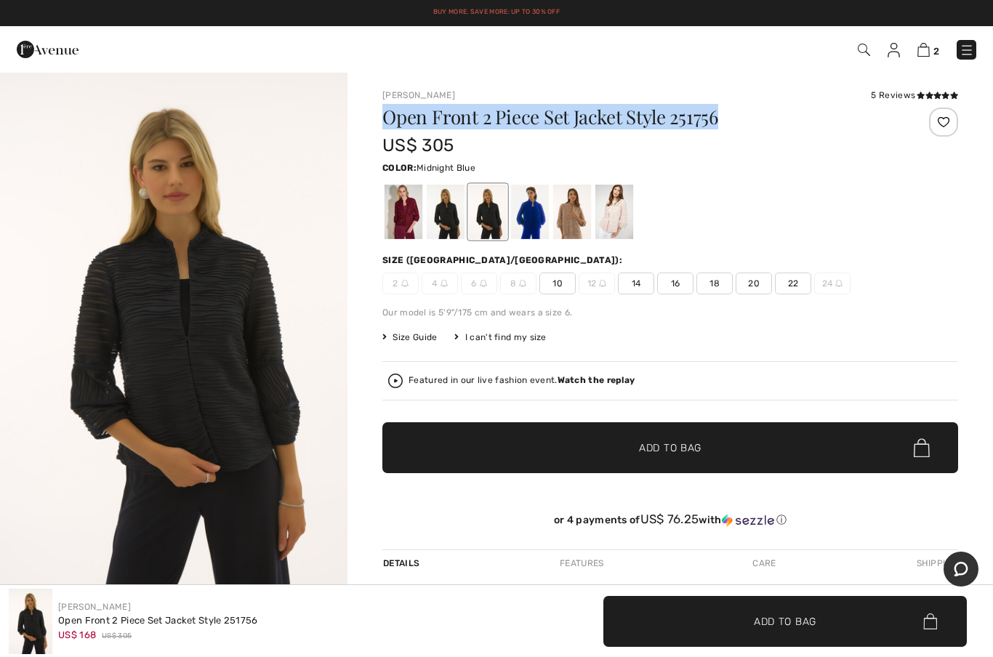
copy h1 "Open Front 2 Piece Set Jacket Style 251756"
click at [542, 214] on div at bounding box center [530, 212] width 38 height 55
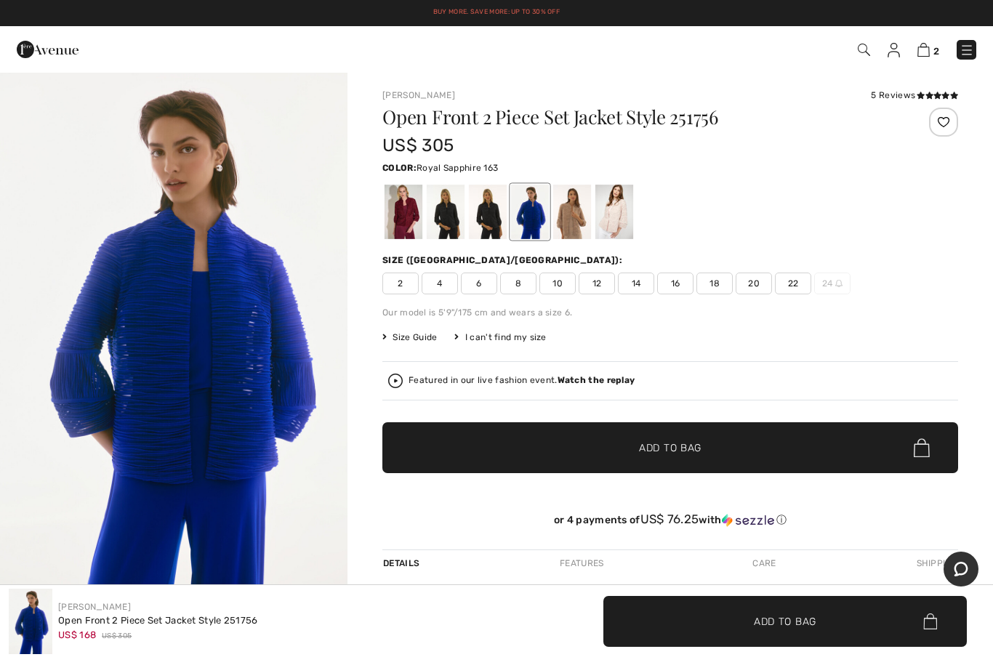
click at [413, 212] on div at bounding box center [404, 212] width 38 height 55
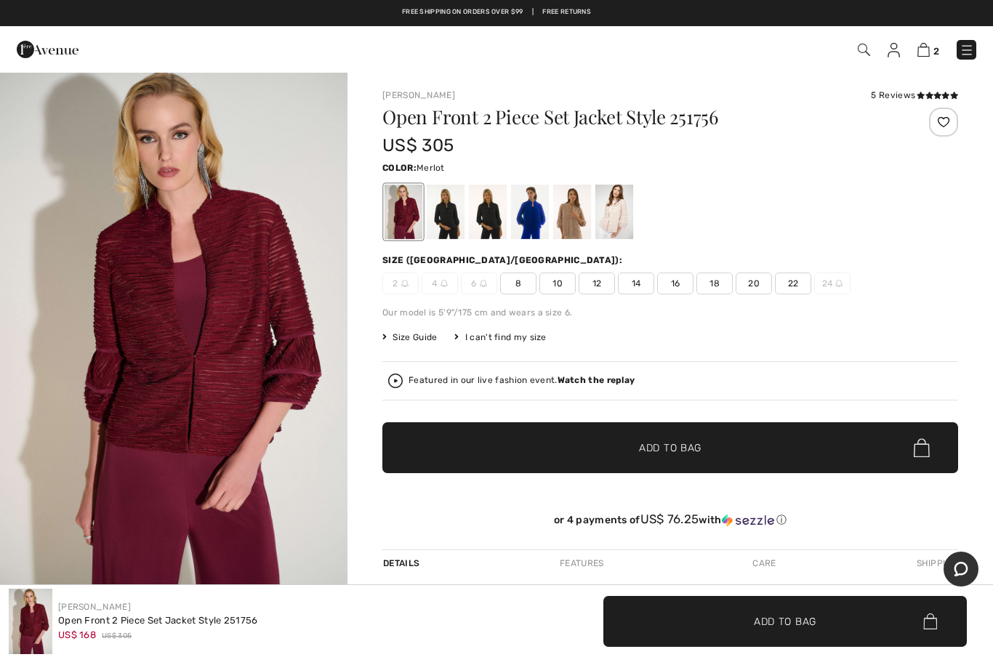
click at [447, 217] on div at bounding box center [446, 212] width 38 height 55
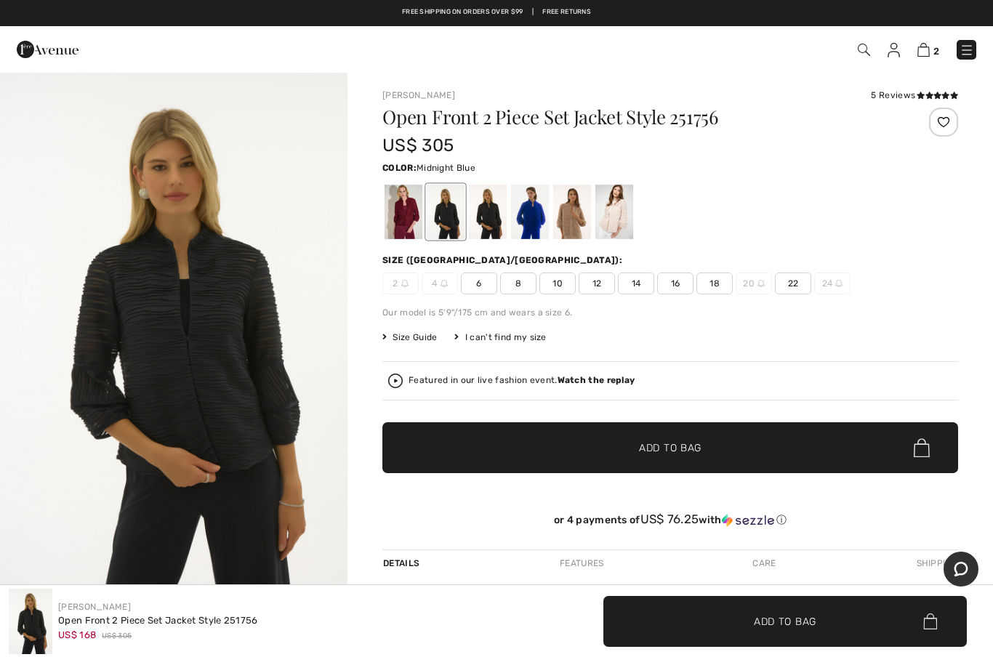
click at [496, 219] on div at bounding box center [488, 212] width 38 height 55
click at [525, 219] on div at bounding box center [530, 212] width 38 height 55
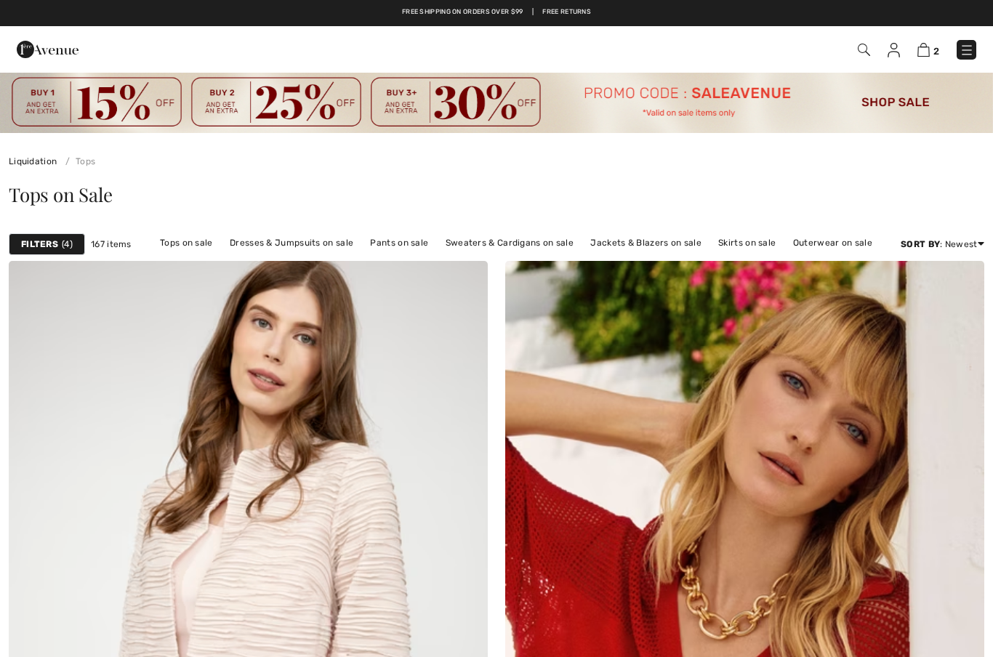
checkbox input "true"
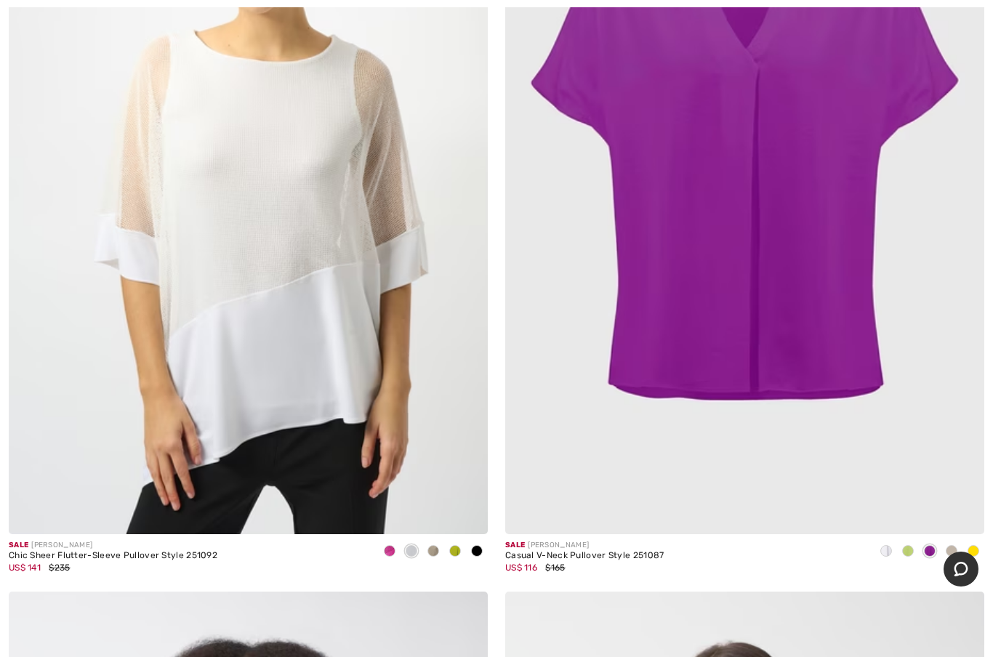
scroll to position [2022, 0]
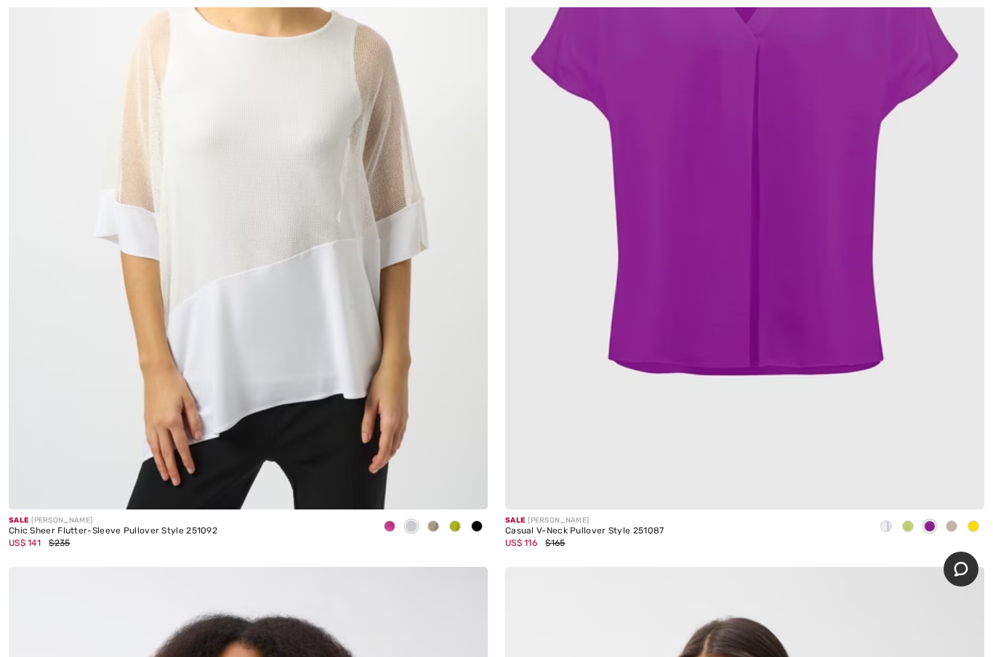
click at [209, 530] on div "Chic Sheer Flutter-Sleeve Pullover Style 251092" at bounding box center [113, 532] width 209 height 10
click at [208, 542] on div "US$ 141 $235" at bounding box center [113, 543] width 209 height 13
click at [239, 507] on img at bounding box center [248, 150] width 479 height 719
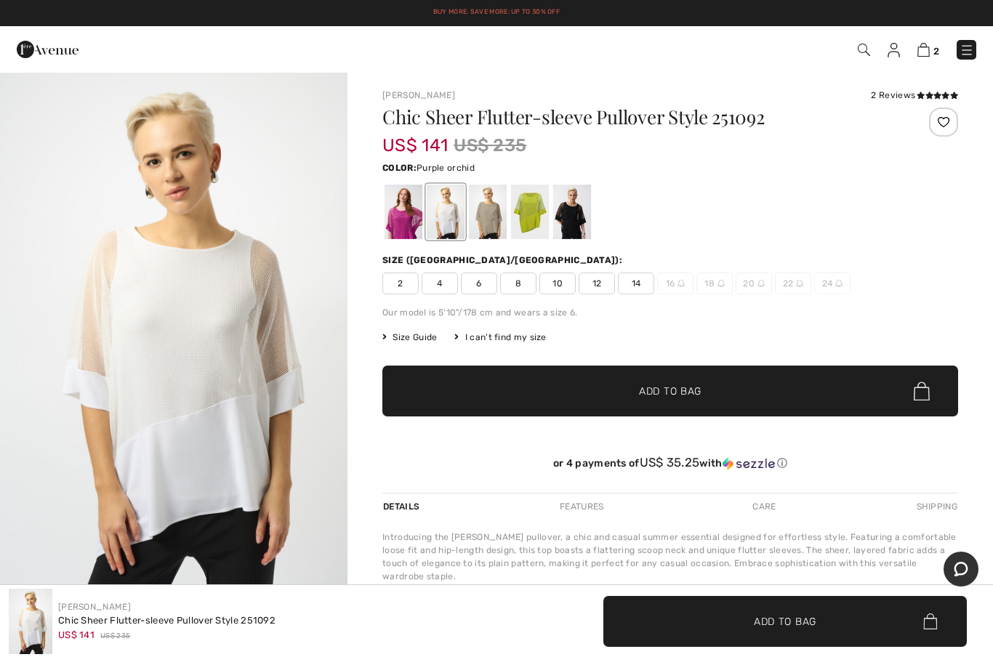
click at [419, 222] on div at bounding box center [404, 212] width 38 height 55
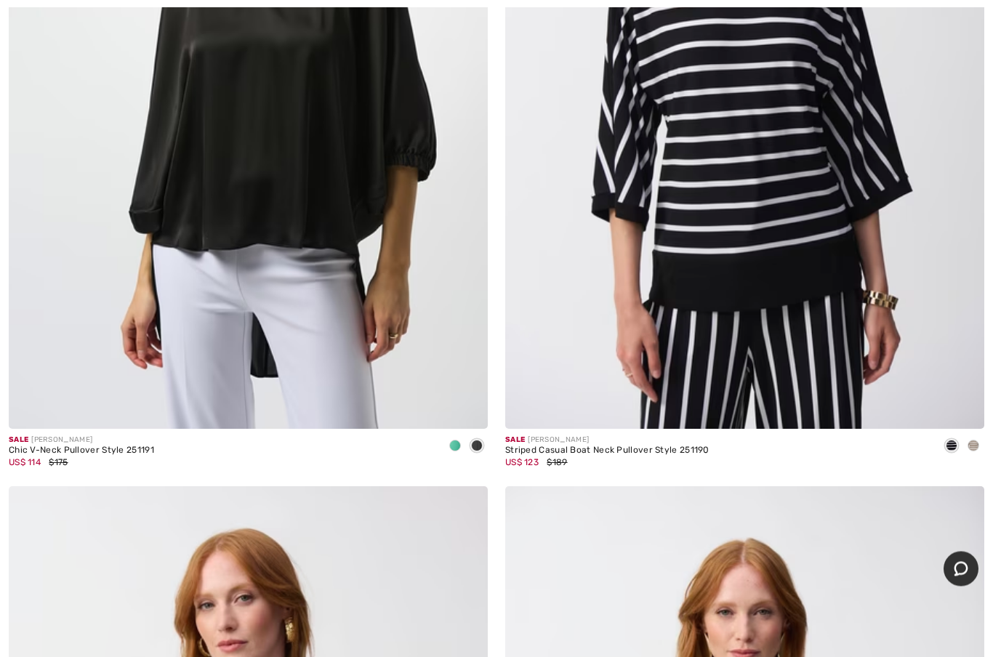
scroll to position [6951, 0]
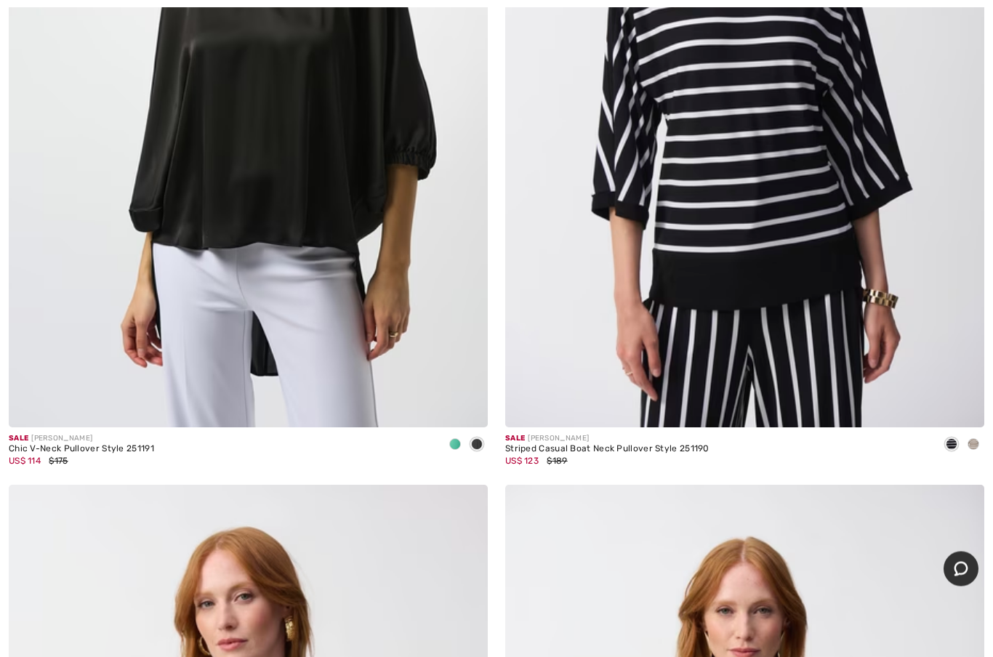
click at [695, 445] on div "Striped Casual Boat Neck Pullover Style 251190" at bounding box center [607, 450] width 204 height 10
click at [750, 233] on img at bounding box center [744, 68] width 479 height 719
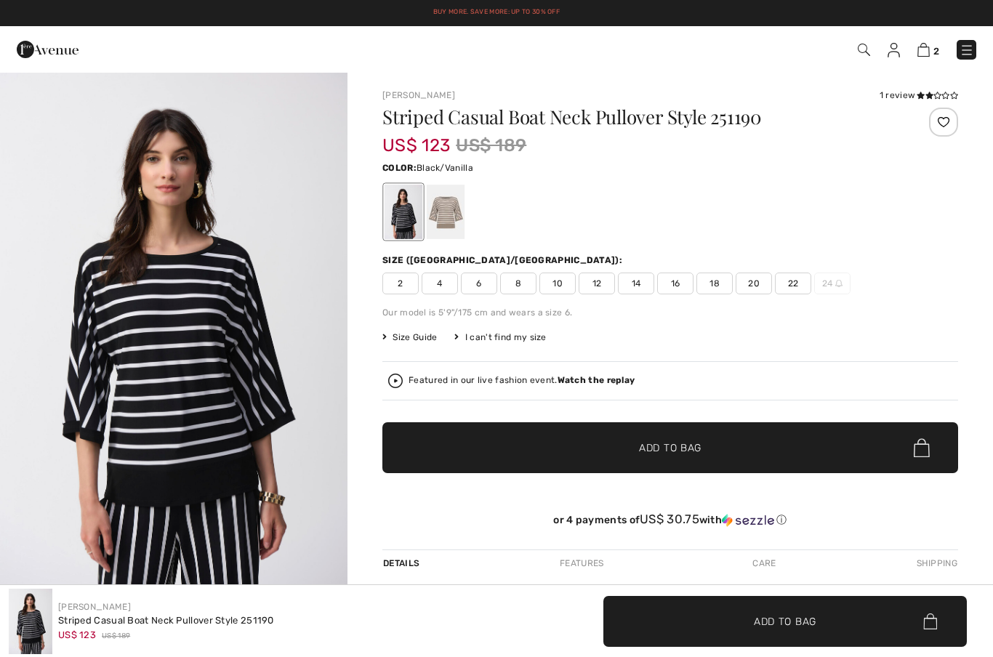
checkbox input "true"
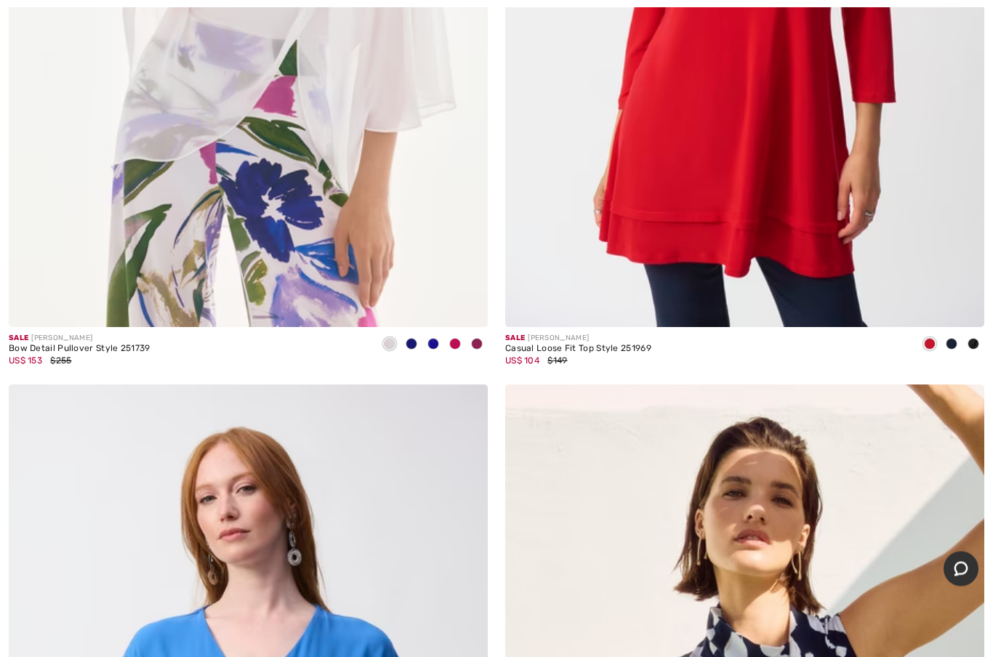
scroll to position [15219, 0]
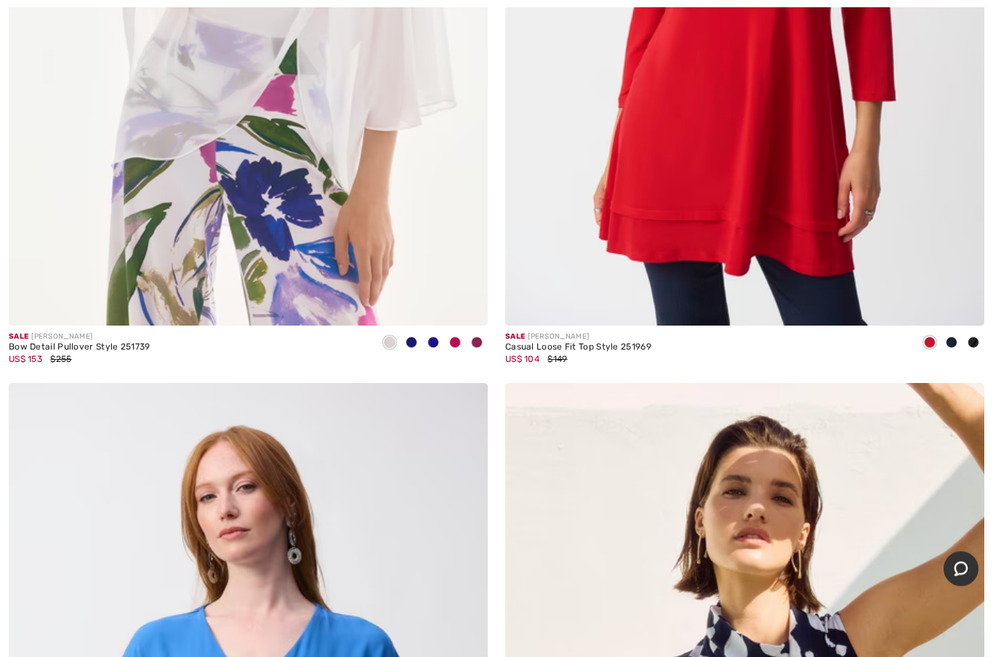
click at [629, 332] on div "Sale [PERSON_NAME]" at bounding box center [578, 337] width 146 height 11
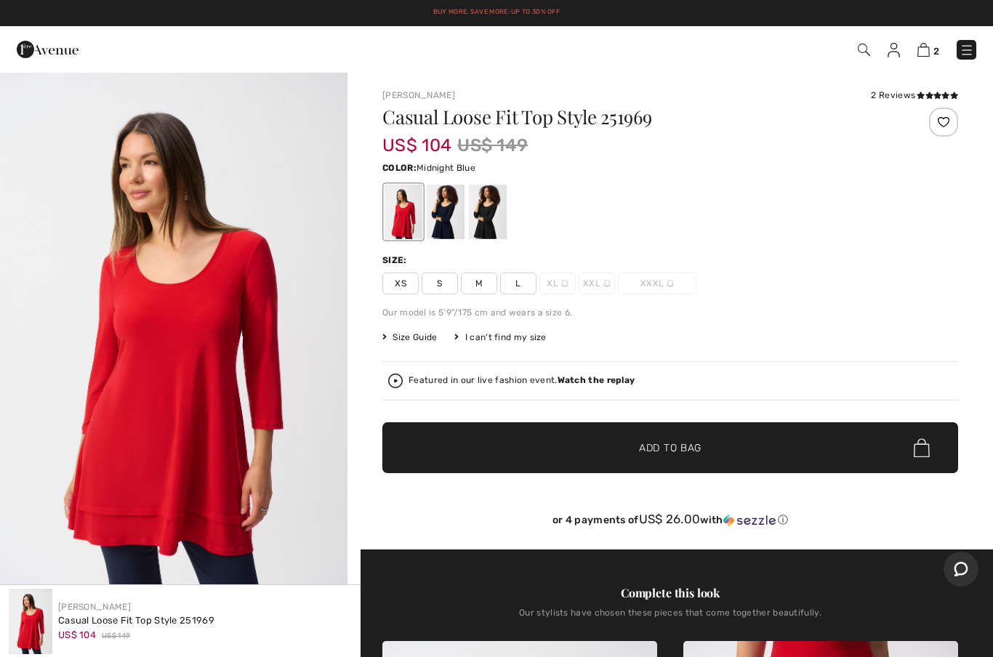
click at [461, 213] on div at bounding box center [446, 212] width 38 height 55
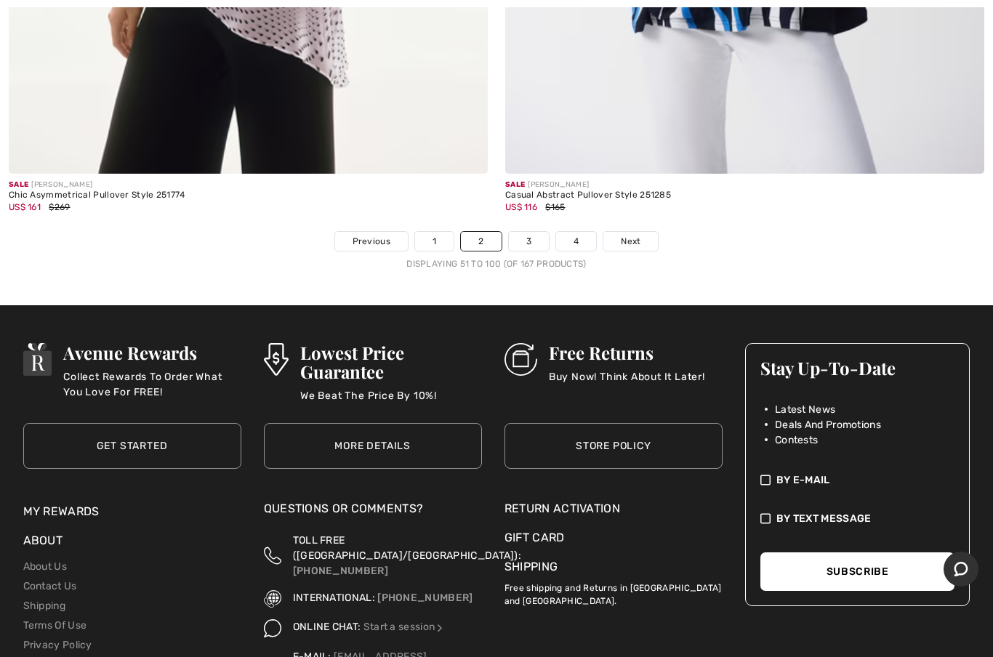
scroll to position [20249, 0]
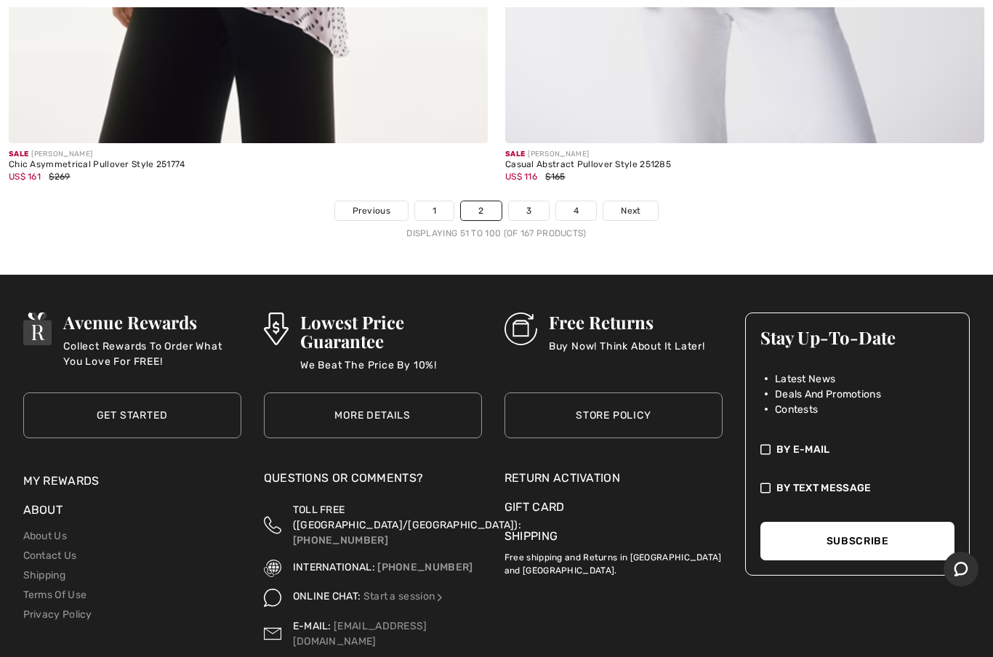
click at [532, 201] on link "3" at bounding box center [529, 210] width 40 height 19
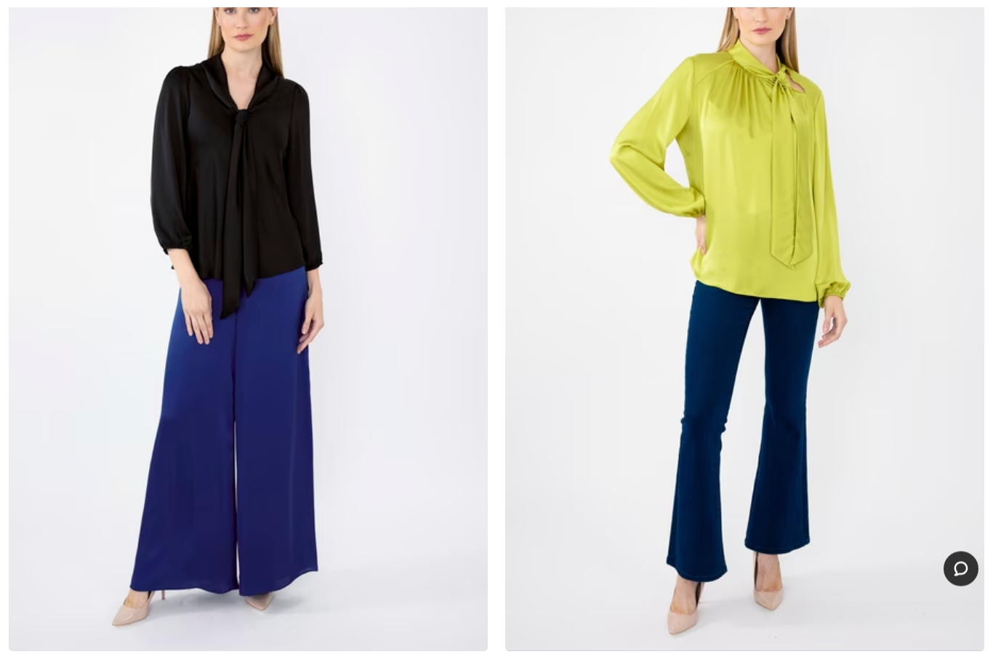
scroll to position [16645, 0]
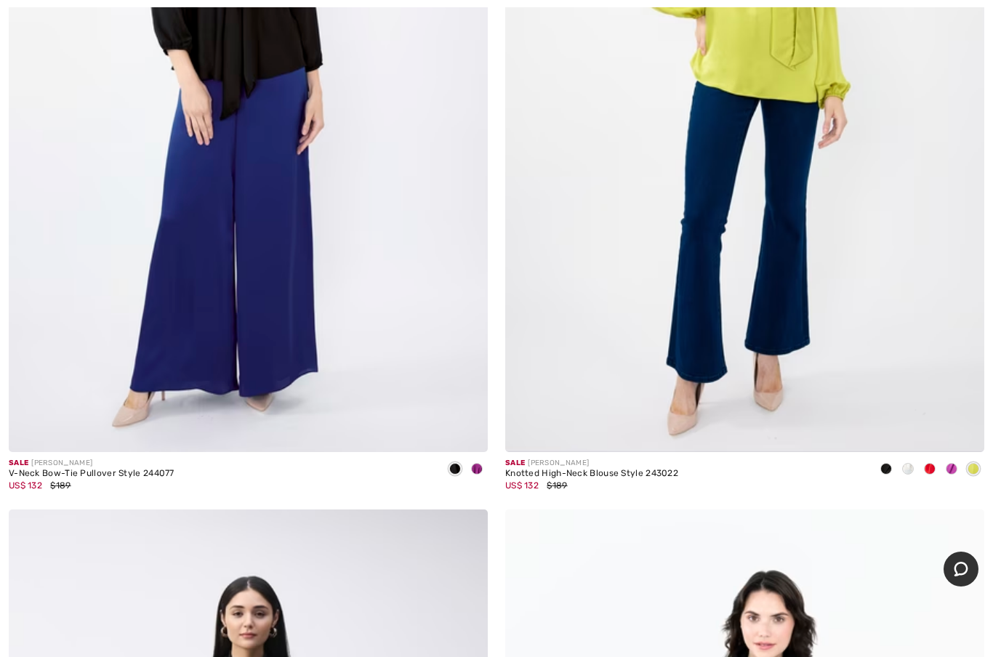
click at [175, 469] on div "Sale [PERSON_NAME] V-Neck Bow-Tie Pullover Style 244077 US$ 132 $189" at bounding box center [248, 480] width 479 height 57
click at [329, 340] on img at bounding box center [248, 93] width 479 height 719
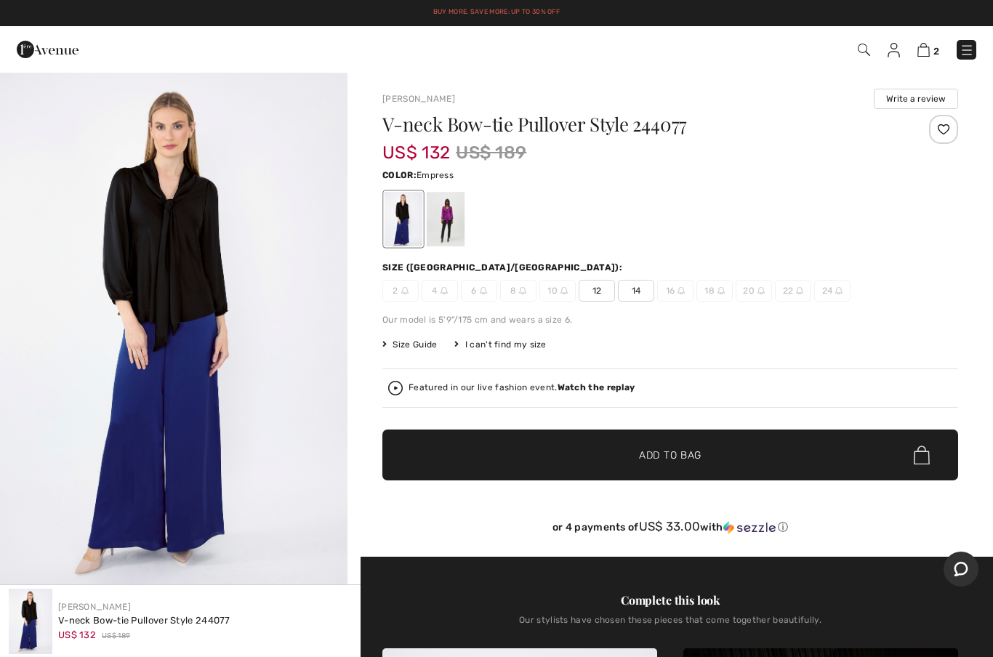
click at [443, 223] on div at bounding box center [446, 219] width 38 height 55
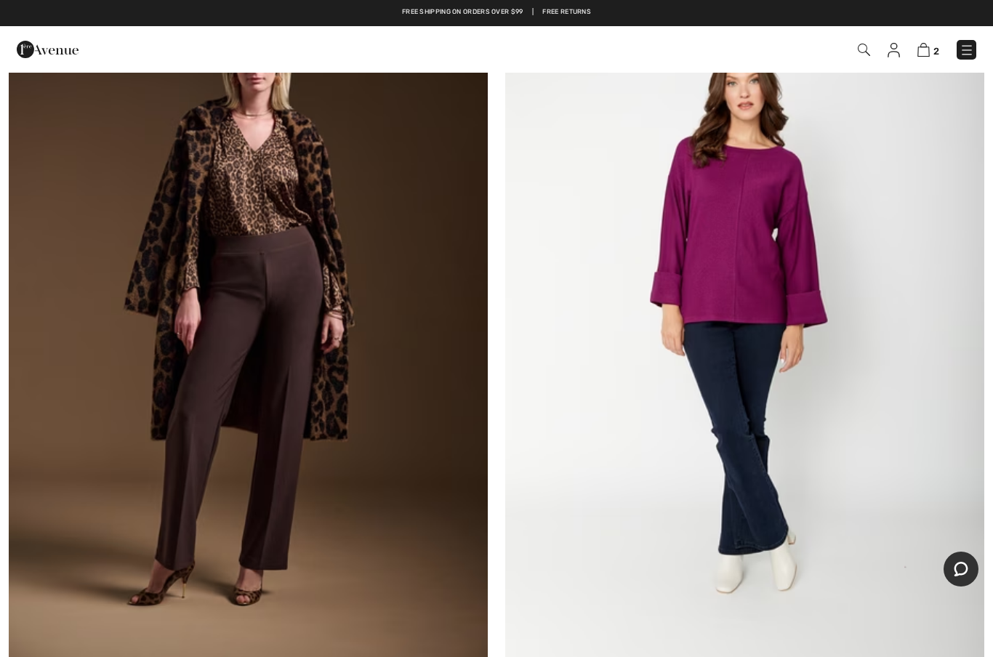
scroll to position [17954, 0]
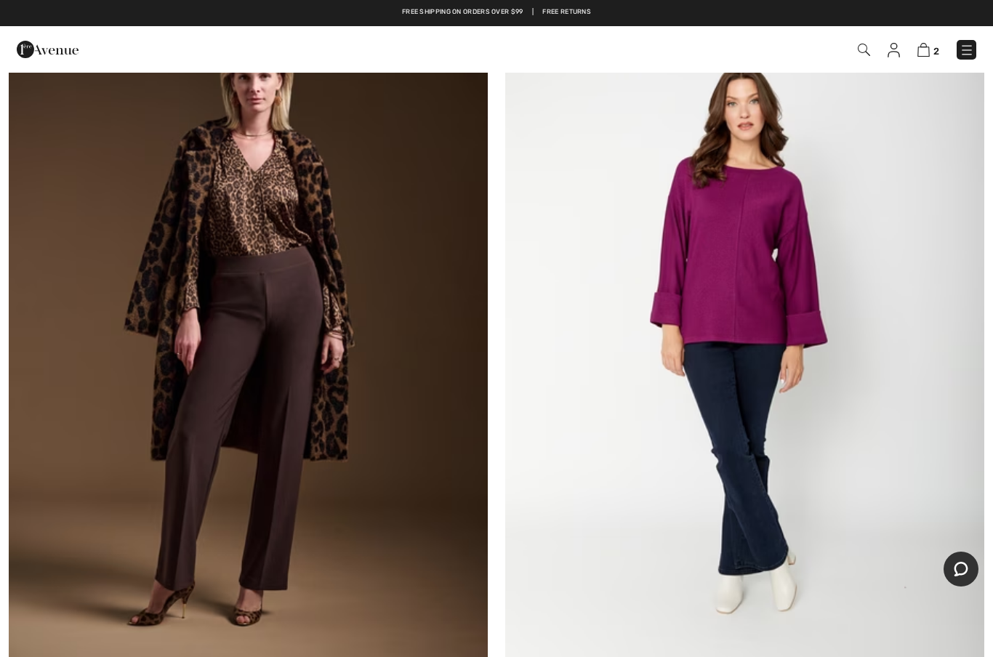
click at [263, 183] on img at bounding box center [248, 336] width 479 height 719
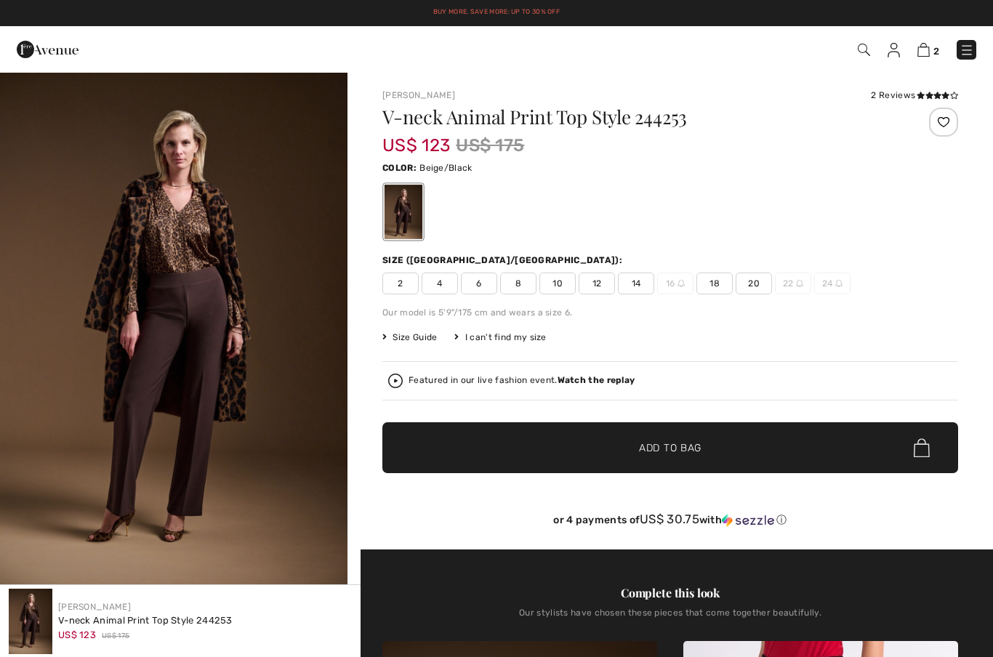
checkbox input "true"
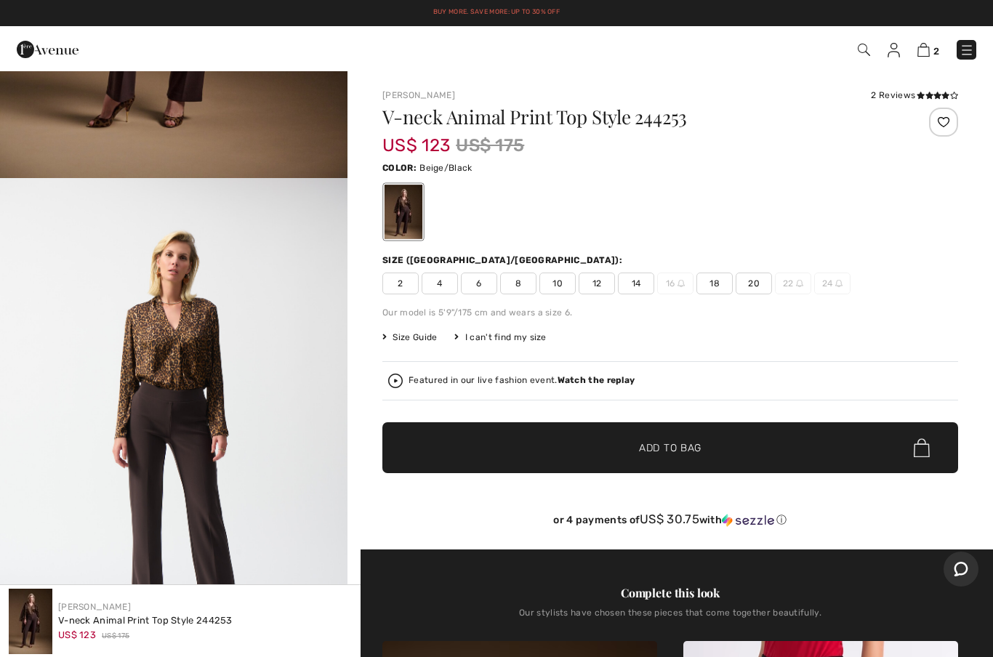
scroll to position [417, 0]
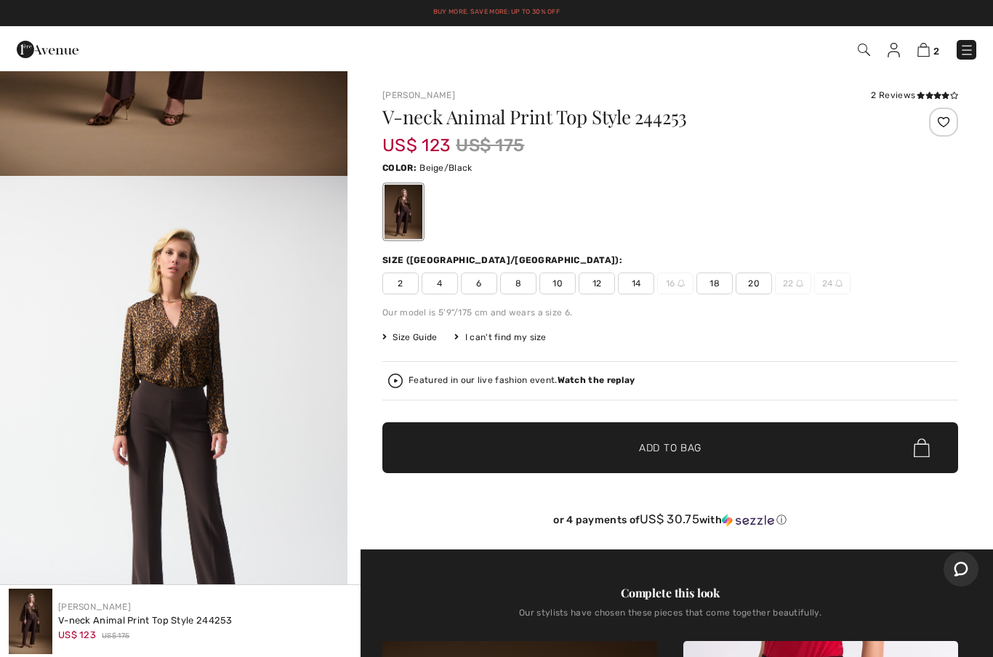
click at [194, 369] on img "2 / 9" at bounding box center [174, 436] width 348 height 521
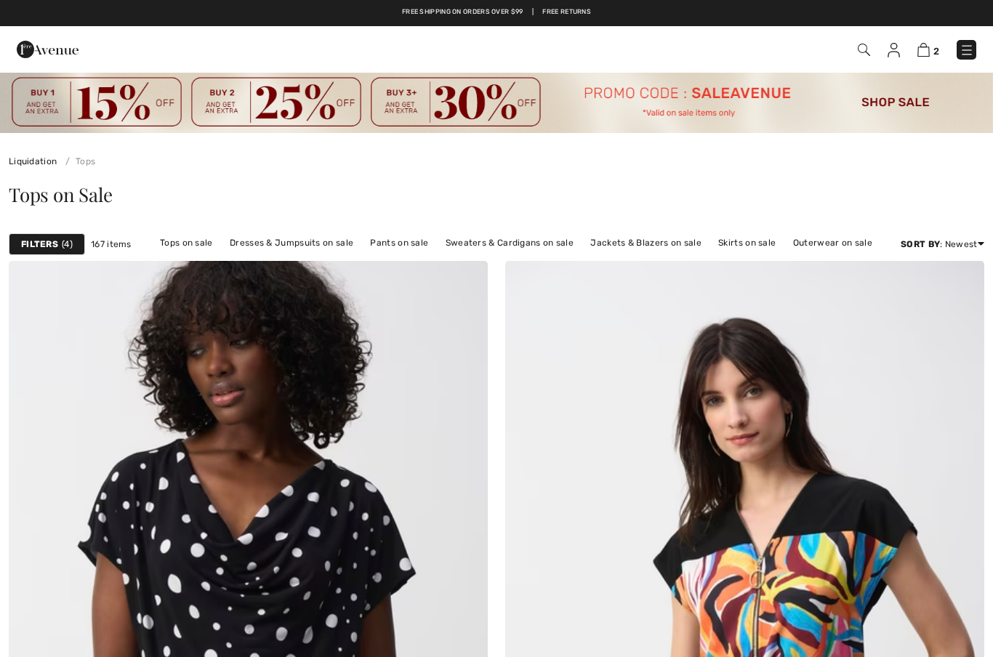
checkbox input "true"
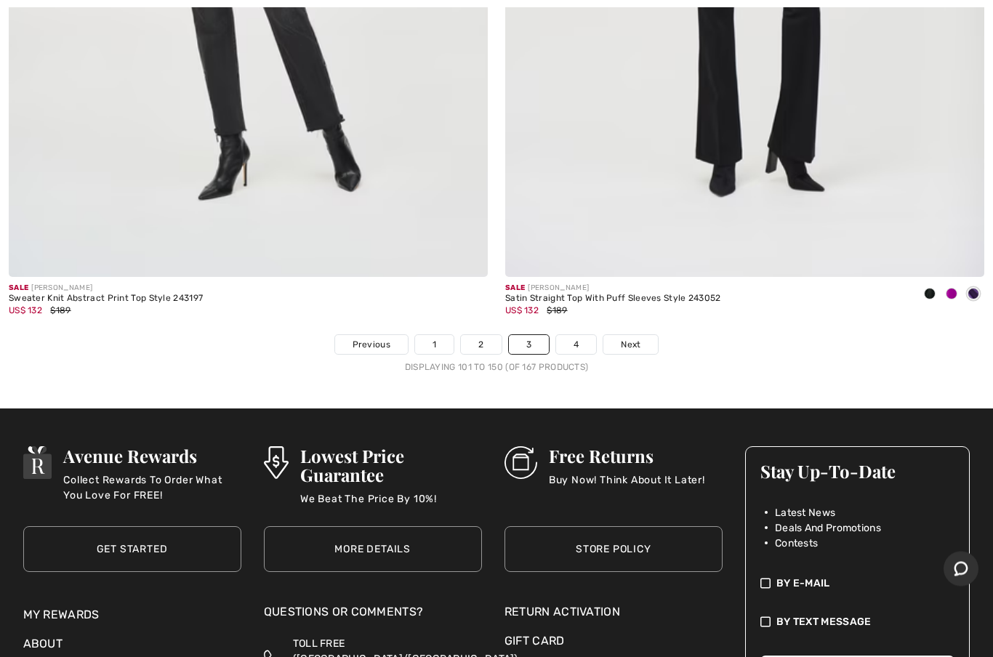
scroll to position [20077, 0]
click at [583, 335] on link "4" at bounding box center [576, 344] width 40 height 19
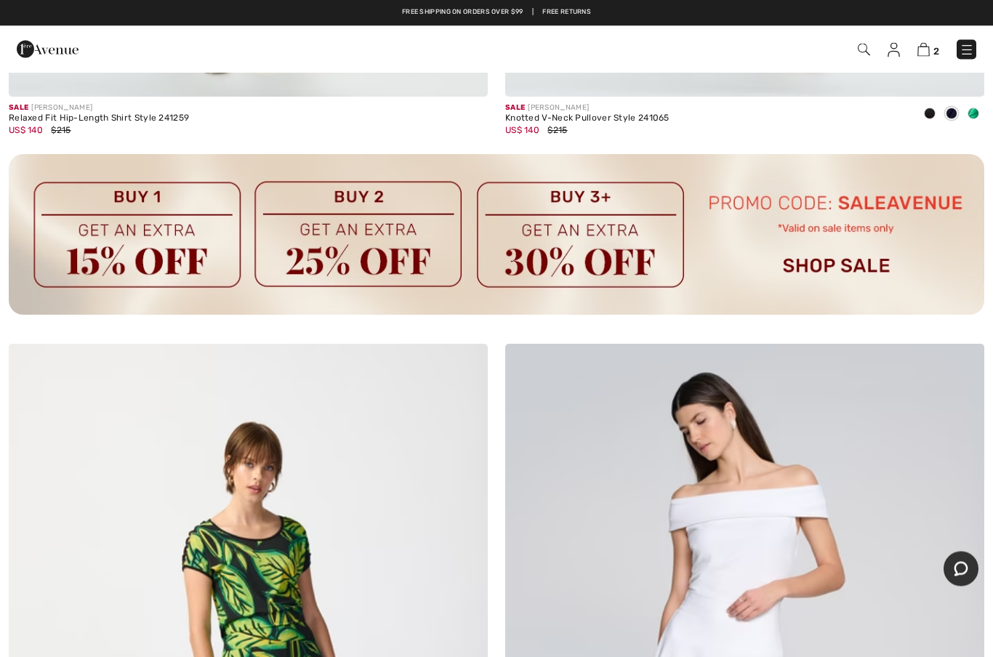
scroll to position [4753, 0]
